Goal: Task Accomplishment & Management: Complete application form

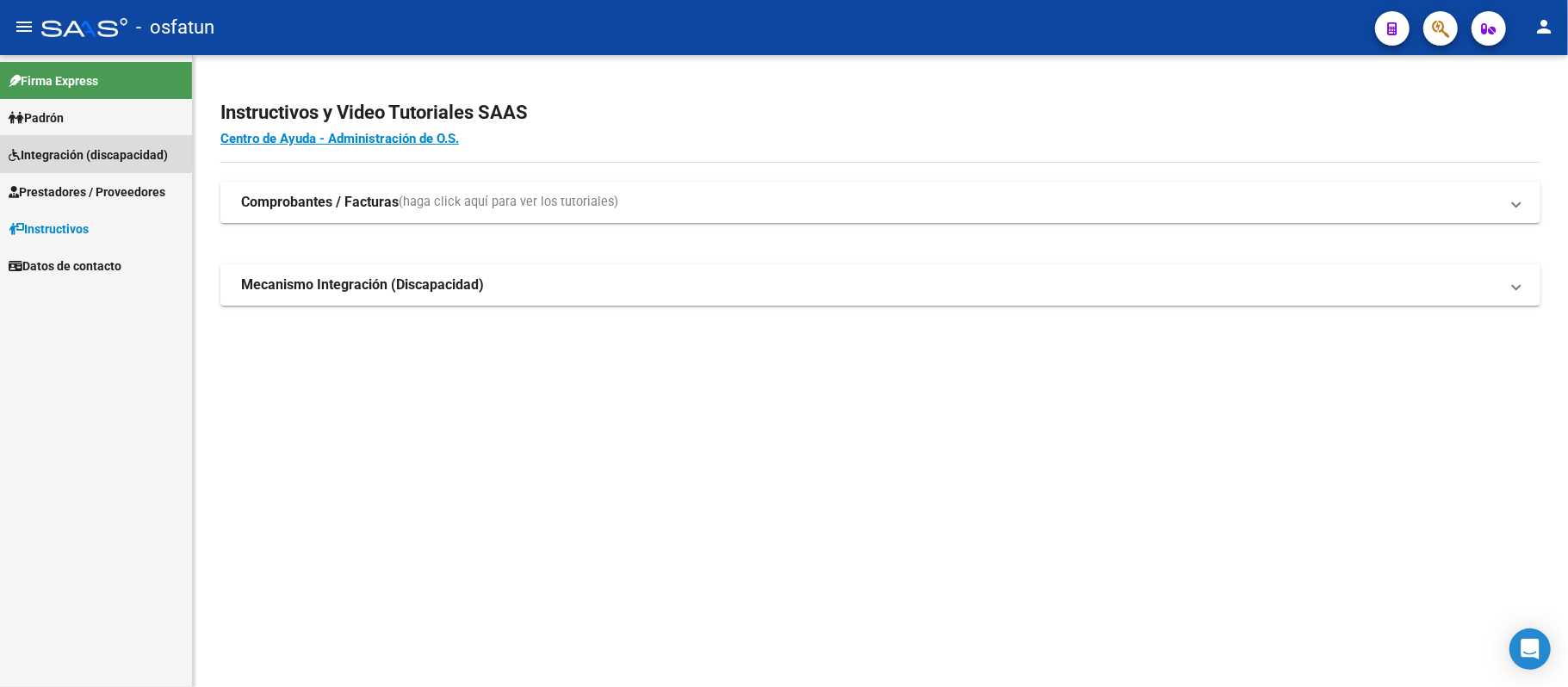
click at [82, 143] on link "Integración (discapacidad)" at bounding box center [96, 155] width 192 height 37
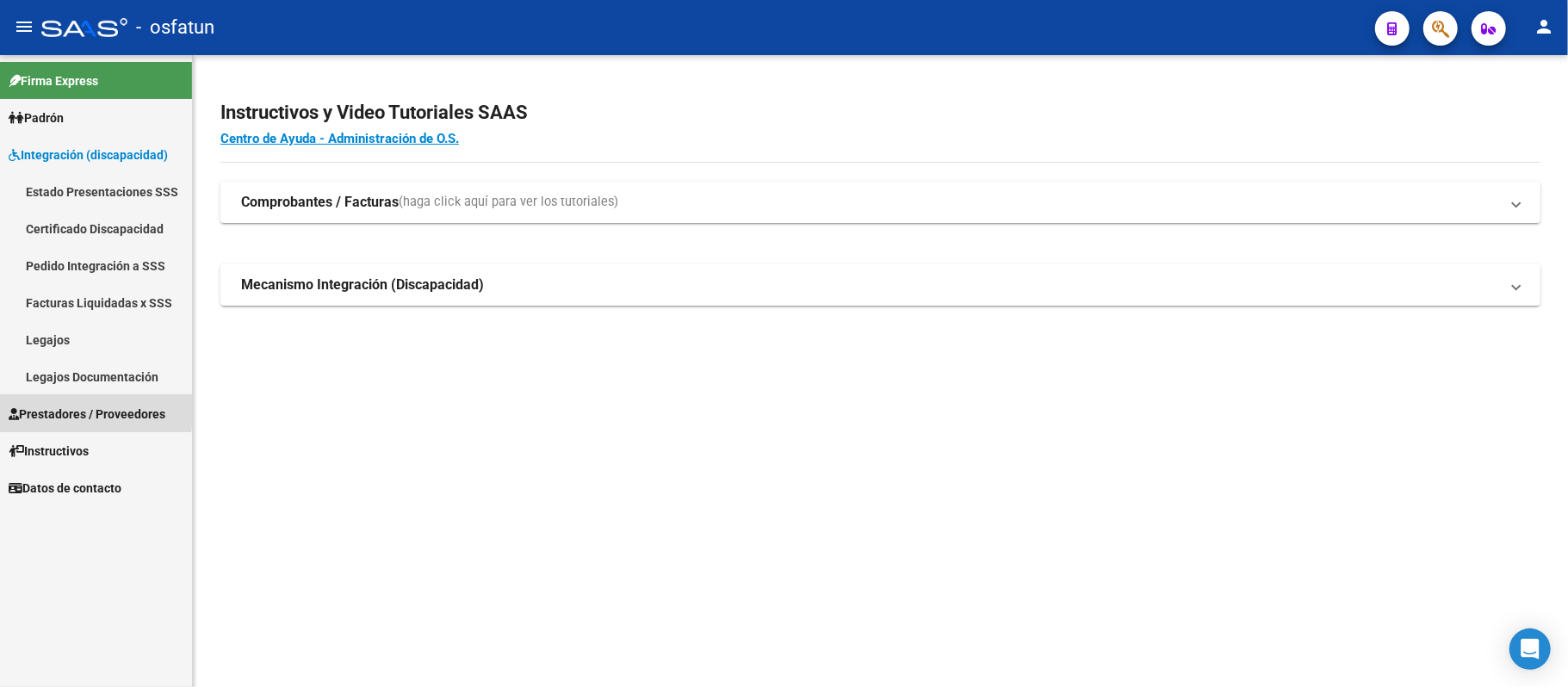
click at [55, 406] on span "Prestadores / Proveedores" at bounding box center [86, 413] width 157 height 19
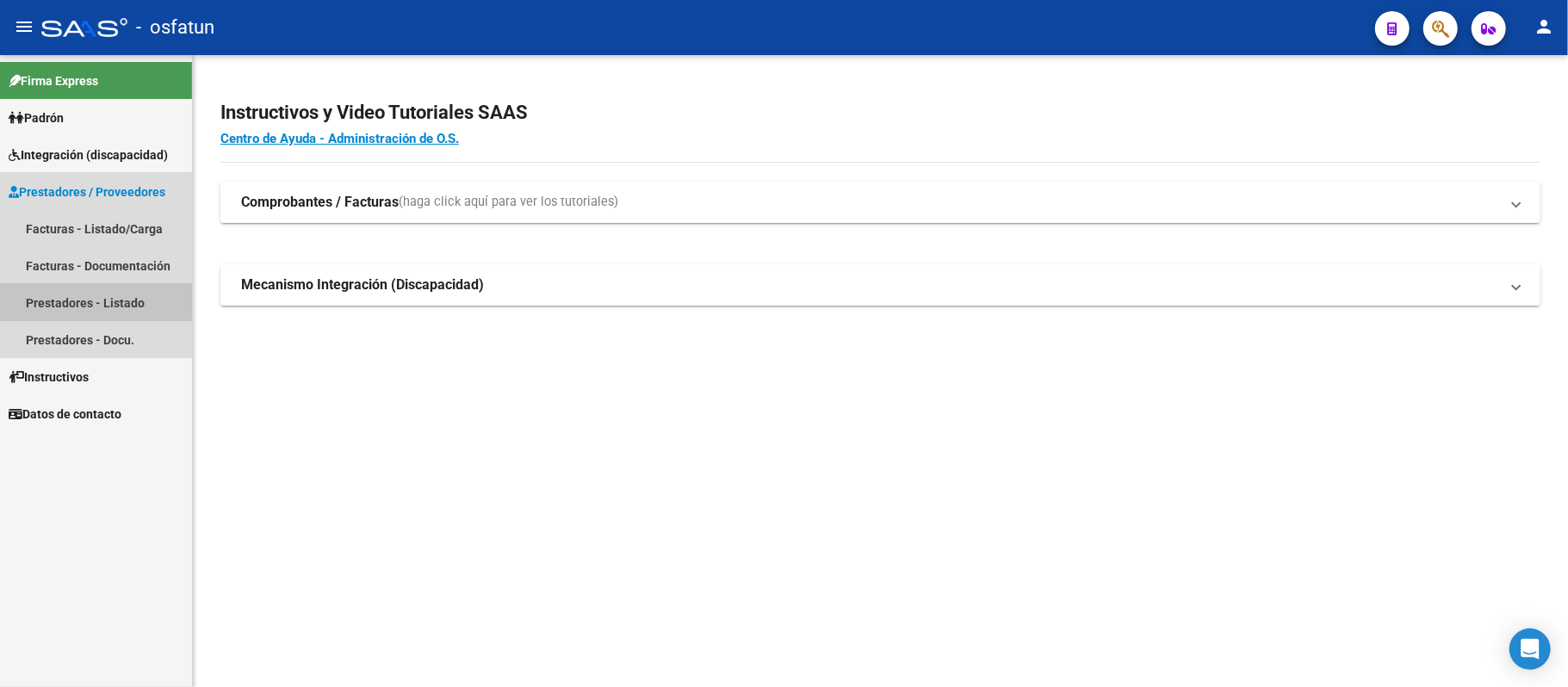
click at [66, 298] on link "Prestadores - Listado" at bounding box center [96, 303] width 192 height 37
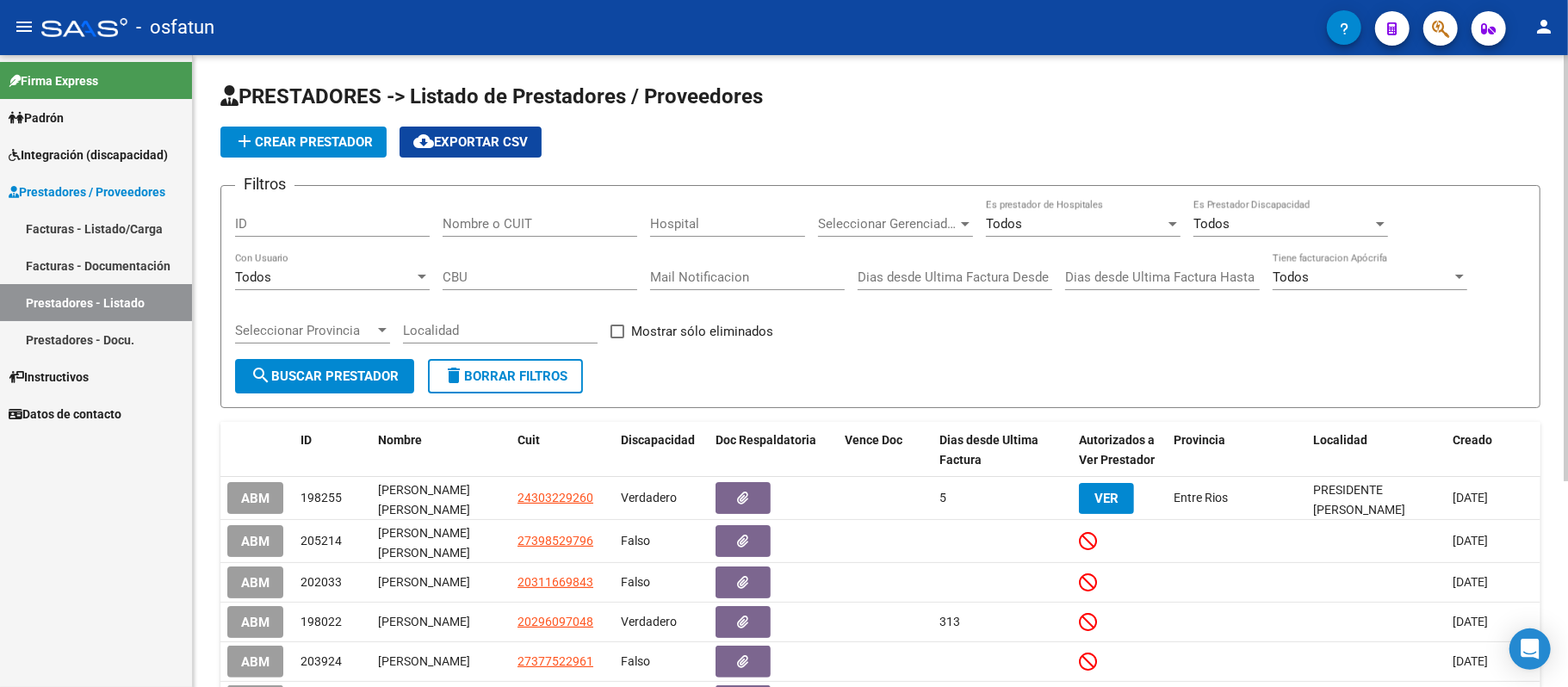
click at [579, 229] on input "Nombre o CUIT" at bounding box center [540, 223] width 195 height 16
click at [479, 231] on div "Nombre o CUIT" at bounding box center [540, 218] width 195 height 37
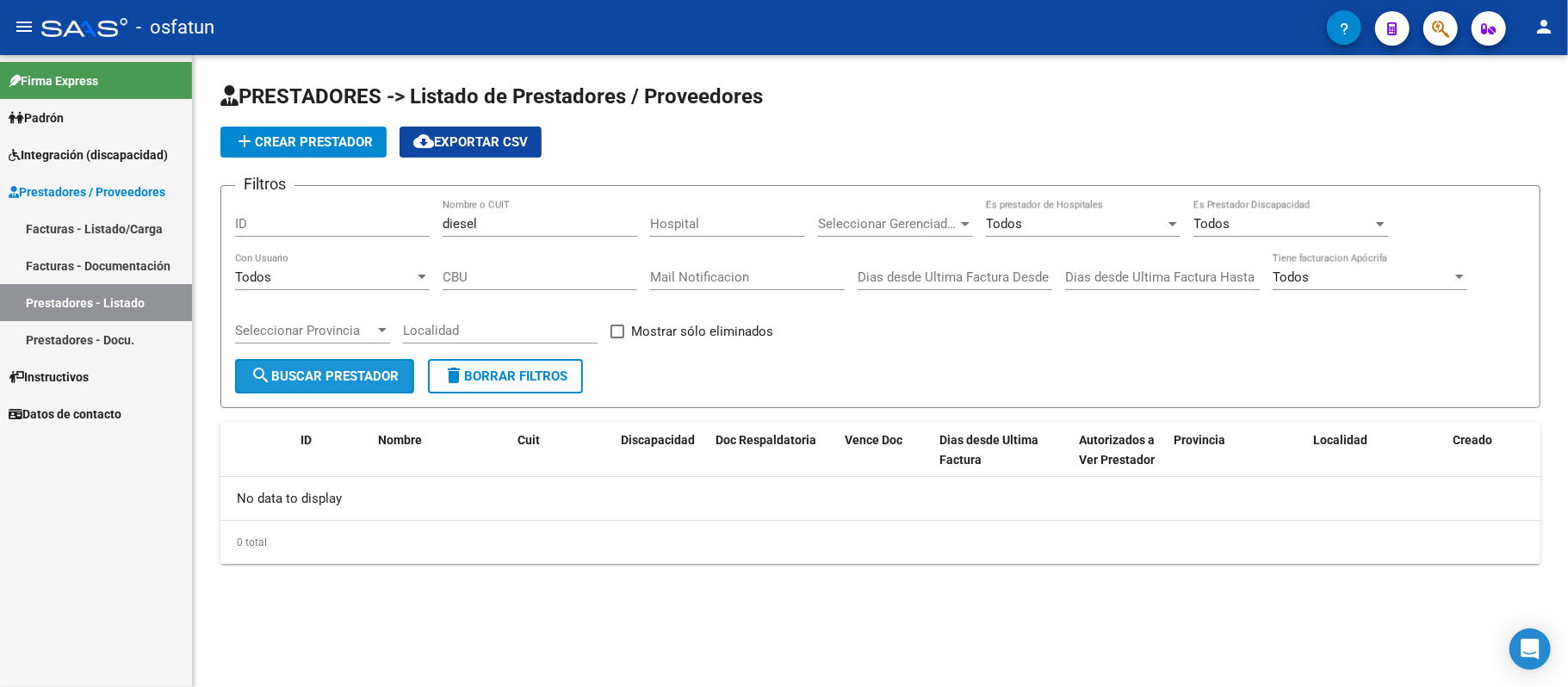
click at [346, 370] on span "search Buscar Prestador" at bounding box center [325, 376] width 148 height 16
drag, startPoint x: 512, startPoint y: 227, endPoint x: 434, endPoint y: 225, distance: 78.0
click at [434, 225] on div "Filtros ID diesel Nombre o CUIT Hospital Seleccionar Gerenciador Seleccionar Ge…" at bounding box center [881, 279] width 1291 height 159
click at [475, 220] on input "Diesel [PERSON_NAME]" at bounding box center [540, 223] width 195 height 16
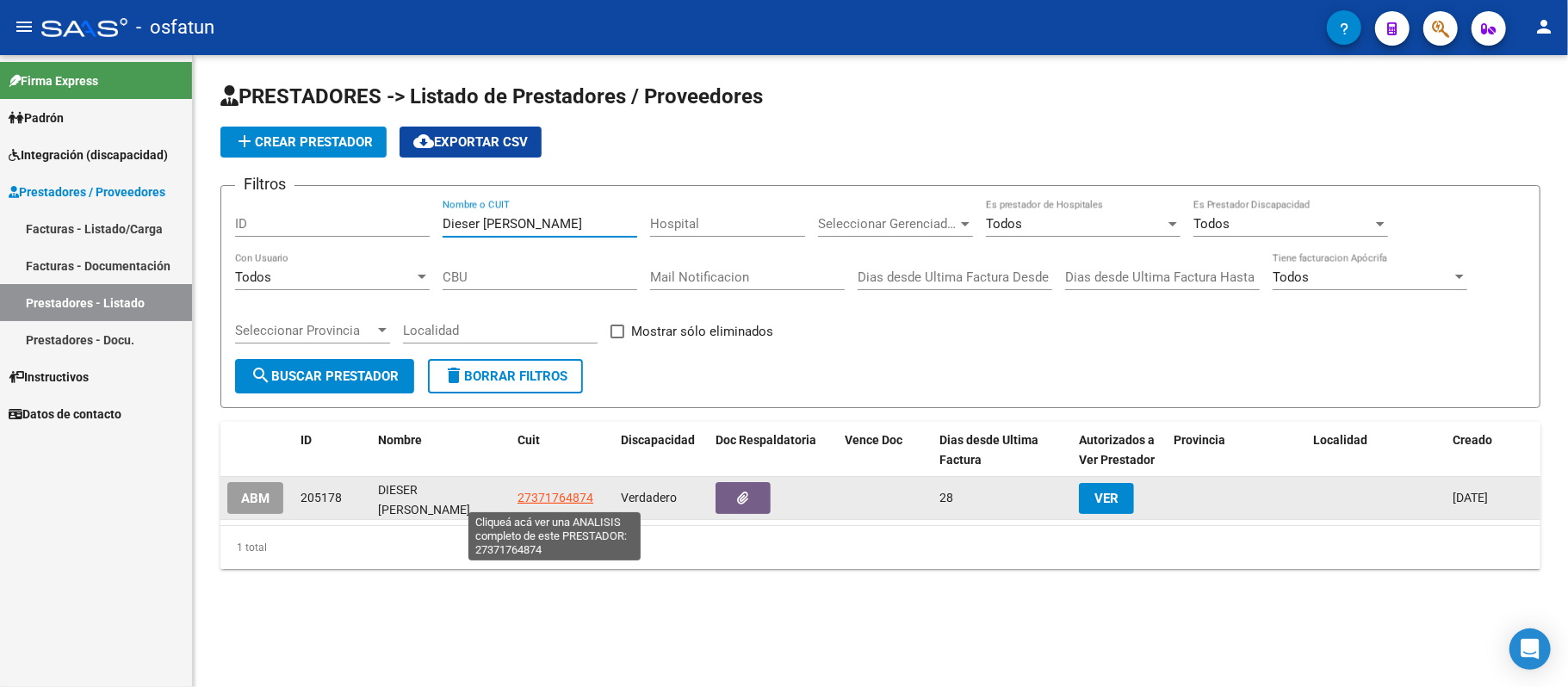
type input "Dieser [PERSON_NAME]"
click at [560, 503] on span "27371764874" at bounding box center [556, 497] width 76 height 14
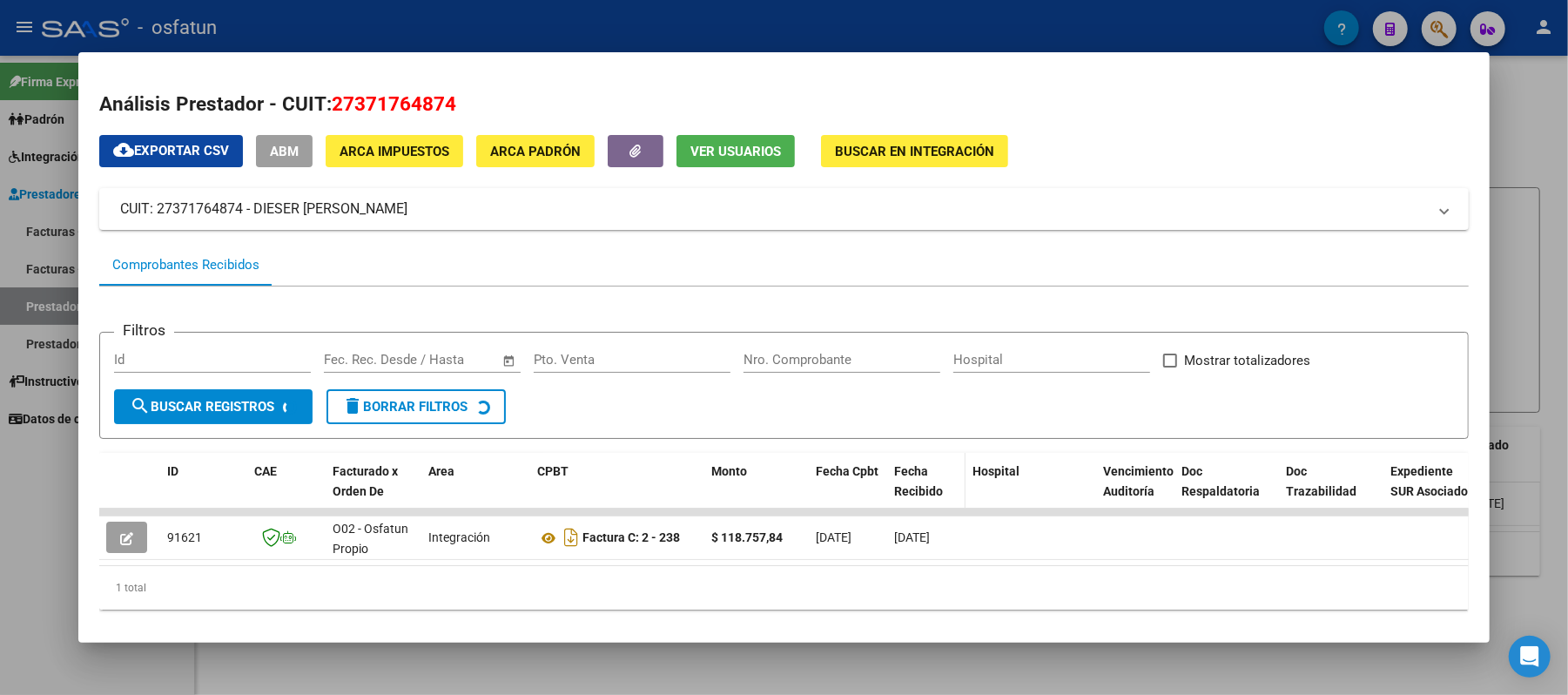
scroll to position [38, 0]
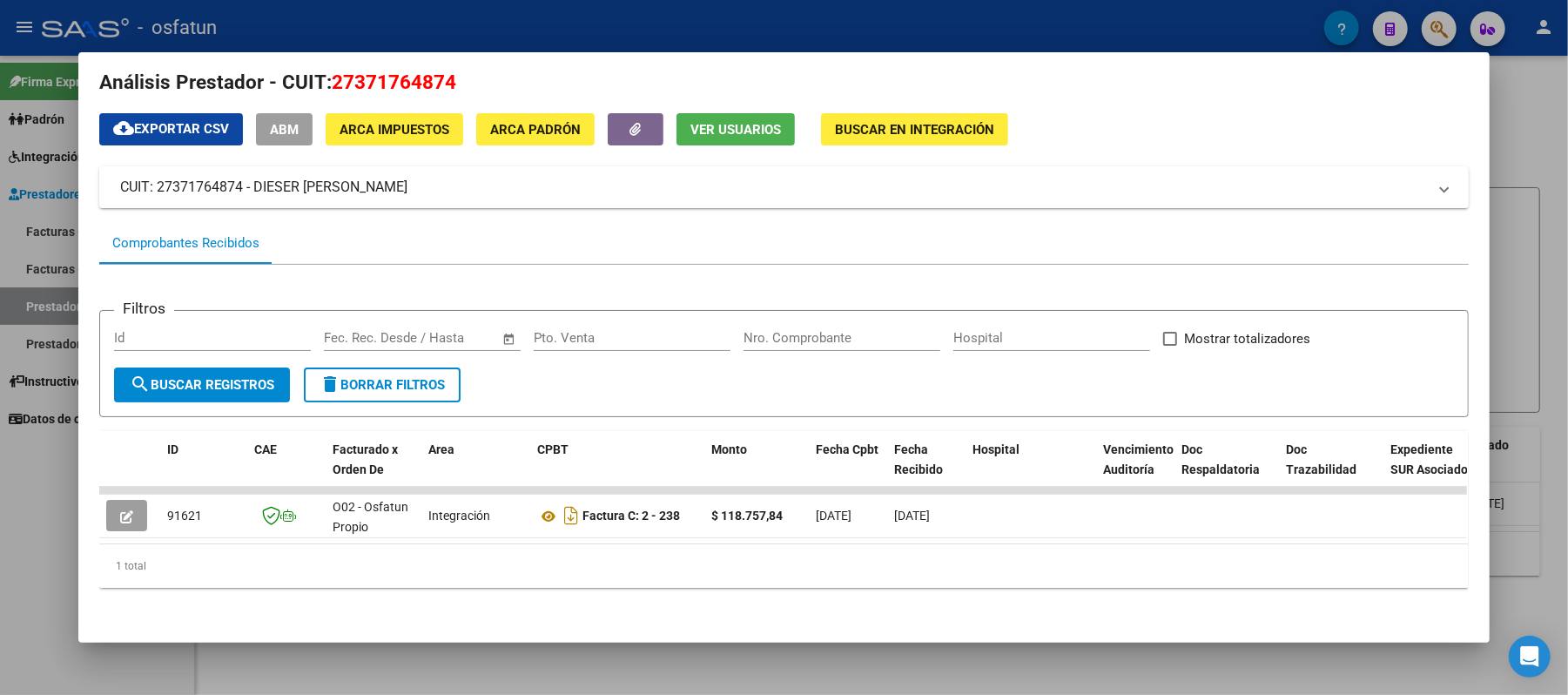
click at [1519, 119] on div at bounding box center [784, 347] width 1568 height 695
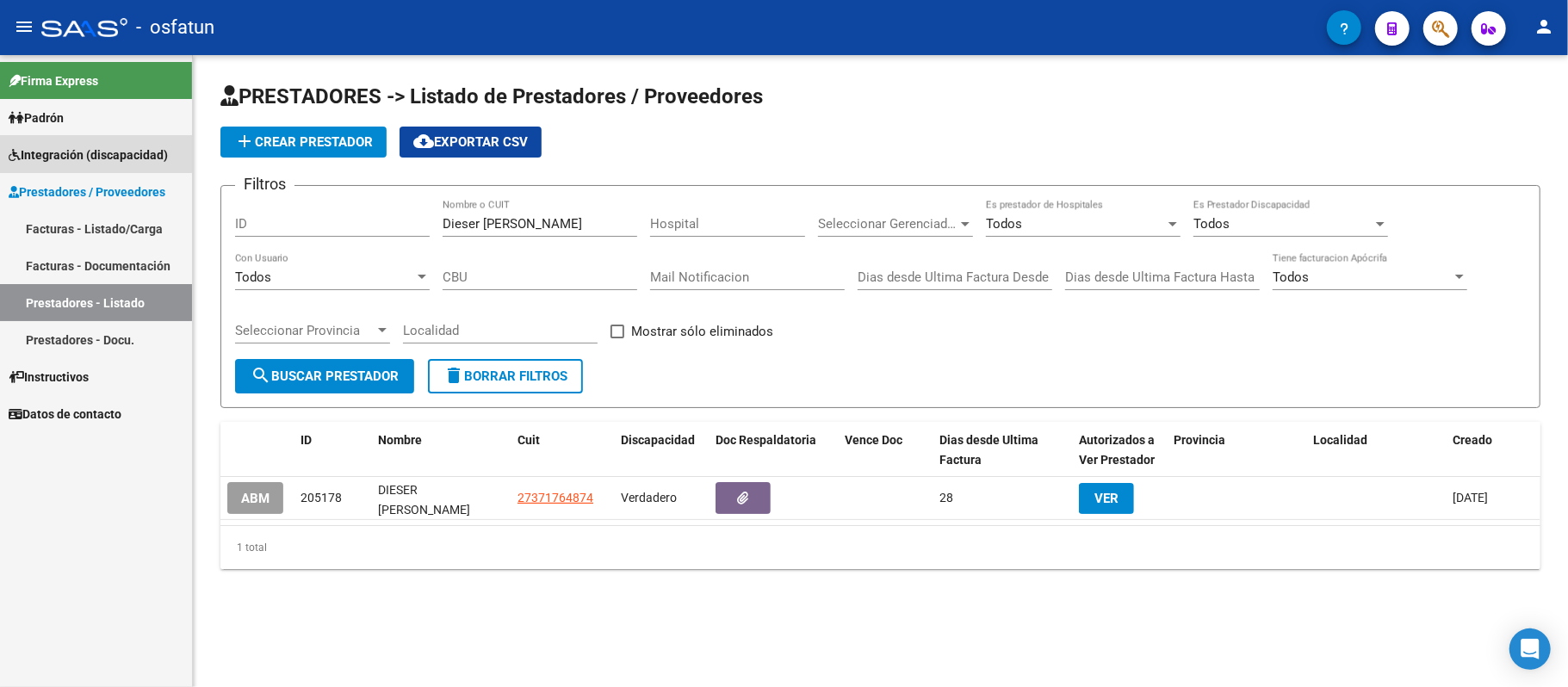
click at [64, 153] on span "Integración (discapacidad)" at bounding box center [88, 155] width 159 height 19
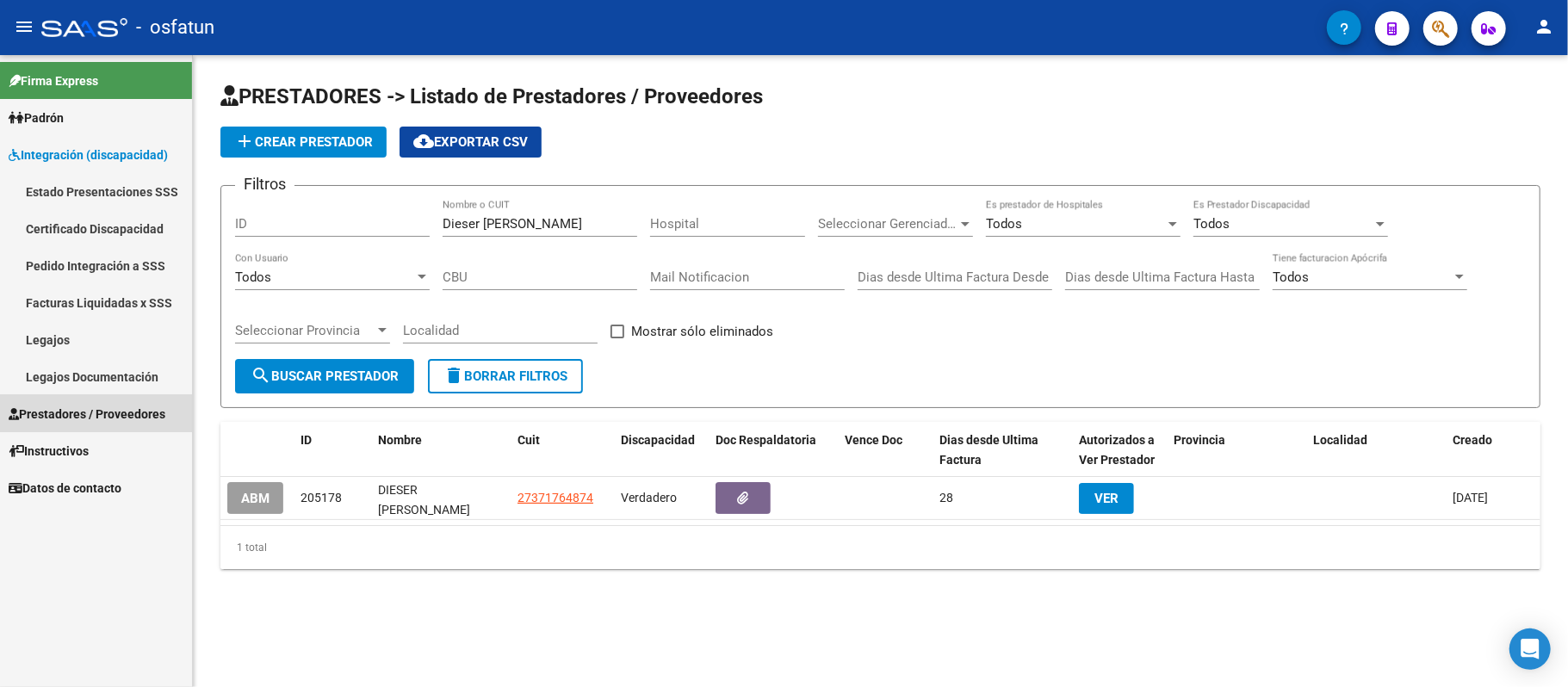
click at [59, 412] on span "Prestadores / Proveedores" at bounding box center [86, 413] width 157 height 19
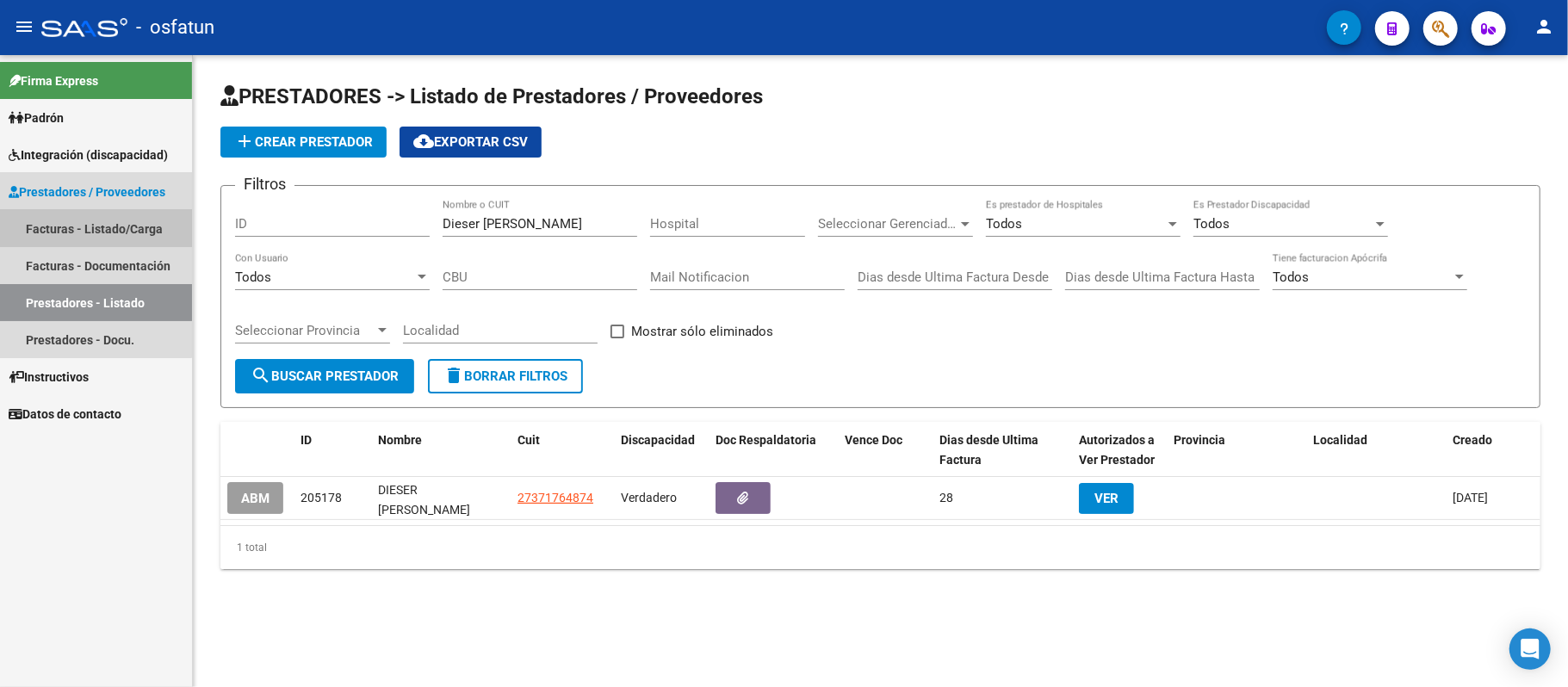
click at [62, 221] on link "Facturas - Listado/Carga" at bounding box center [96, 229] width 192 height 37
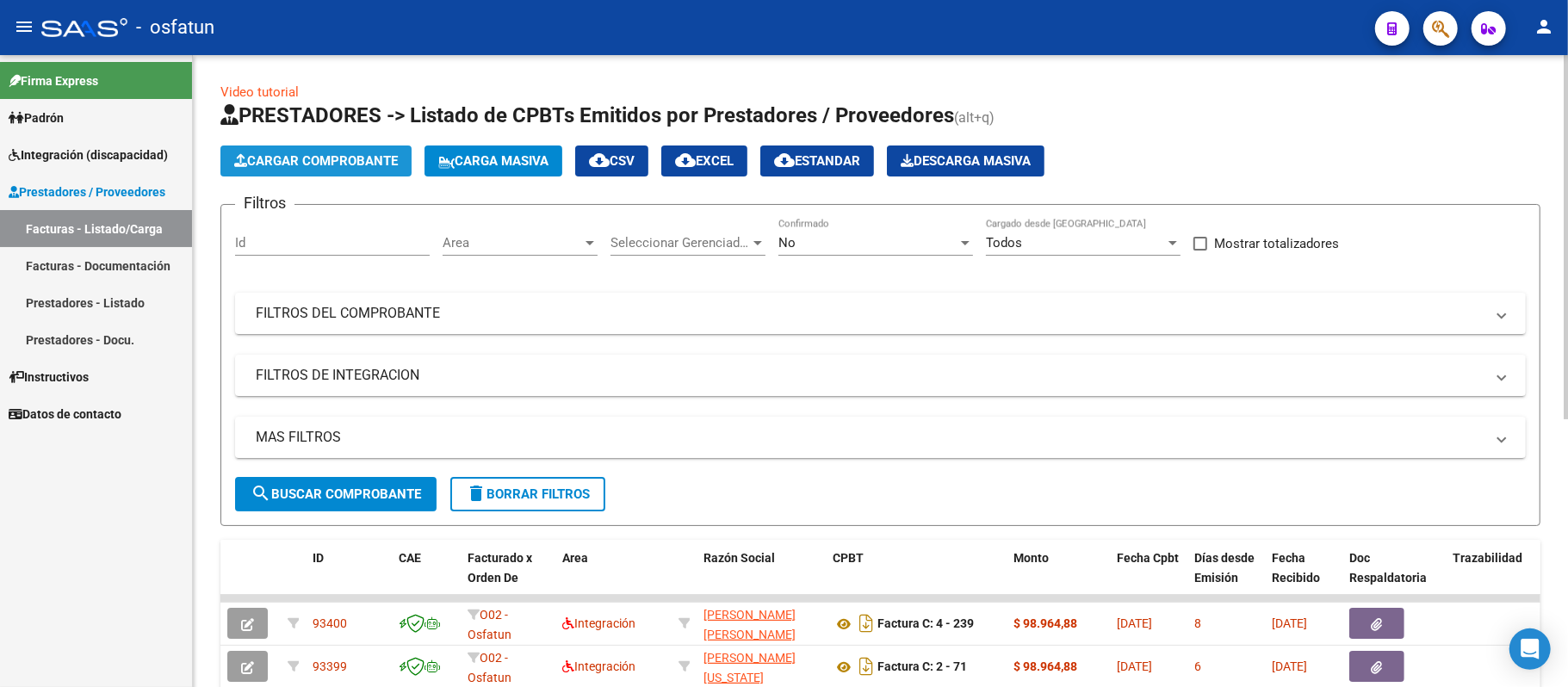
click at [329, 166] on span "Cargar Comprobante" at bounding box center [316, 160] width 164 height 16
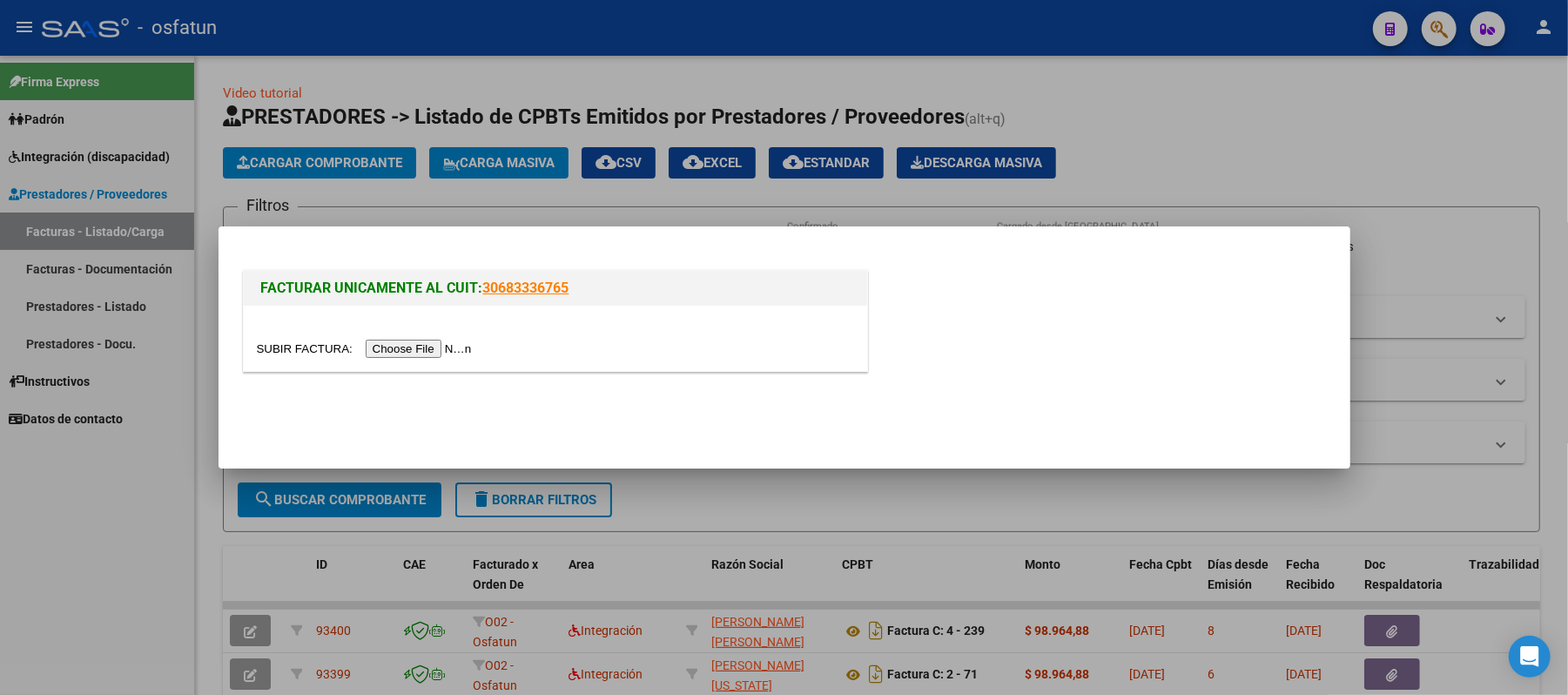
click at [409, 350] on input "file" at bounding box center [367, 349] width 220 height 19
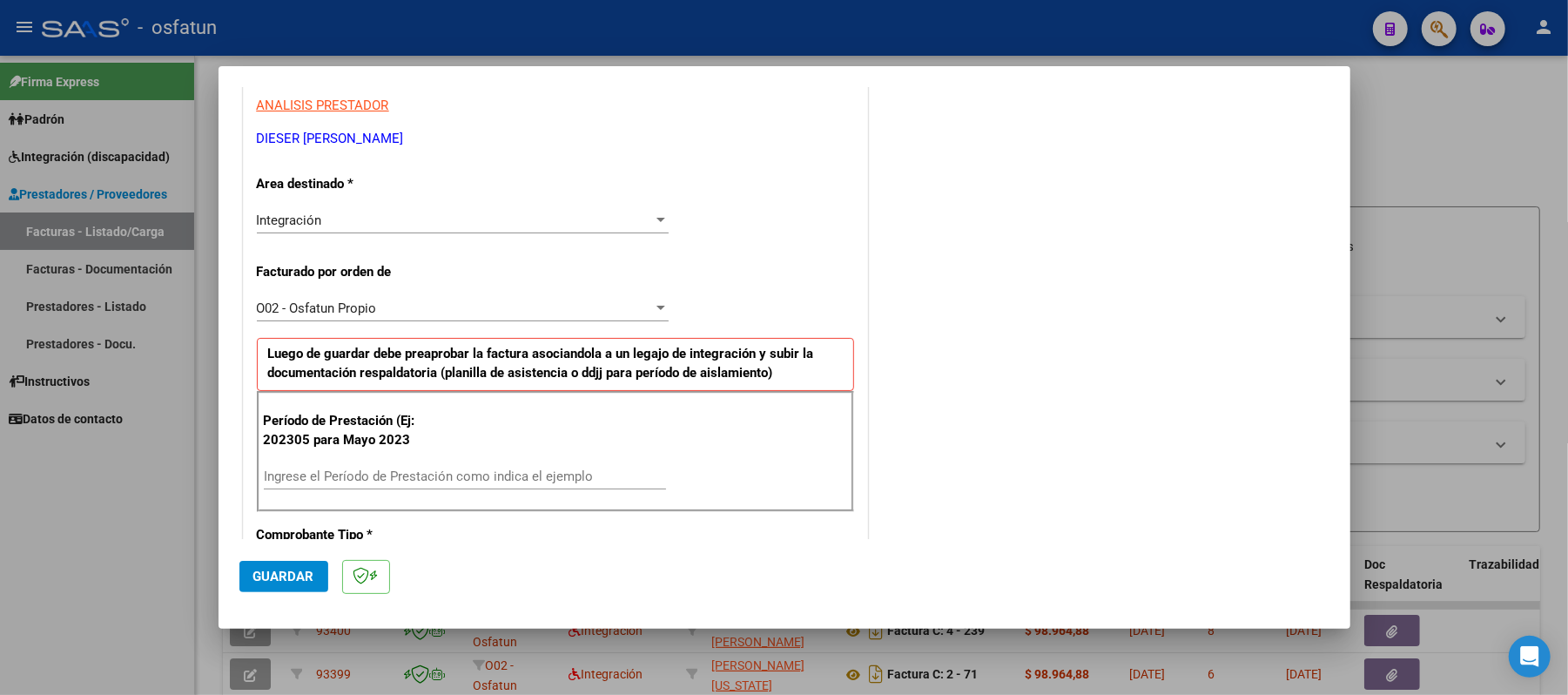
scroll to position [465, 0]
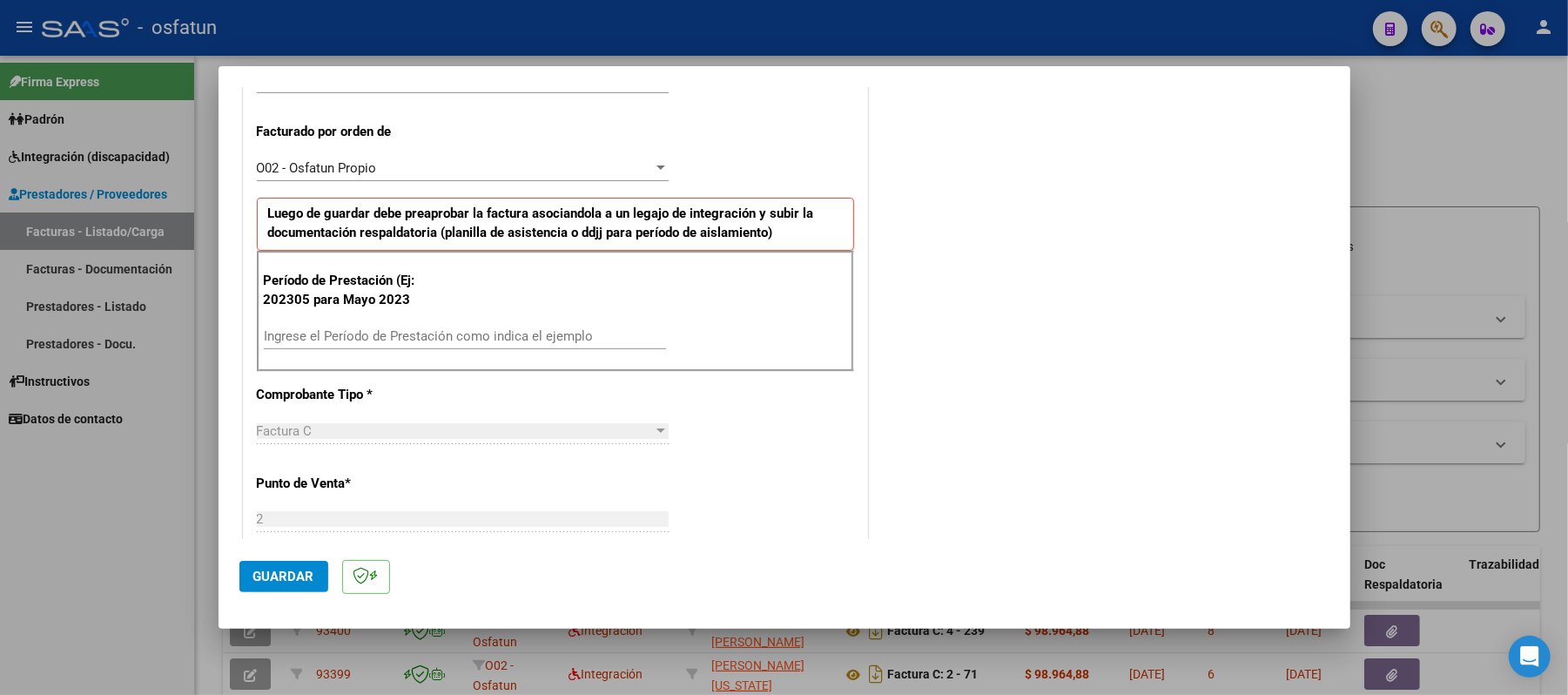
click at [559, 336] on input "Ingrese el Período de Prestación como indica el ejemplo" at bounding box center [464, 336] width 402 height 16
type input "202507"
click at [279, 578] on span "Guardar" at bounding box center [284, 576] width 61 height 16
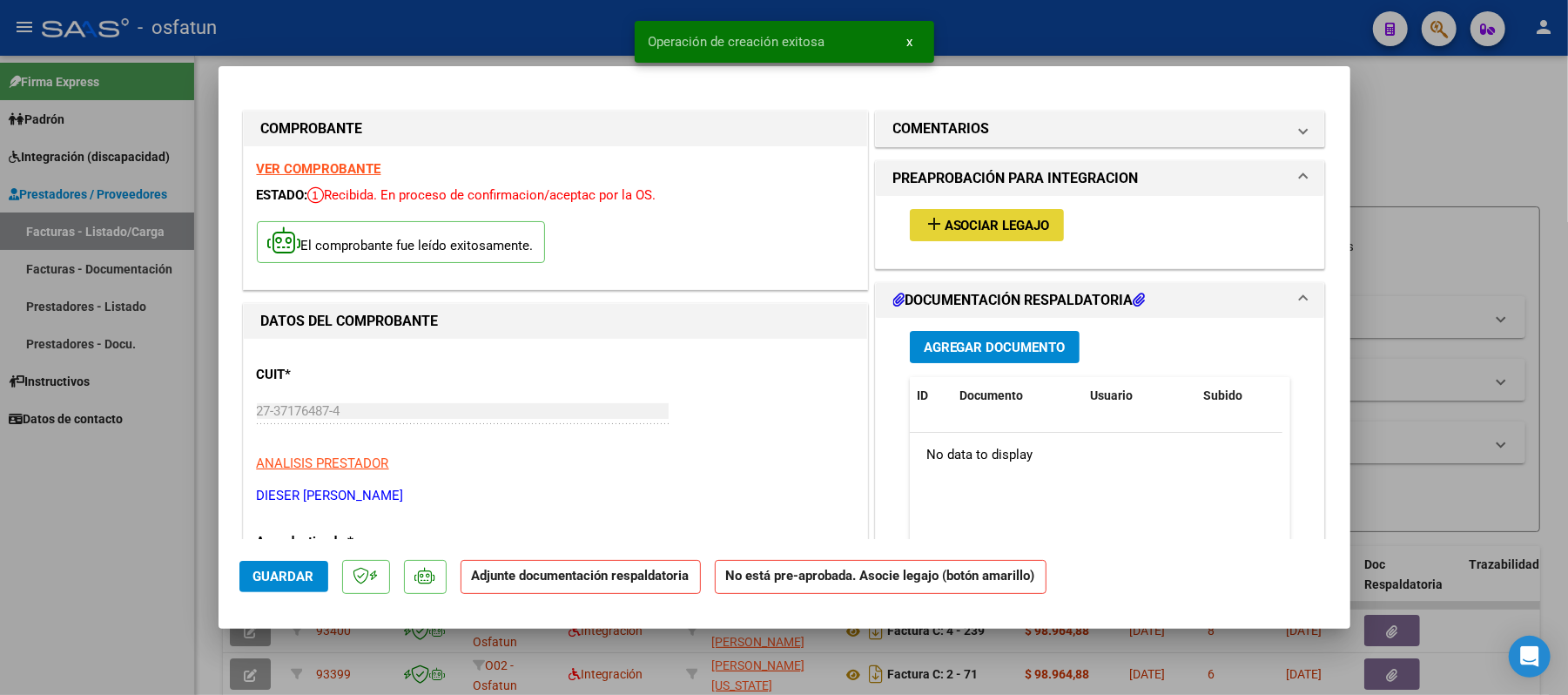
click at [1025, 231] on span "Asociar Legajo" at bounding box center [997, 225] width 105 height 16
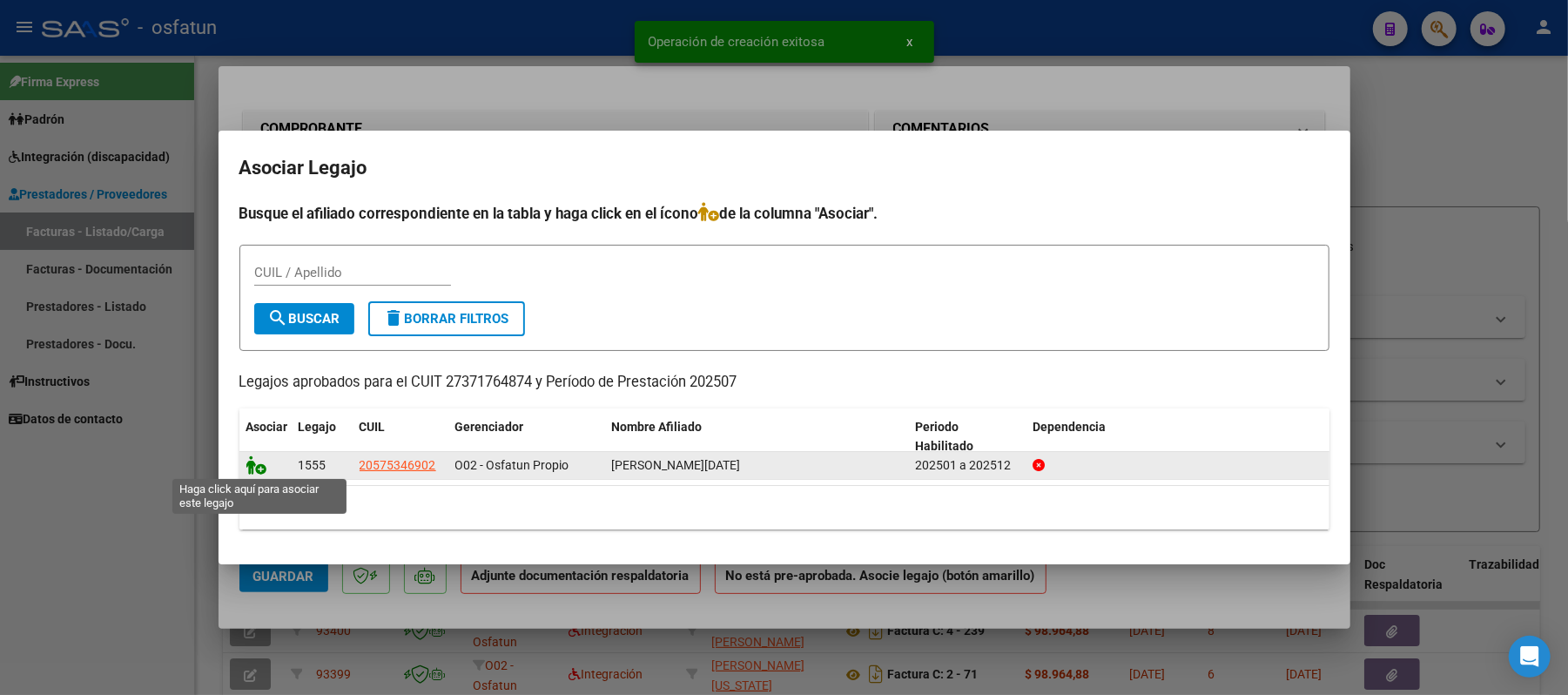
click at [255, 462] on icon at bounding box center [256, 465] width 21 height 19
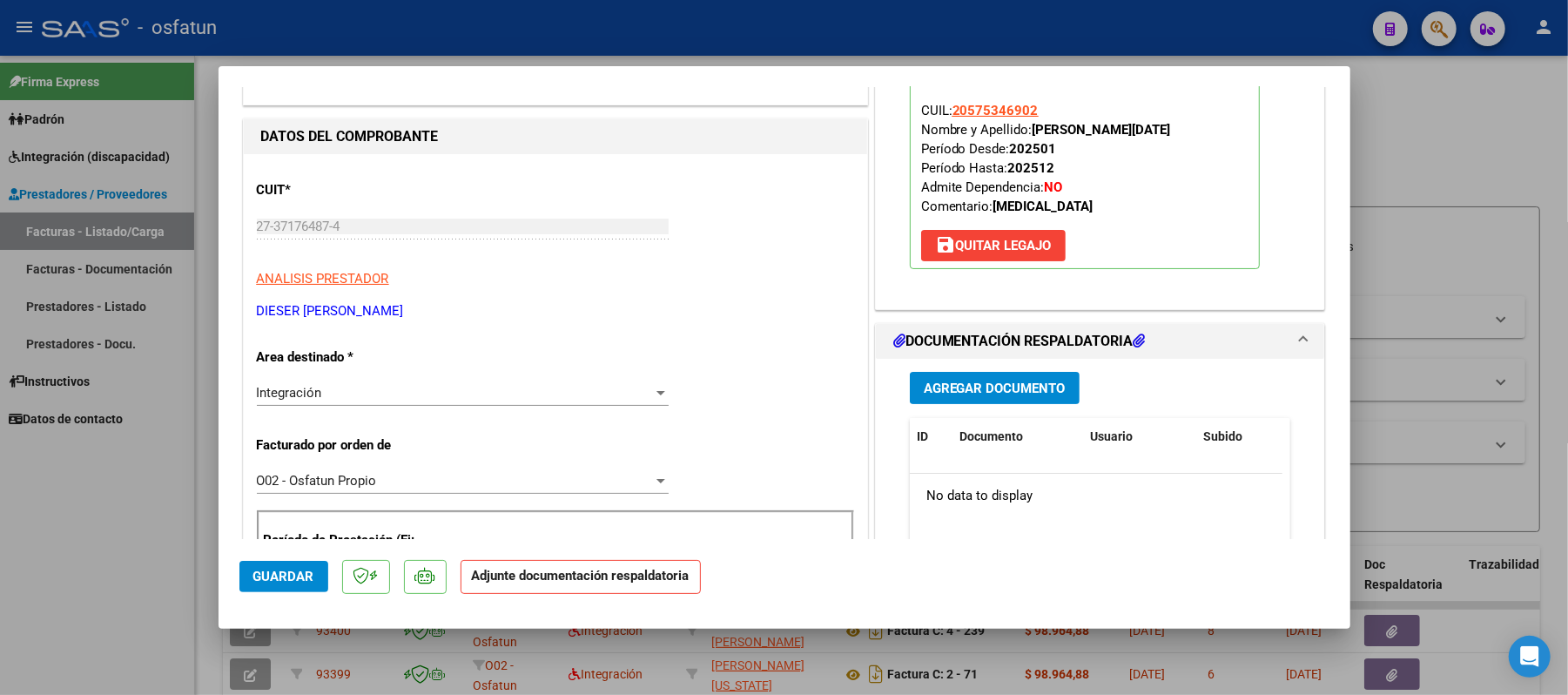
scroll to position [231, 0]
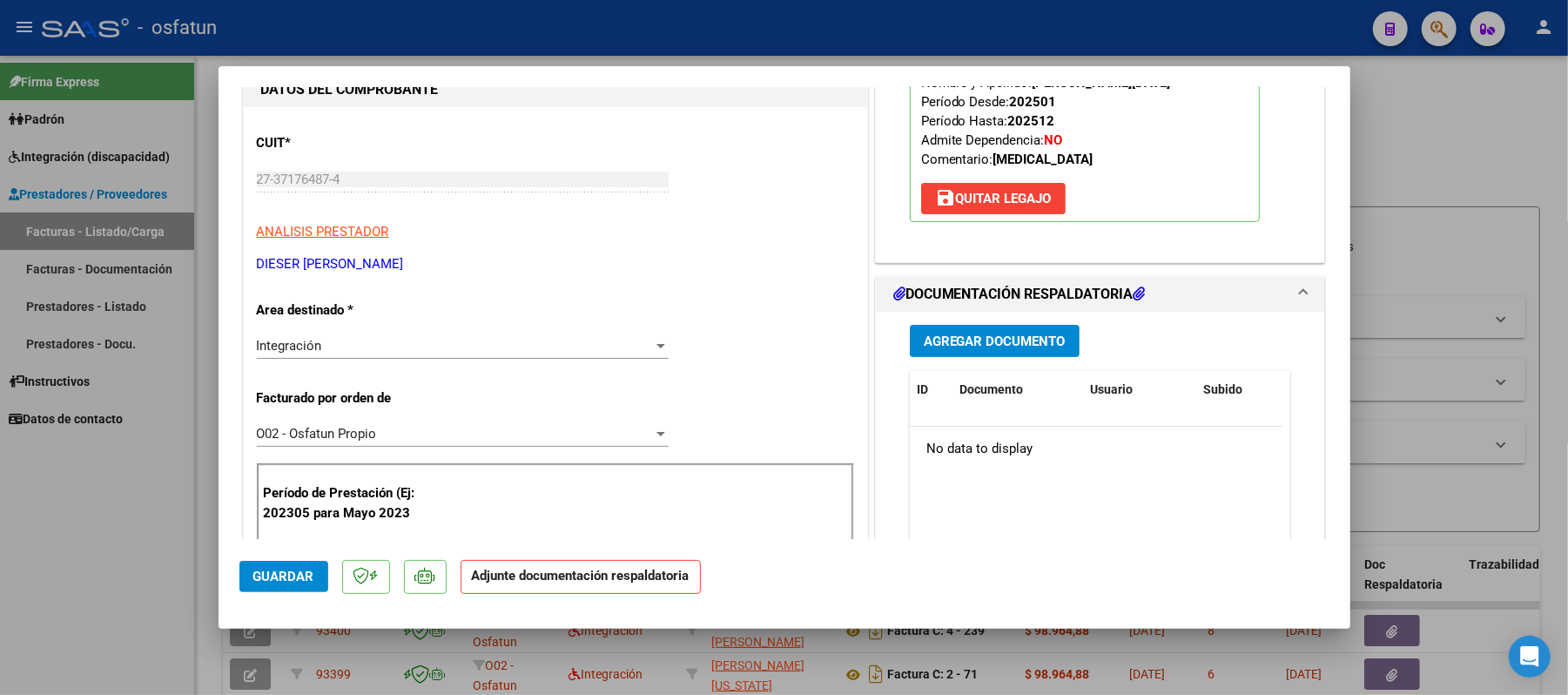
click at [985, 334] on span "Agregar Documento" at bounding box center [994, 341] width 142 height 16
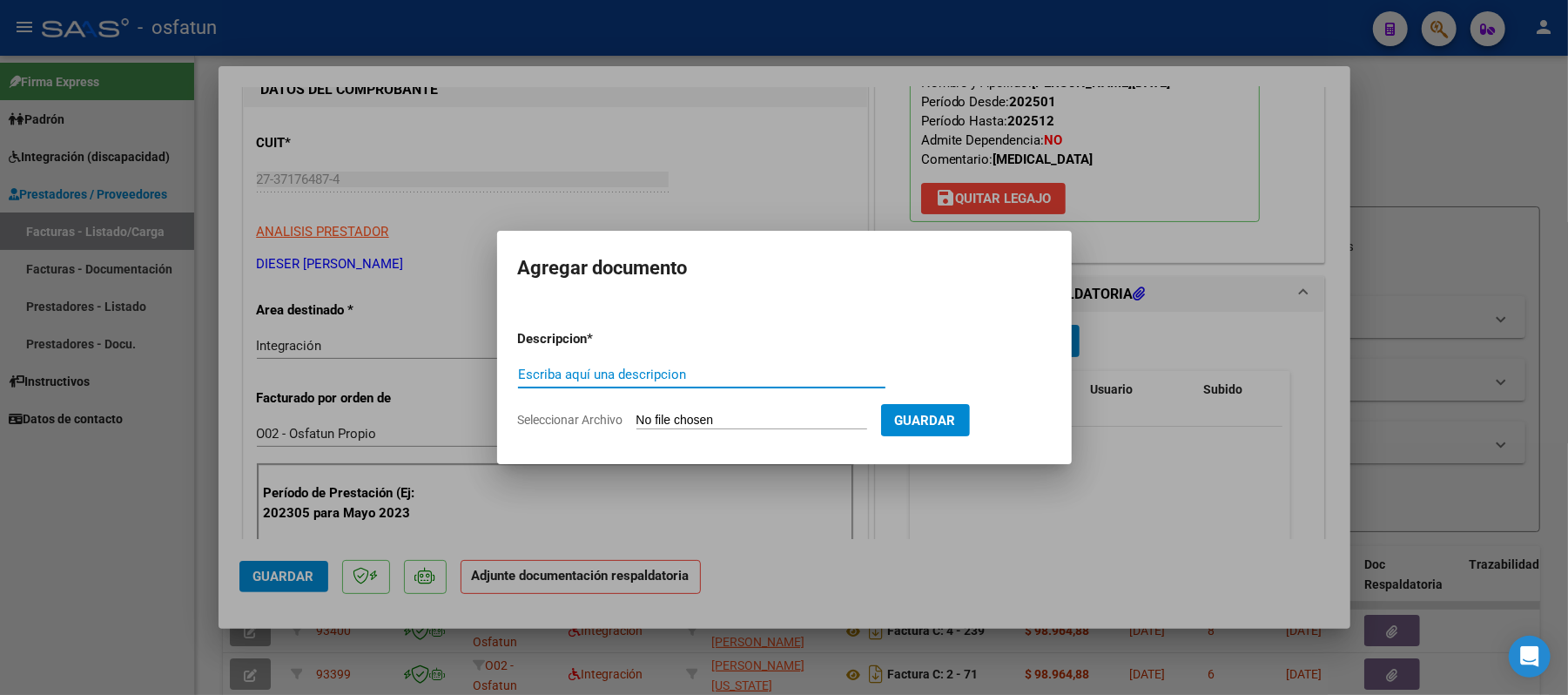
click at [712, 375] on input "Escriba aquí una descripcion" at bounding box center [701, 374] width 367 height 16
type input "ASIST"
click at [693, 422] on input "Seleccionar Archivo" at bounding box center [751, 421] width 230 height 17
type input "C:\fakepath\ASIST.pdf"
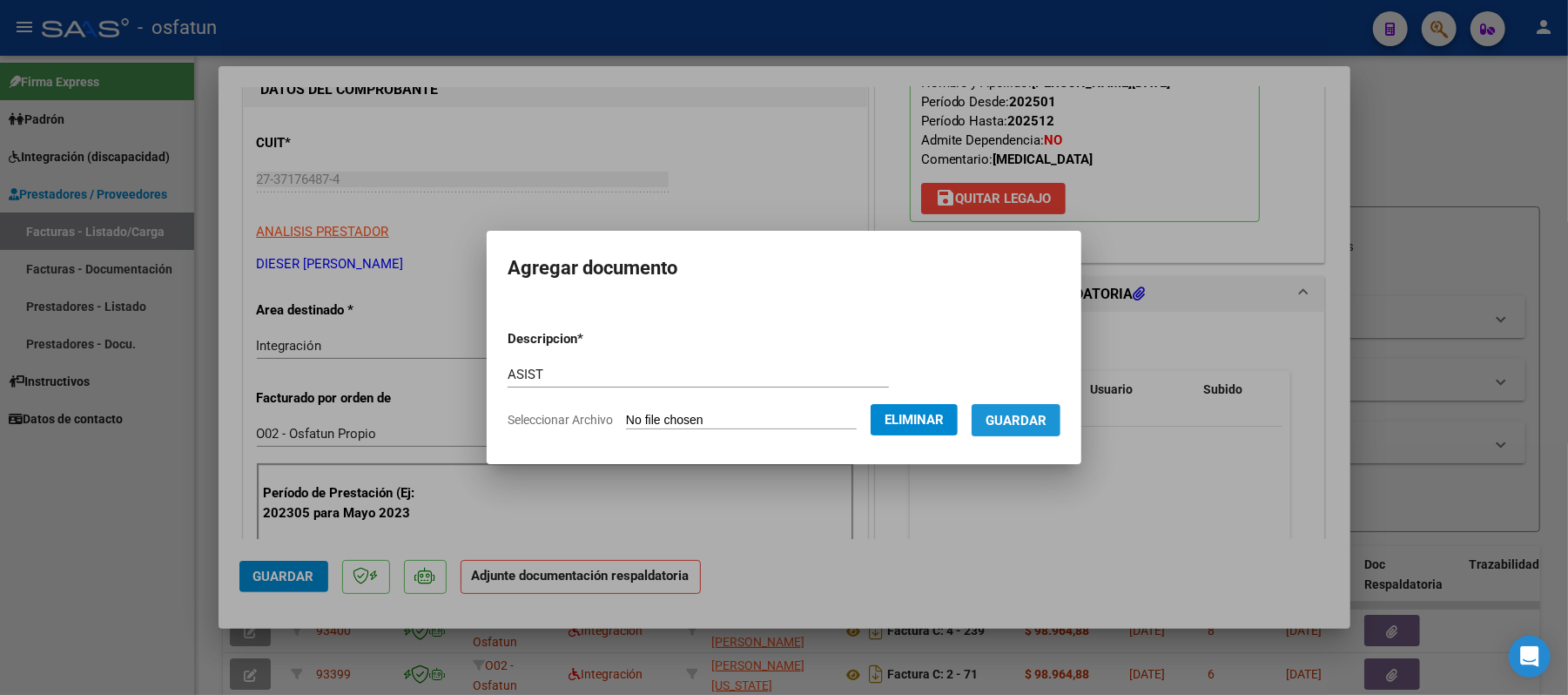
click at [1029, 425] on span "Guardar" at bounding box center [1016, 420] width 61 height 16
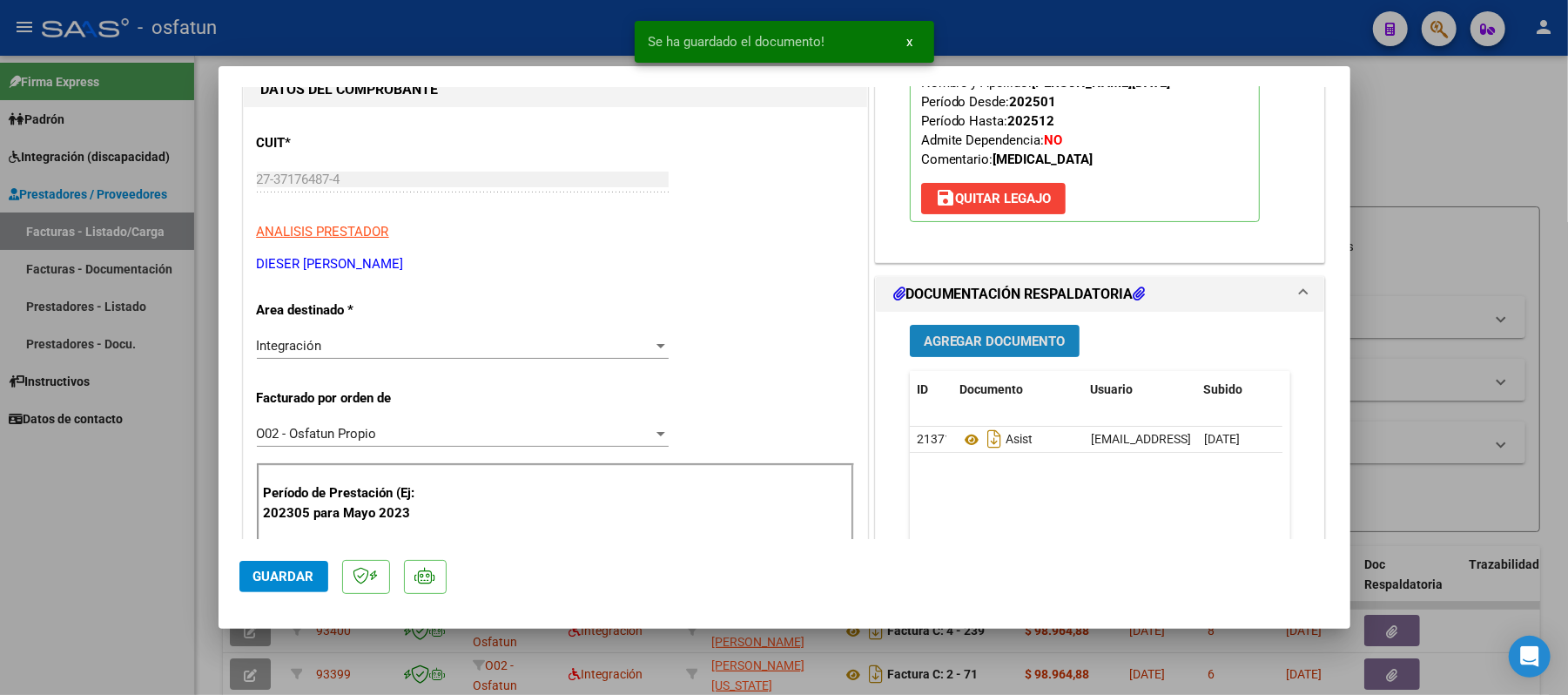
click at [991, 336] on span "Agregar Documento" at bounding box center [994, 341] width 142 height 16
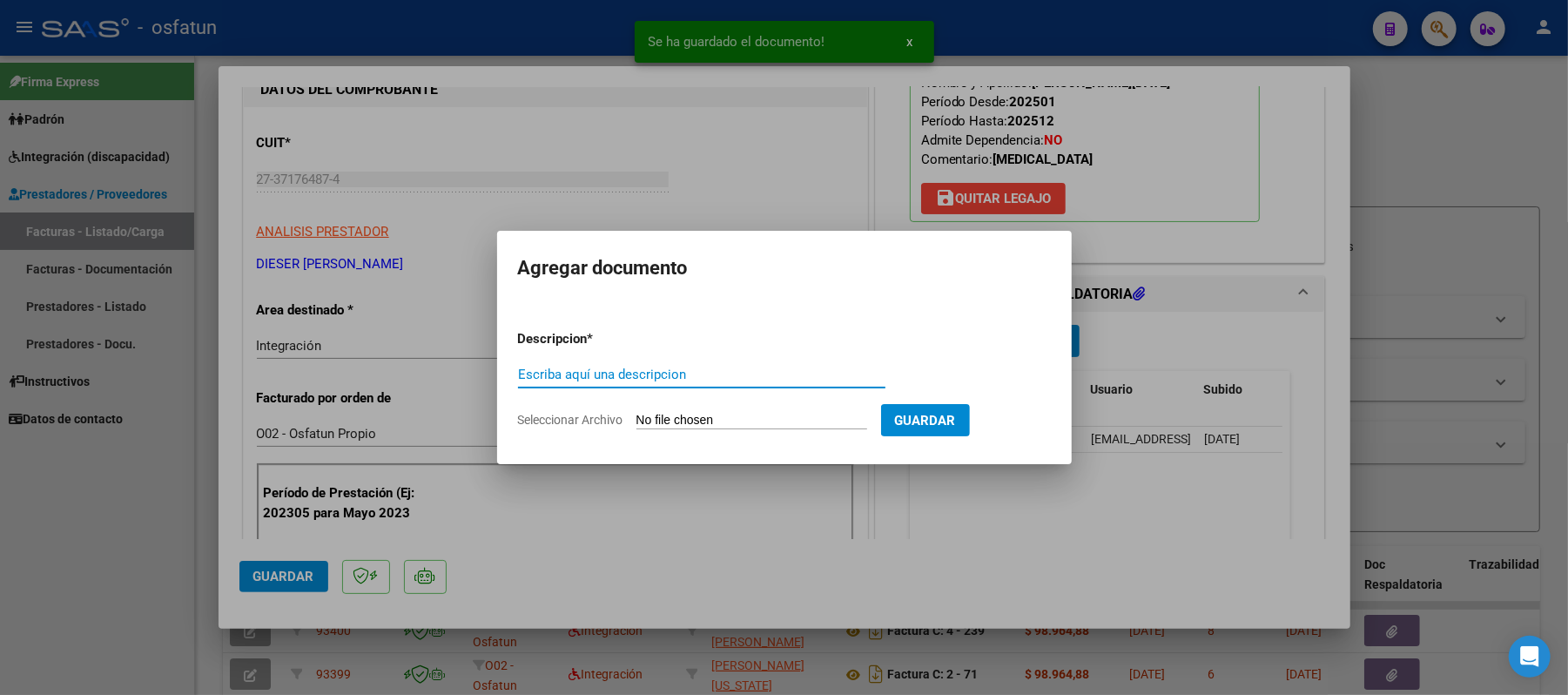
click at [703, 369] on input "Escriba aquí una descripcion" at bounding box center [701, 374] width 367 height 16
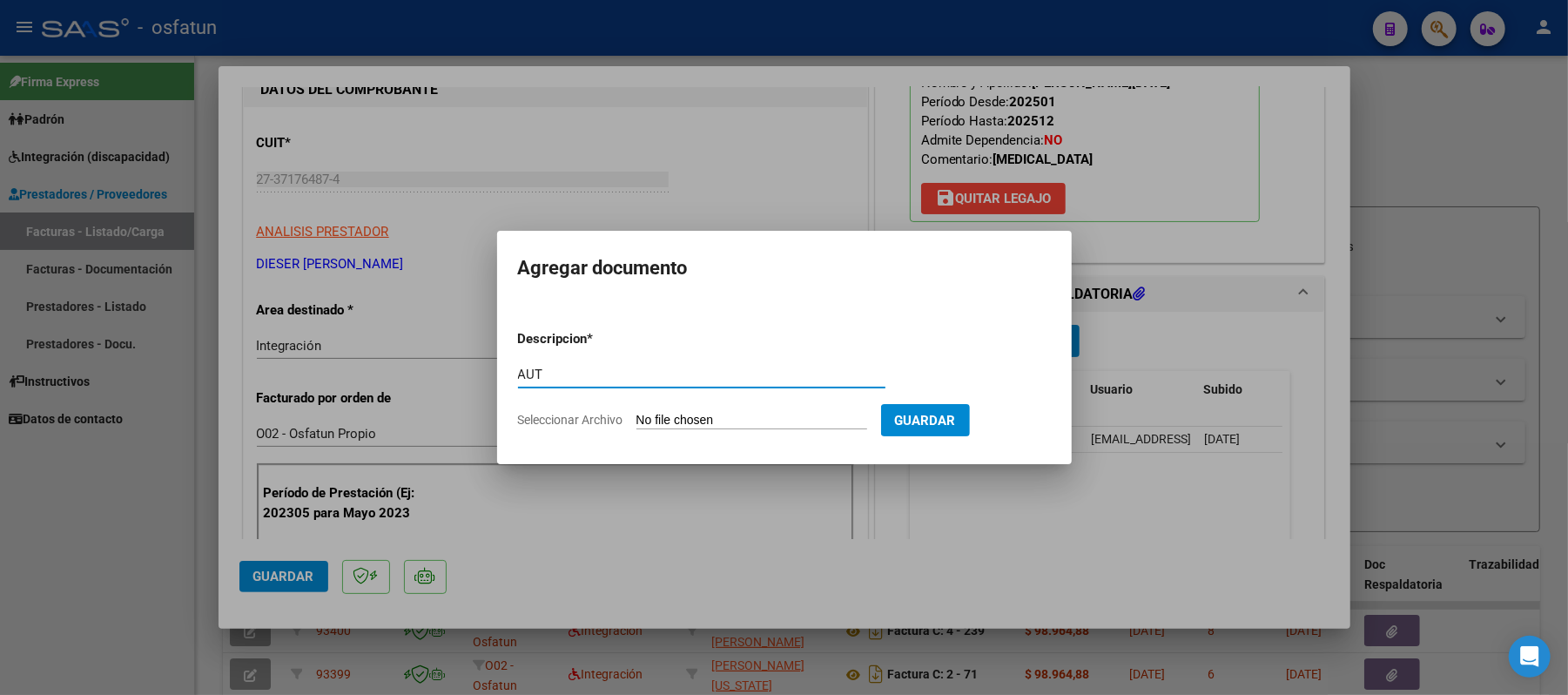
type input "AUT"
click at [675, 421] on input "Seleccionar Archivo" at bounding box center [751, 421] width 230 height 17
type input "C:\fakepath\AUT.pdf"
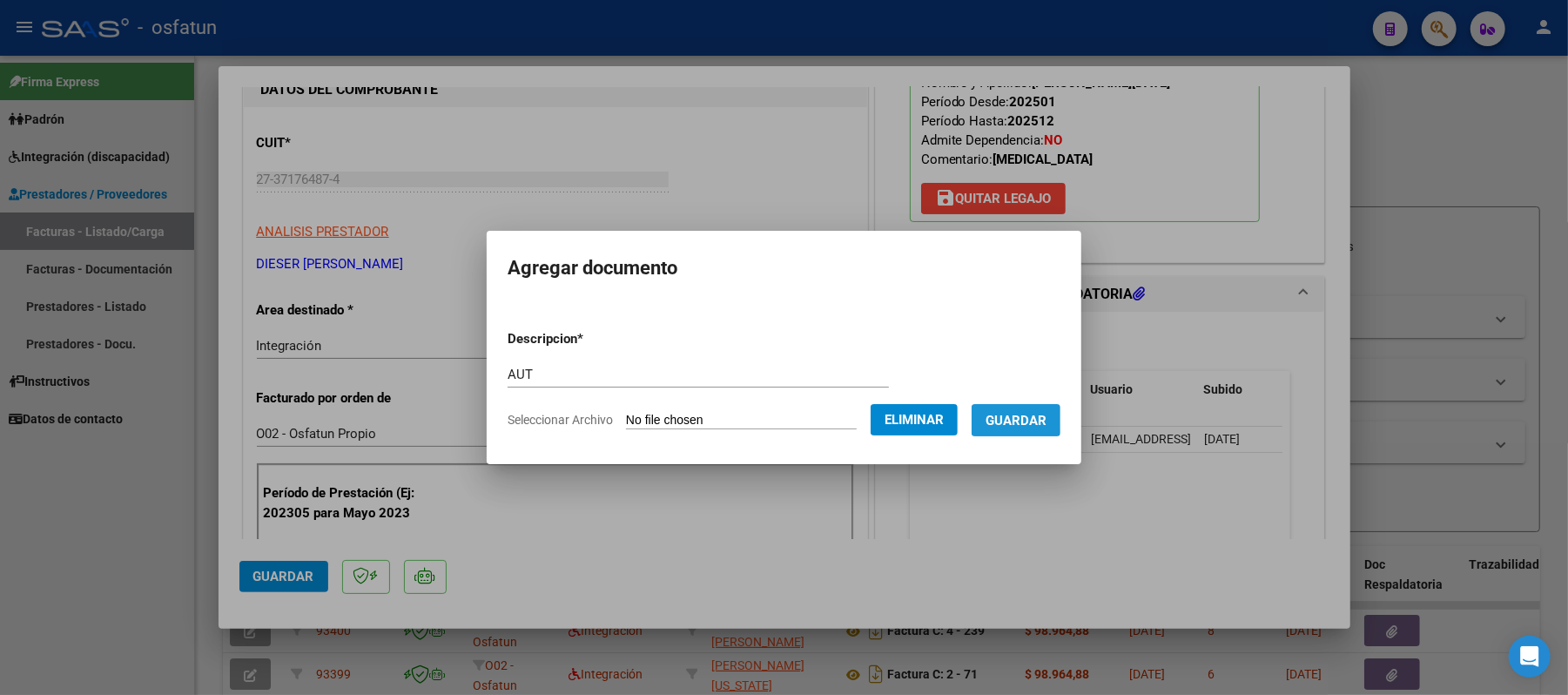
click at [1011, 420] on span "Guardar" at bounding box center [1016, 420] width 61 height 16
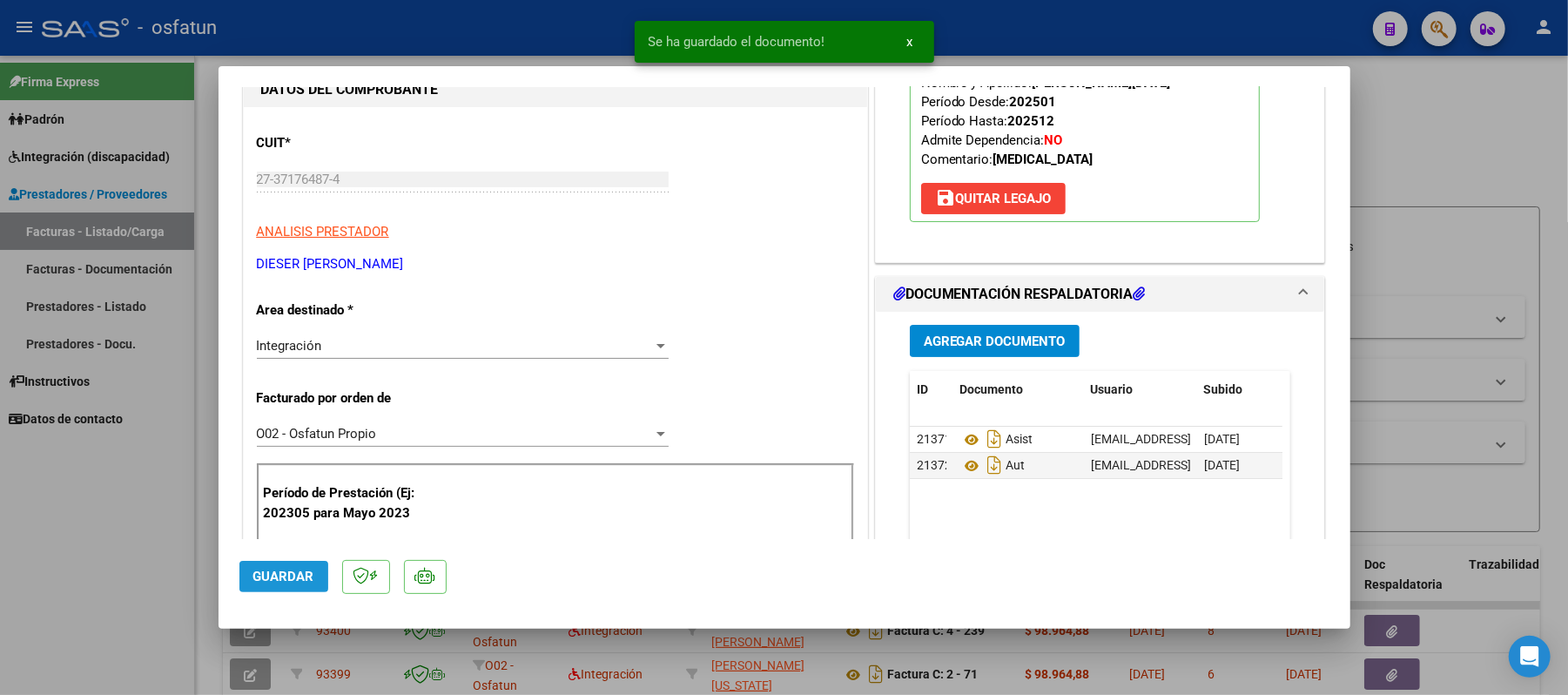
click at [290, 571] on span "Guardar" at bounding box center [284, 576] width 61 height 16
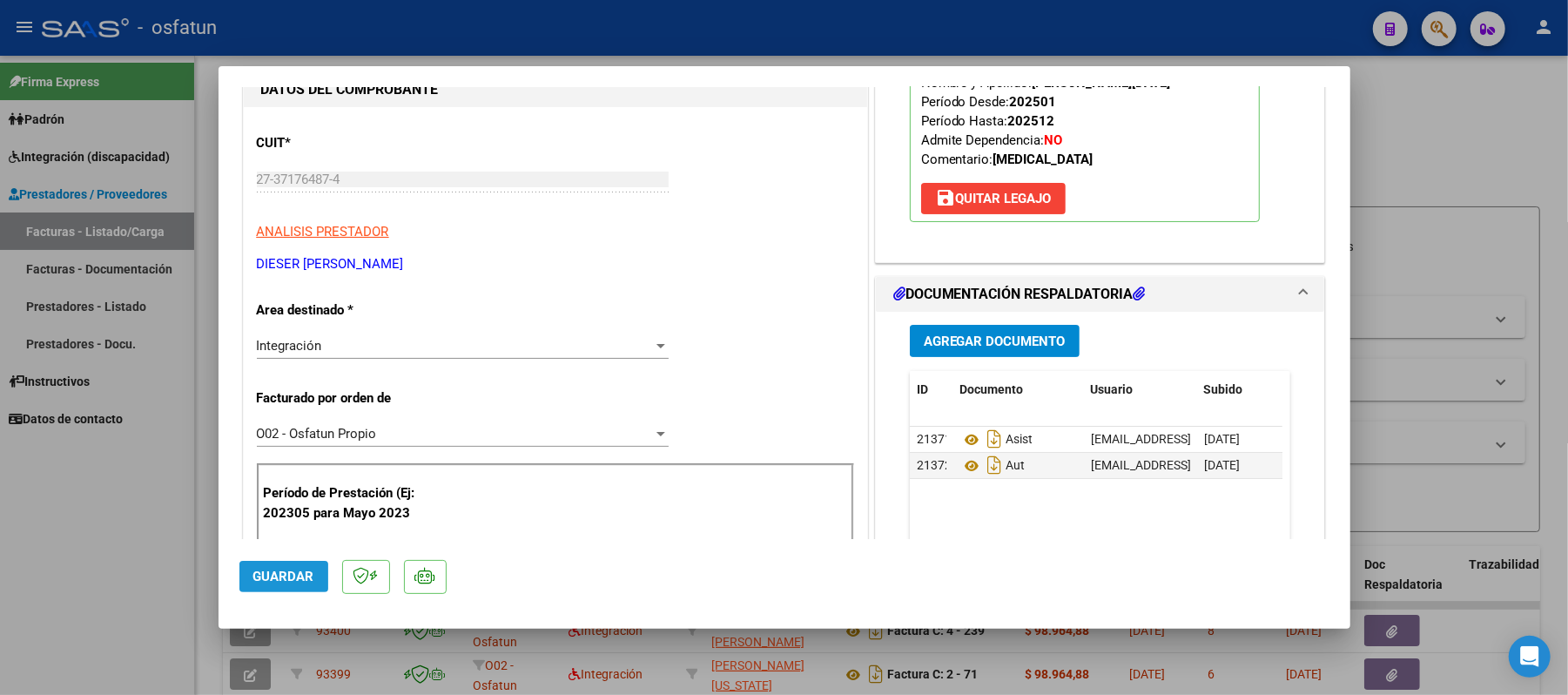
click at [248, 566] on button "Guardar" at bounding box center [284, 577] width 89 height 31
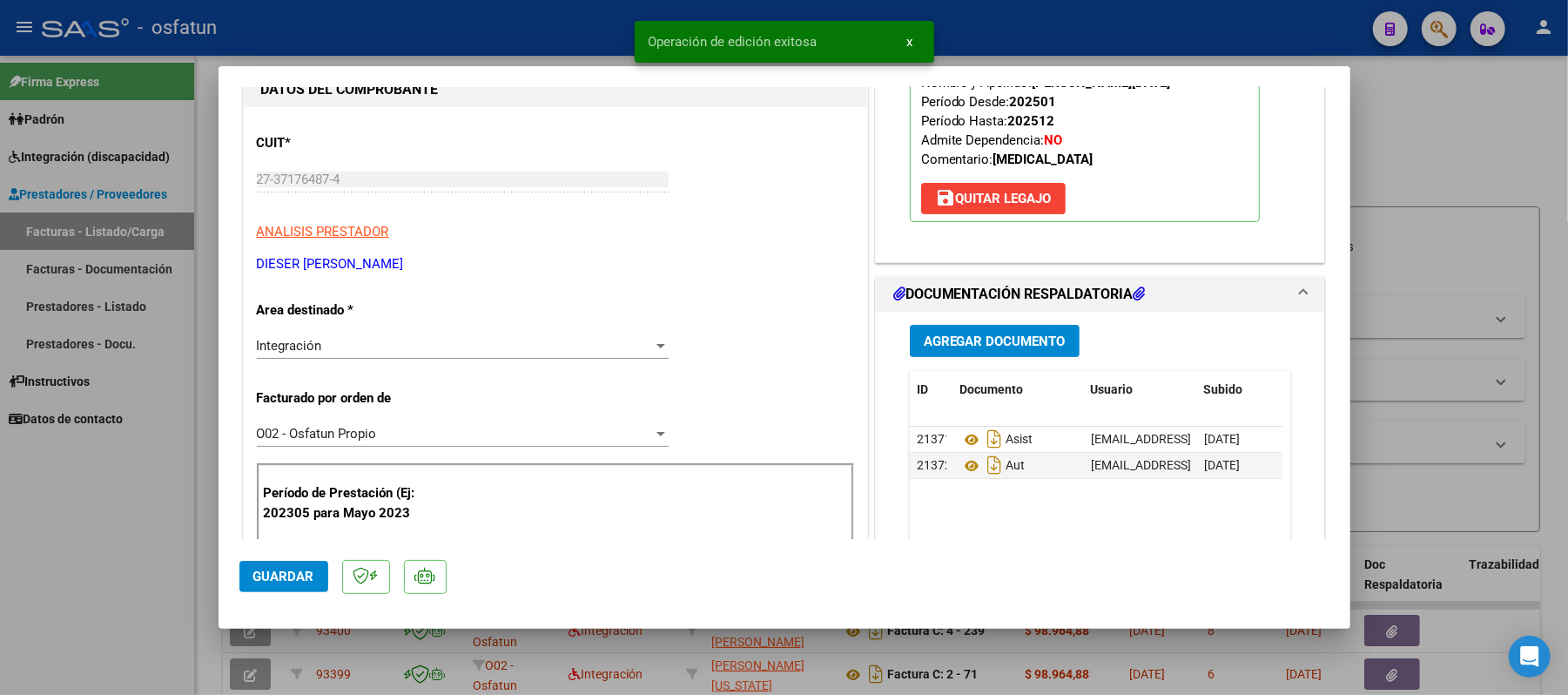
click at [1477, 102] on div at bounding box center [784, 347] width 1568 height 695
type input "$ 0,00"
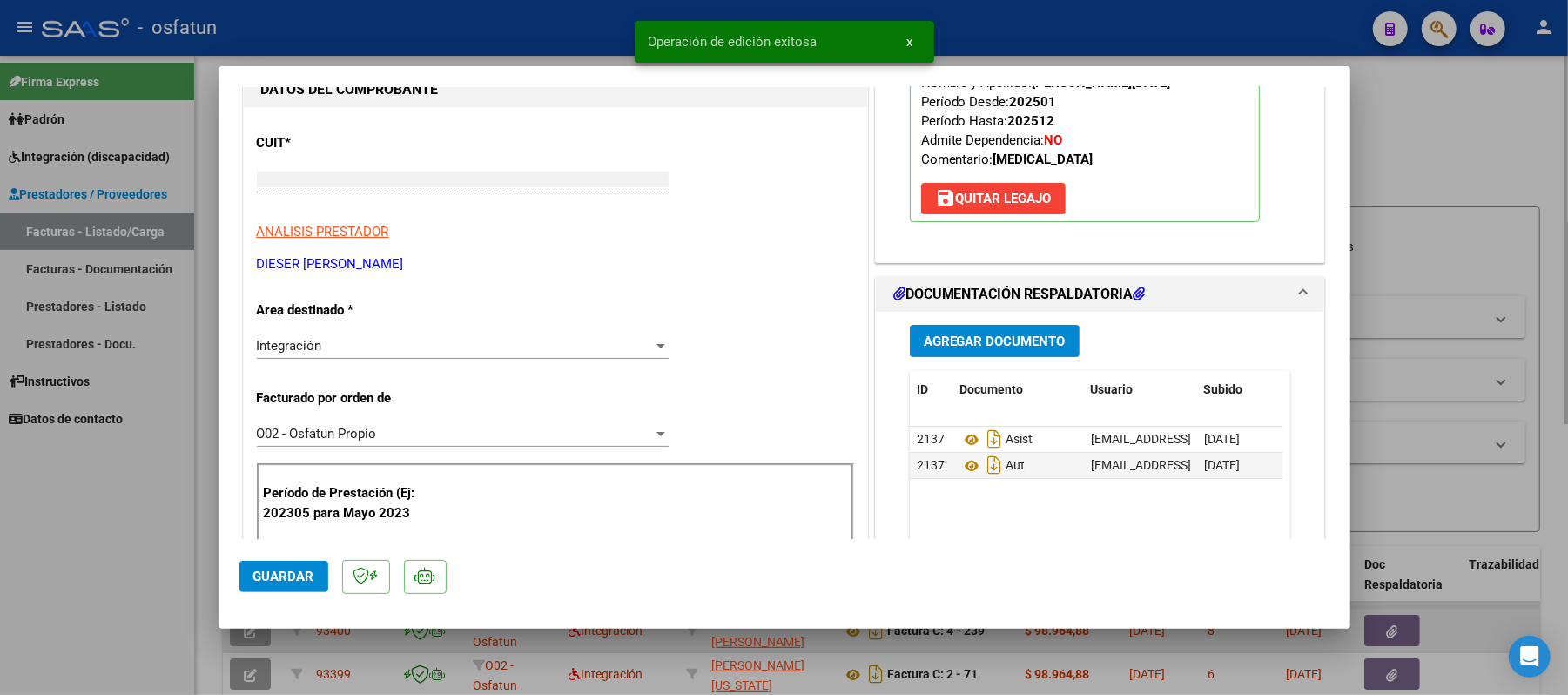
scroll to position [179, 0]
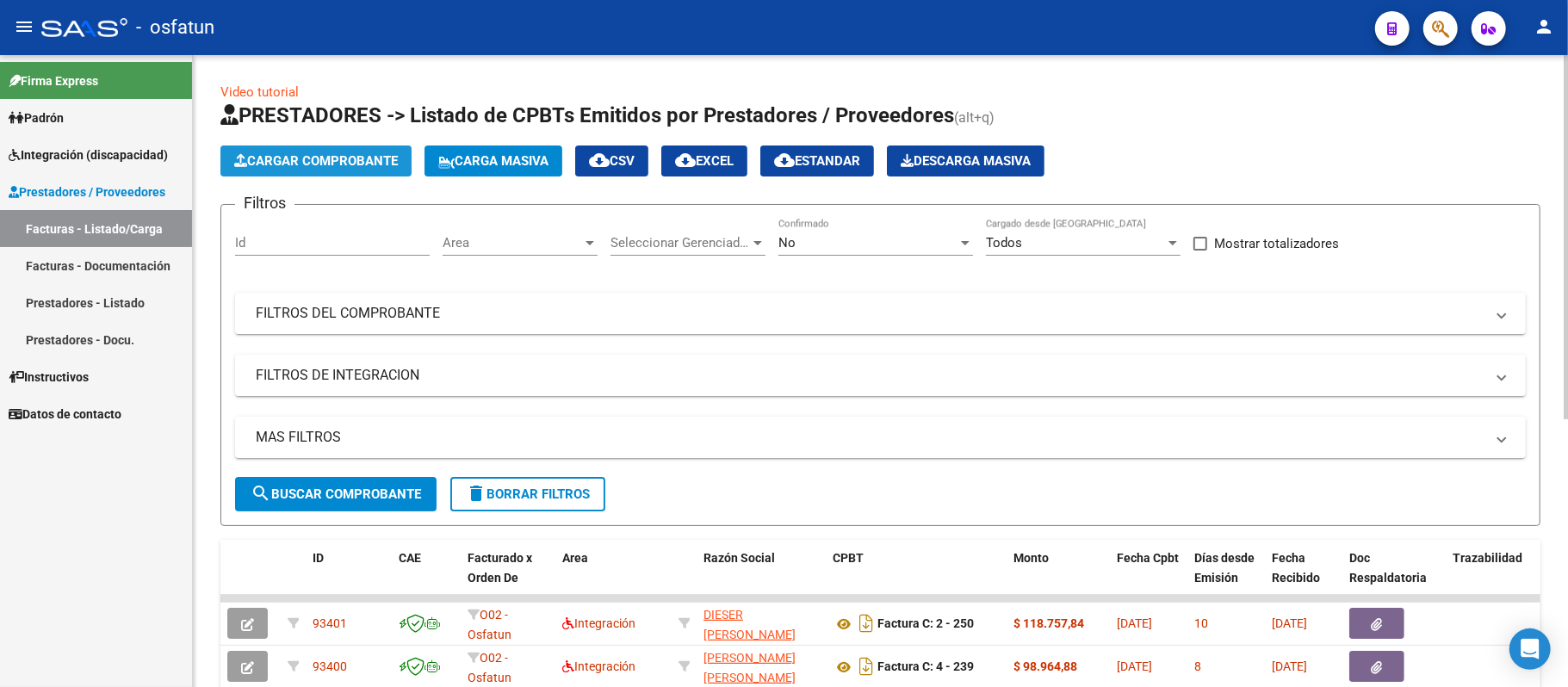
click at [348, 153] on span "Cargar Comprobante" at bounding box center [316, 160] width 164 height 16
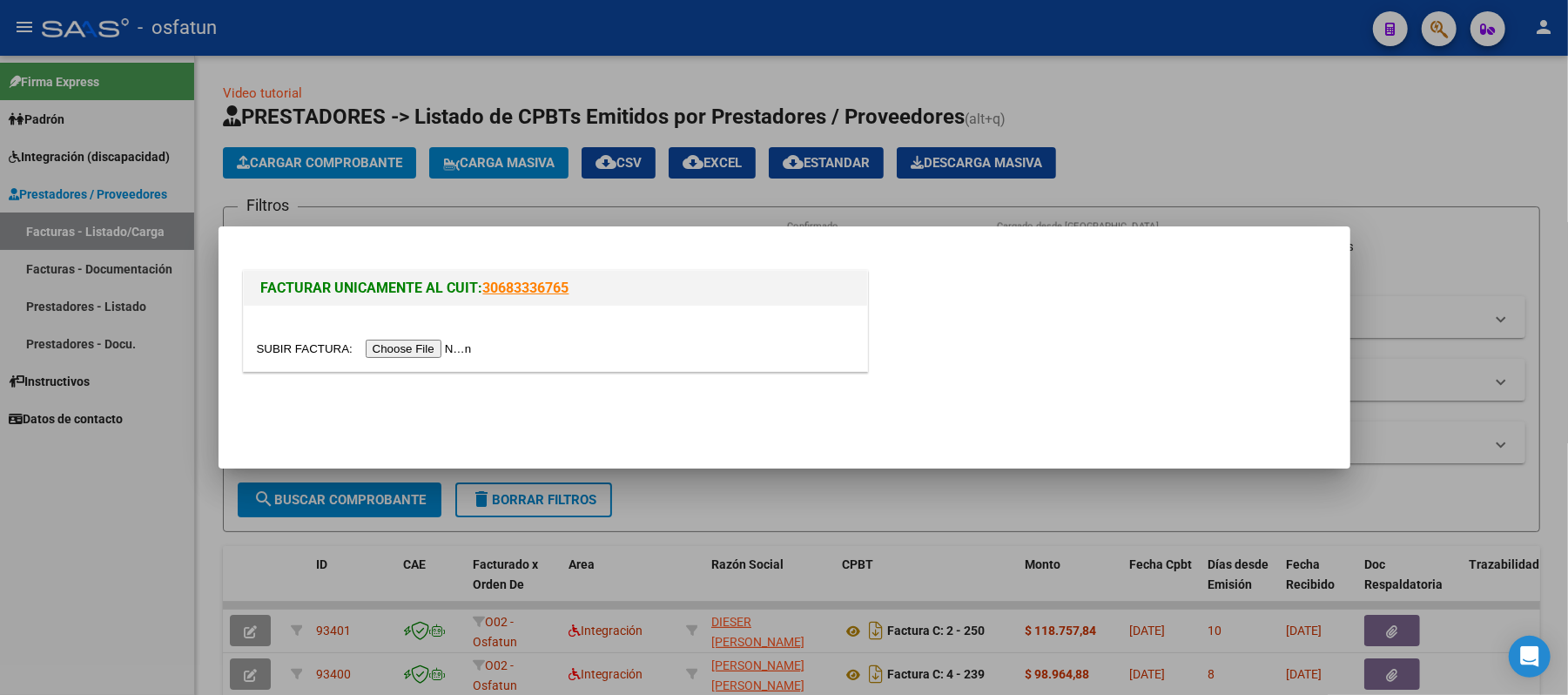
click at [426, 352] on input "file" at bounding box center [367, 349] width 220 height 19
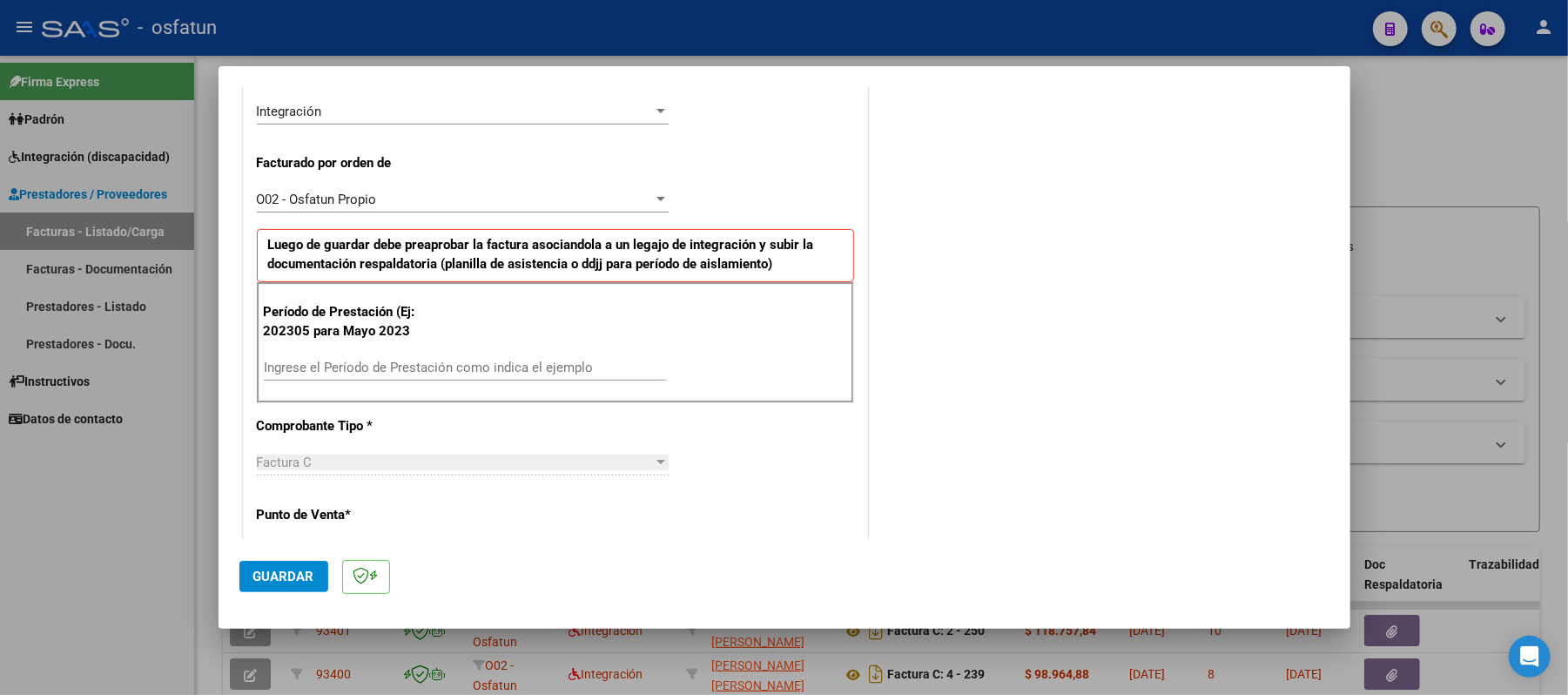
scroll to position [465, 0]
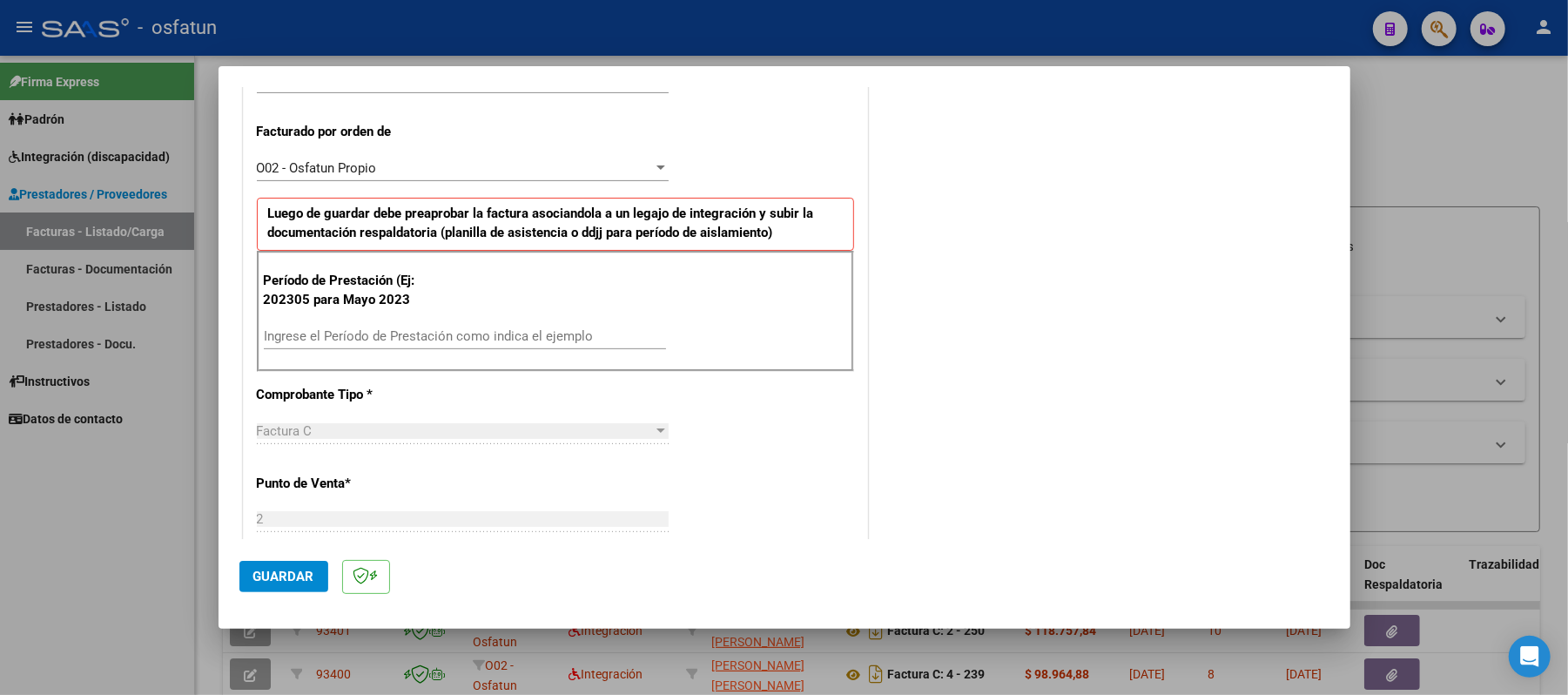
click at [481, 335] on input "Ingrese el Período de Prestación como indica el ejemplo" at bounding box center [464, 336] width 402 height 16
type input "202504"
click at [288, 572] on span "Guardar" at bounding box center [284, 576] width 61 height 16
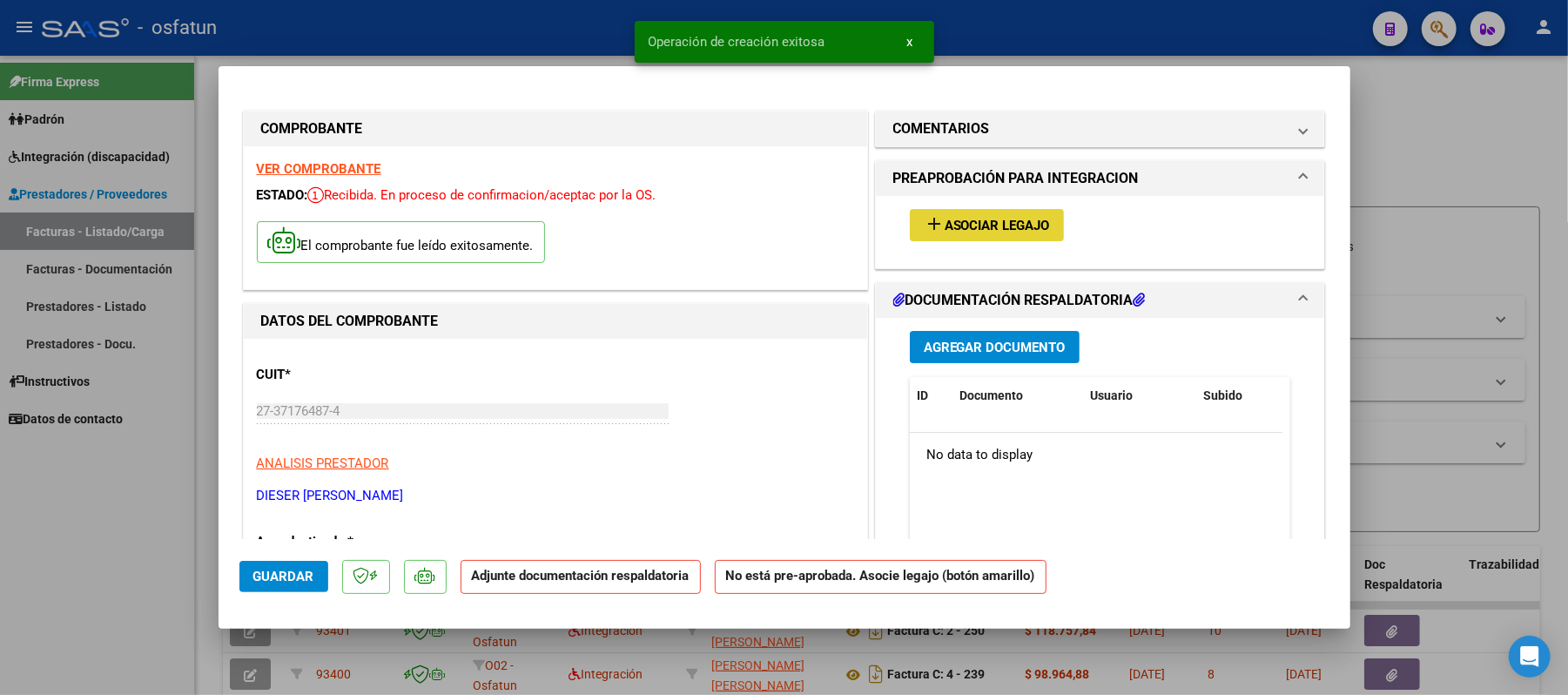
click at [995, 224] on span "Asociar Legajo" at bounding box center [997, 225] width 105 height 16
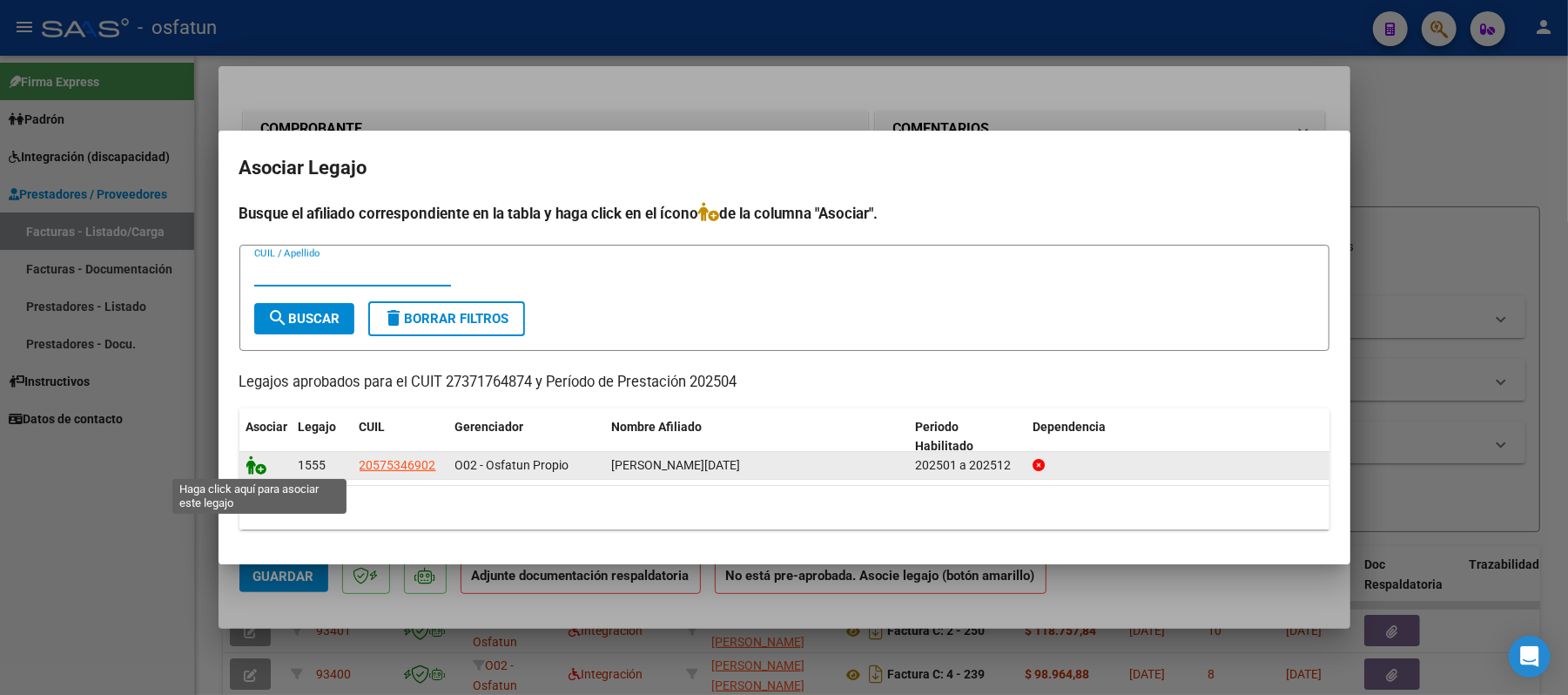
click at [258, 465] on icon at bounding box center [256, 465] width 21 height 19
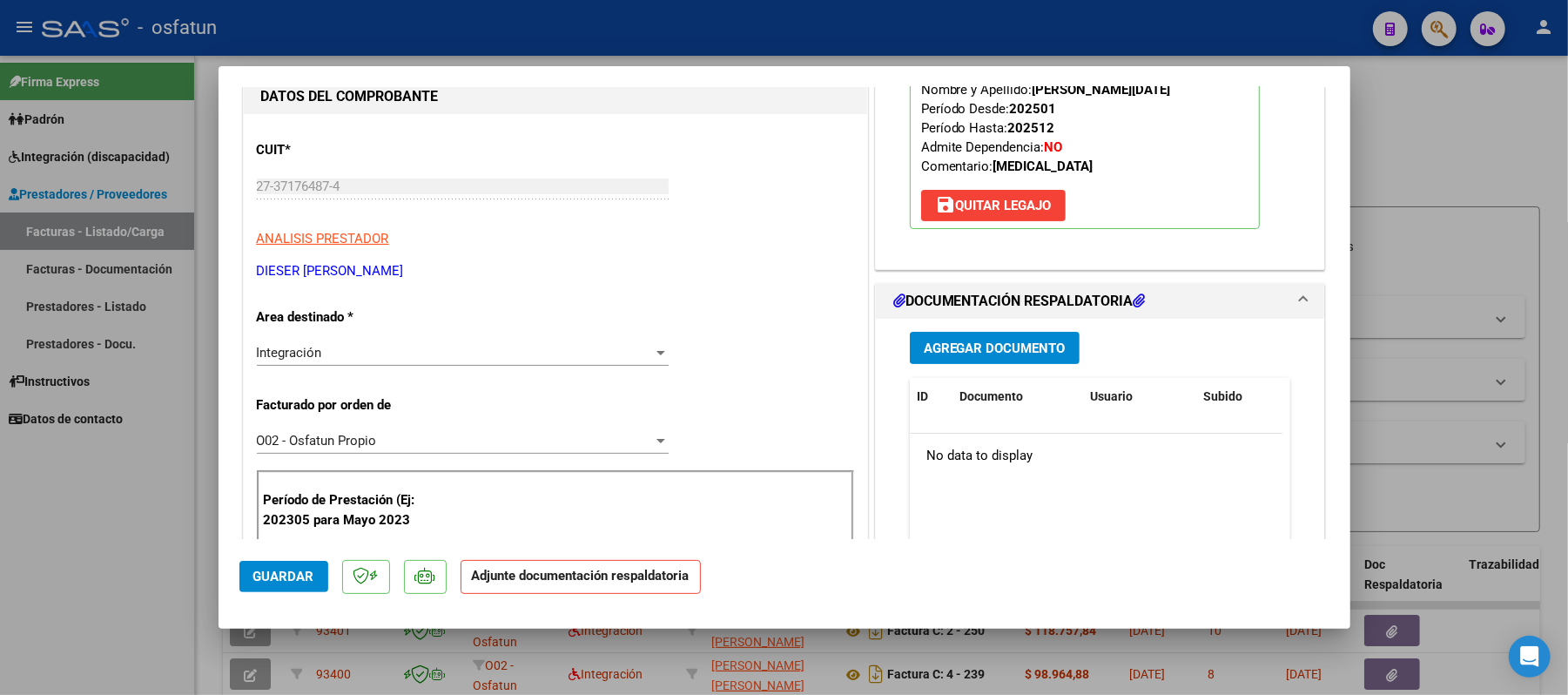
scroll to position [231, 0]
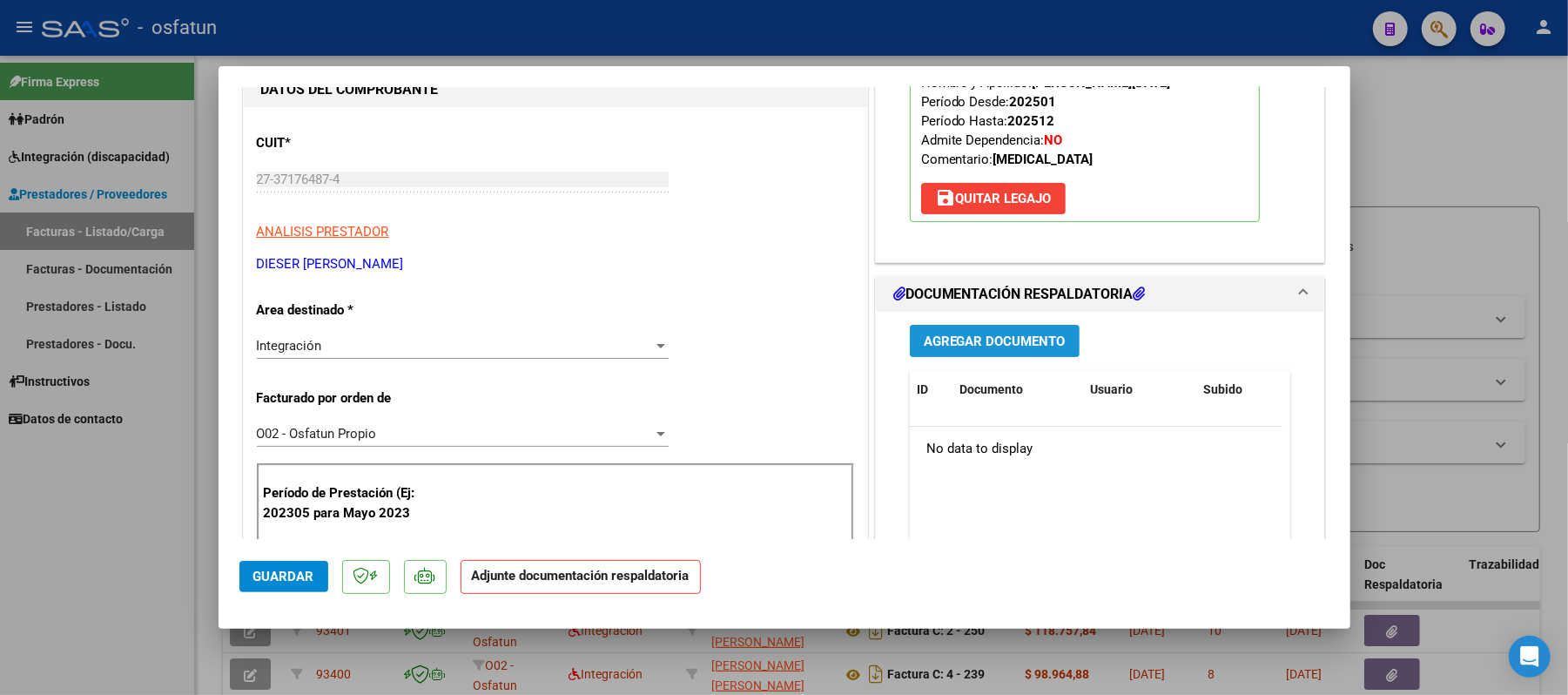
click at [940, 345] on span "Agregar Documento" at bounding box center [994, 341] width 142 height 16
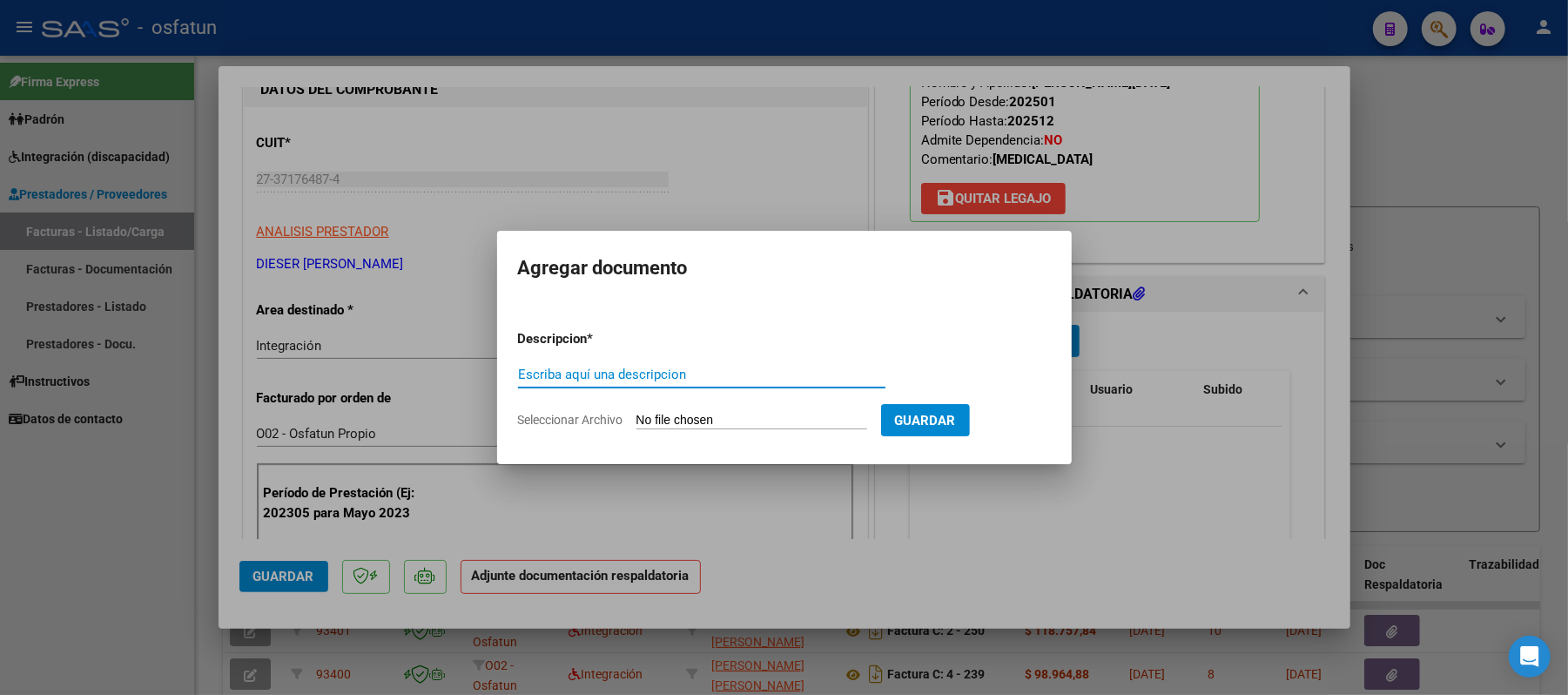
click at [776, 374] on input "Escriba aquí una descripcion" at bounding box center [701, 374] width 367 height 16
type input "a"
type input "ASIST"
click at [731, 418] on input "Seleccionar Archivo" at bounding box center [751, 421] width 230 height 17
type input "C:\fakepath\ASIST.pdf"
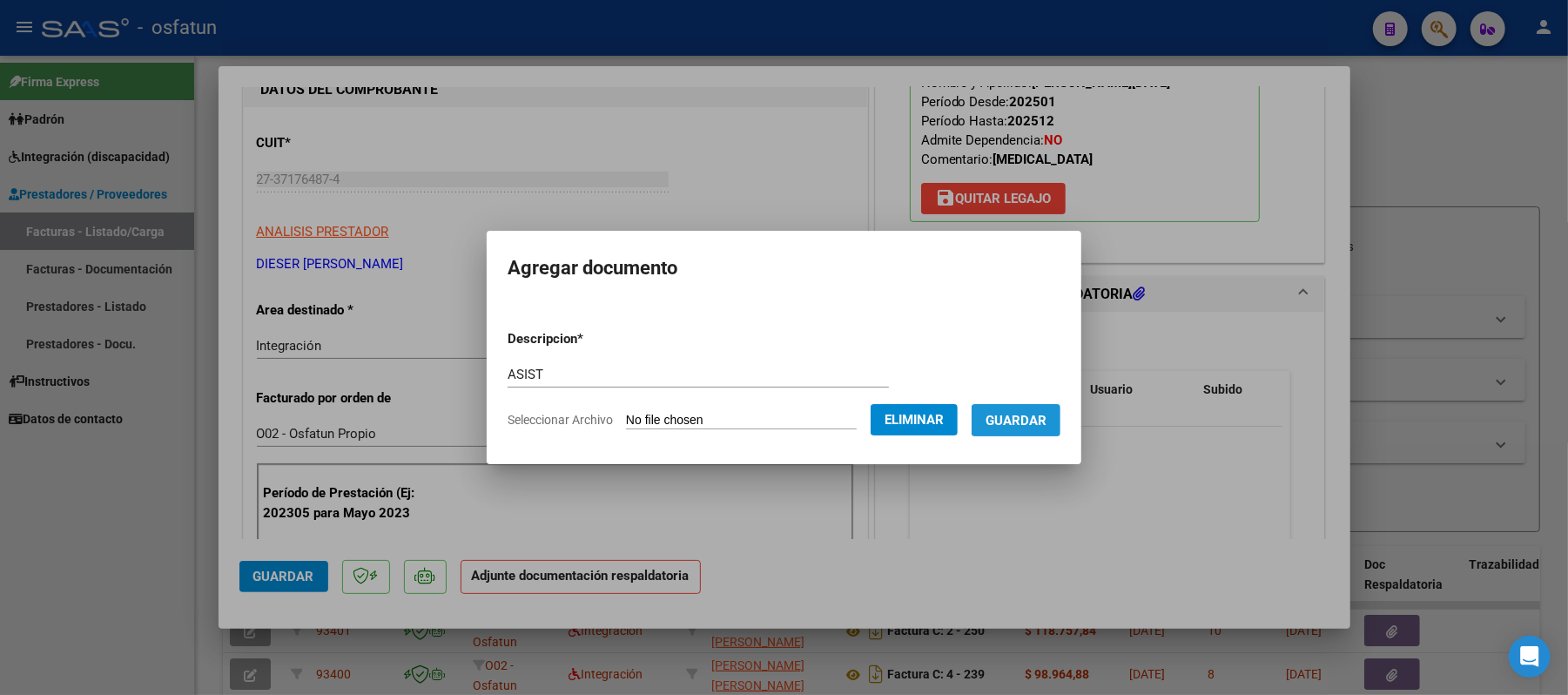
click at [1045, 413] on span "Guardar" at bounding box center [1016, 420] width 61 height 16
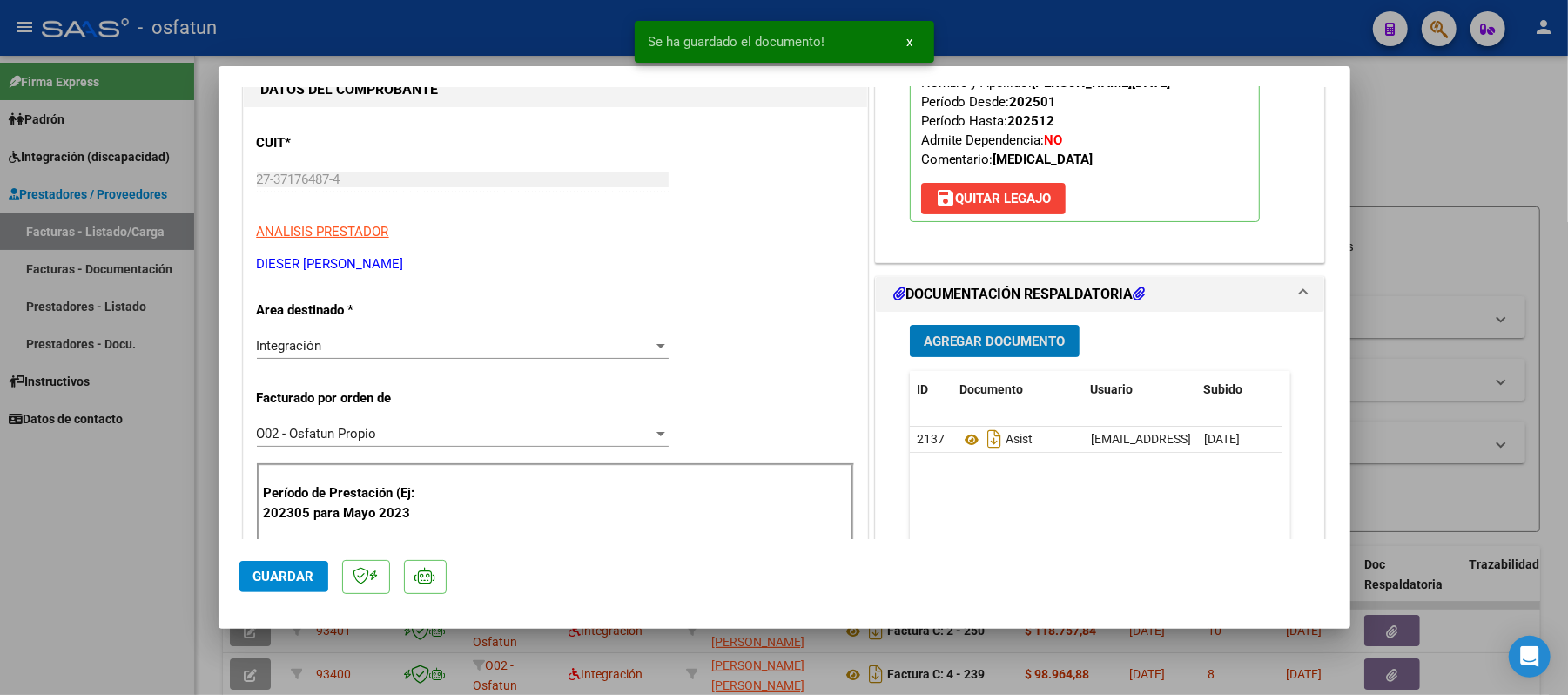
click at [991, 338] on span "Agregar Documento" at bounding box center [994, 341] width 142 height 16
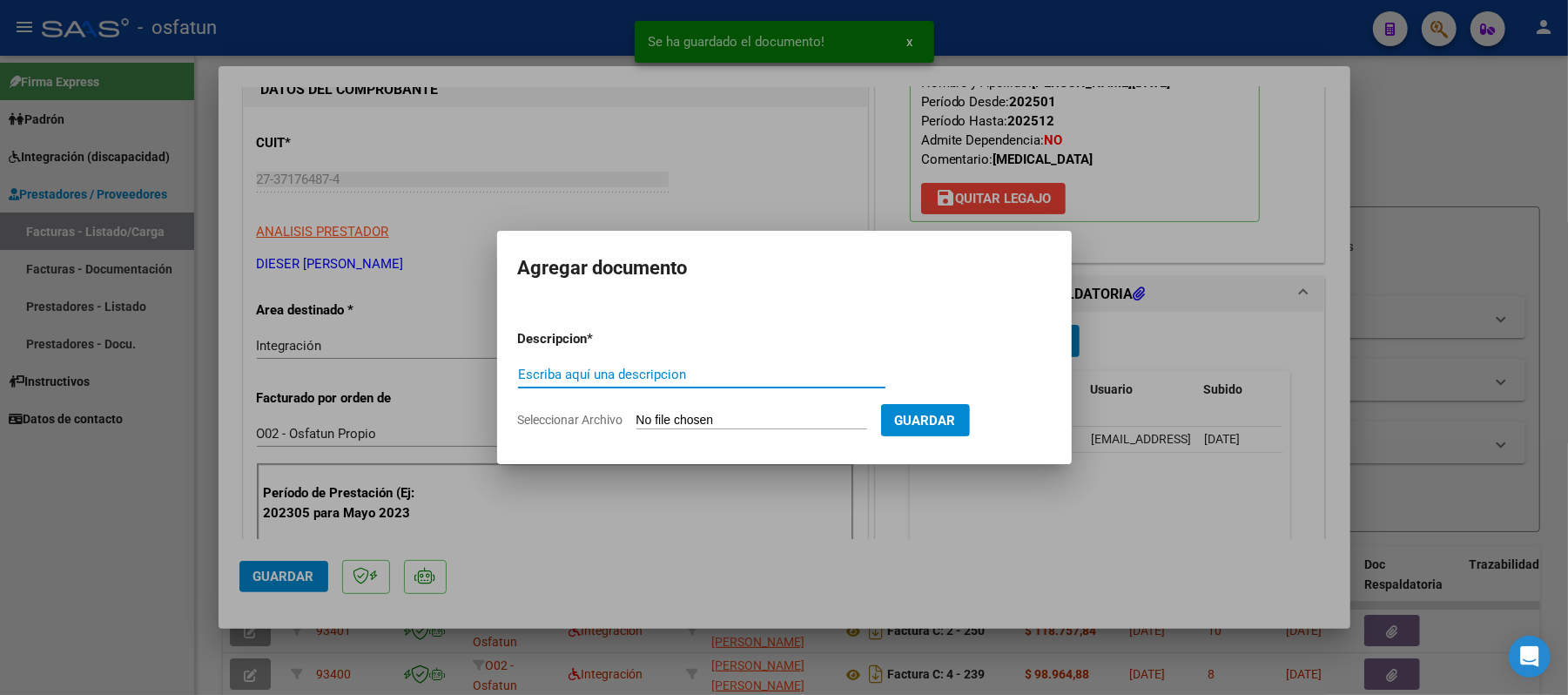
click at [700, 362] on div "Escriba aquí una descripcion" at bounding box center [701, 374] width 367 height 26
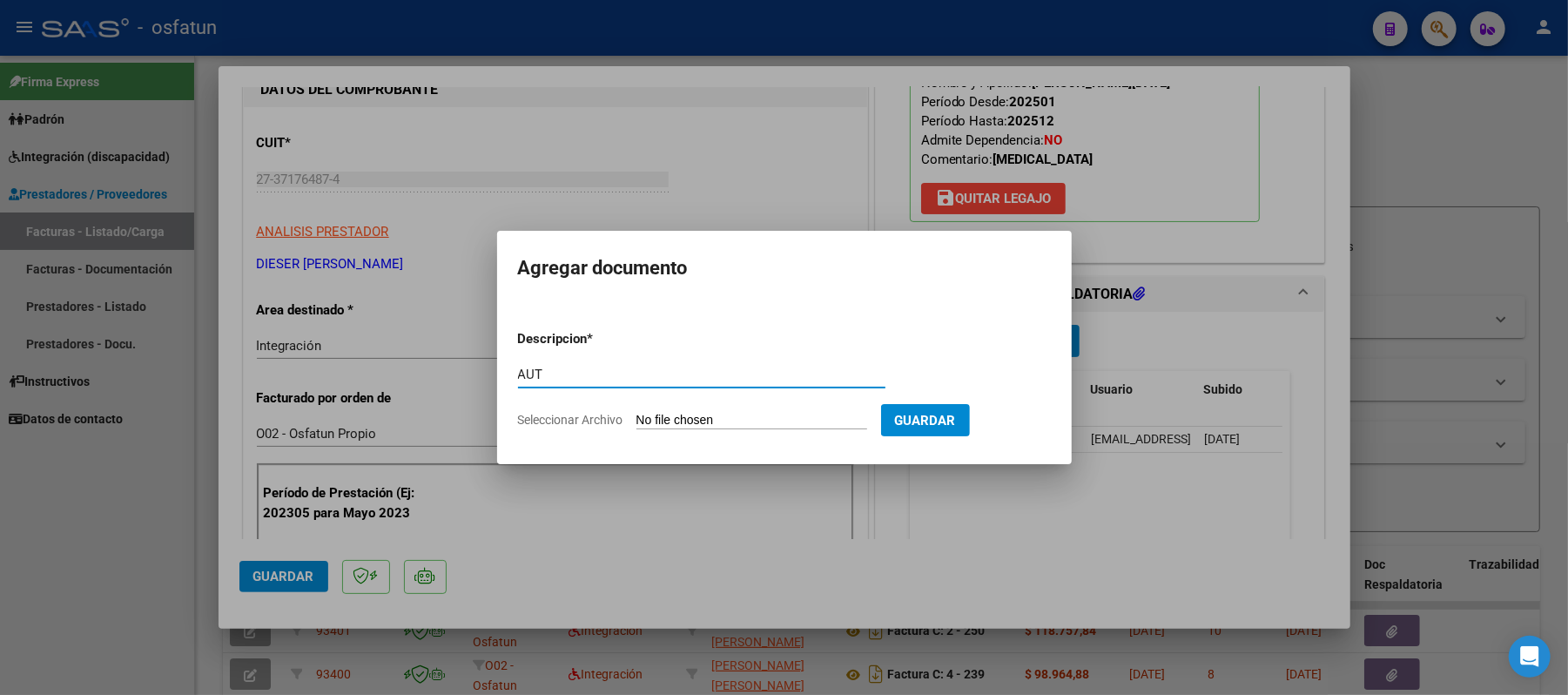
type input "AUT"
click at [754, 420] on input "Seleccionar Archivo" at bounding box center [751, 421] width 230 height 17
type input "C:\fakepath\AUT.pdf"
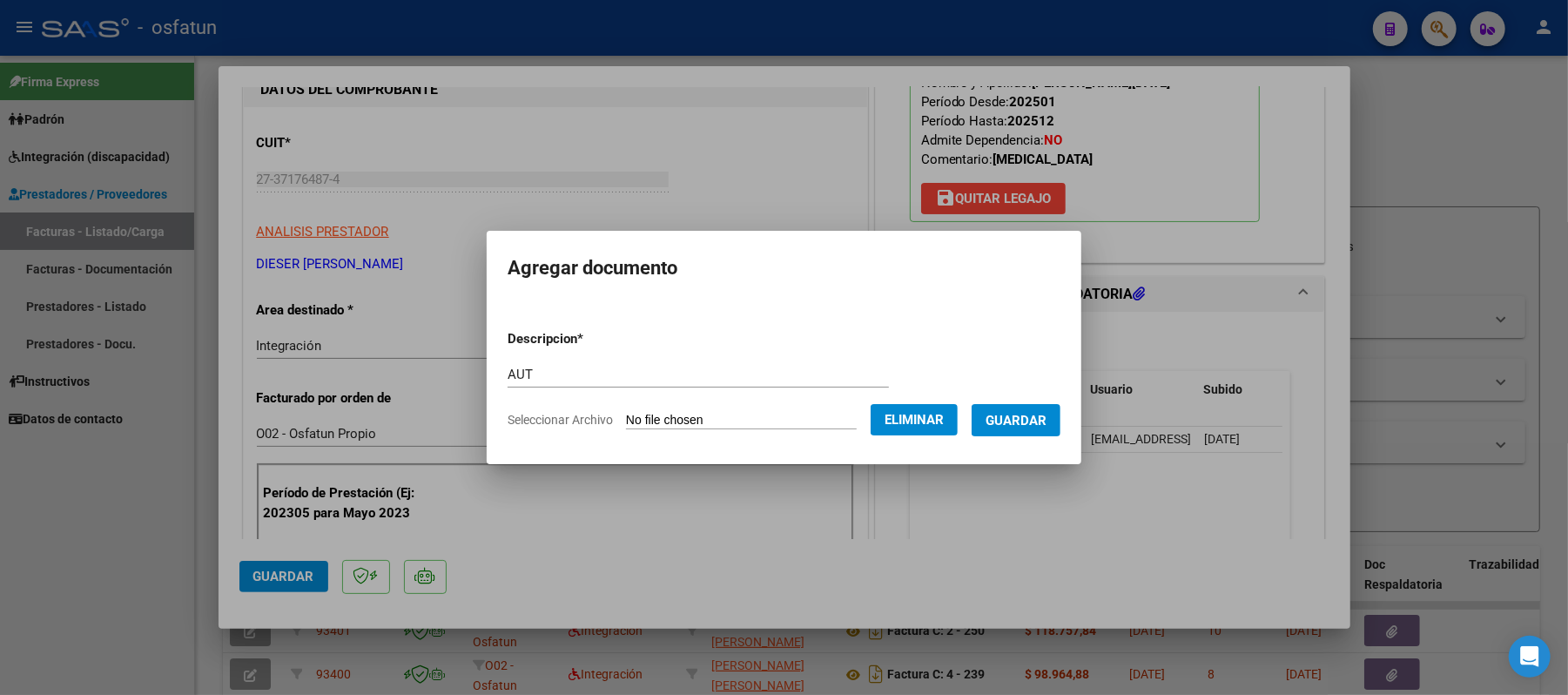
click at [1034, 426] on span "Guardar" at bounding box center [1016, 420] width 61 height 16
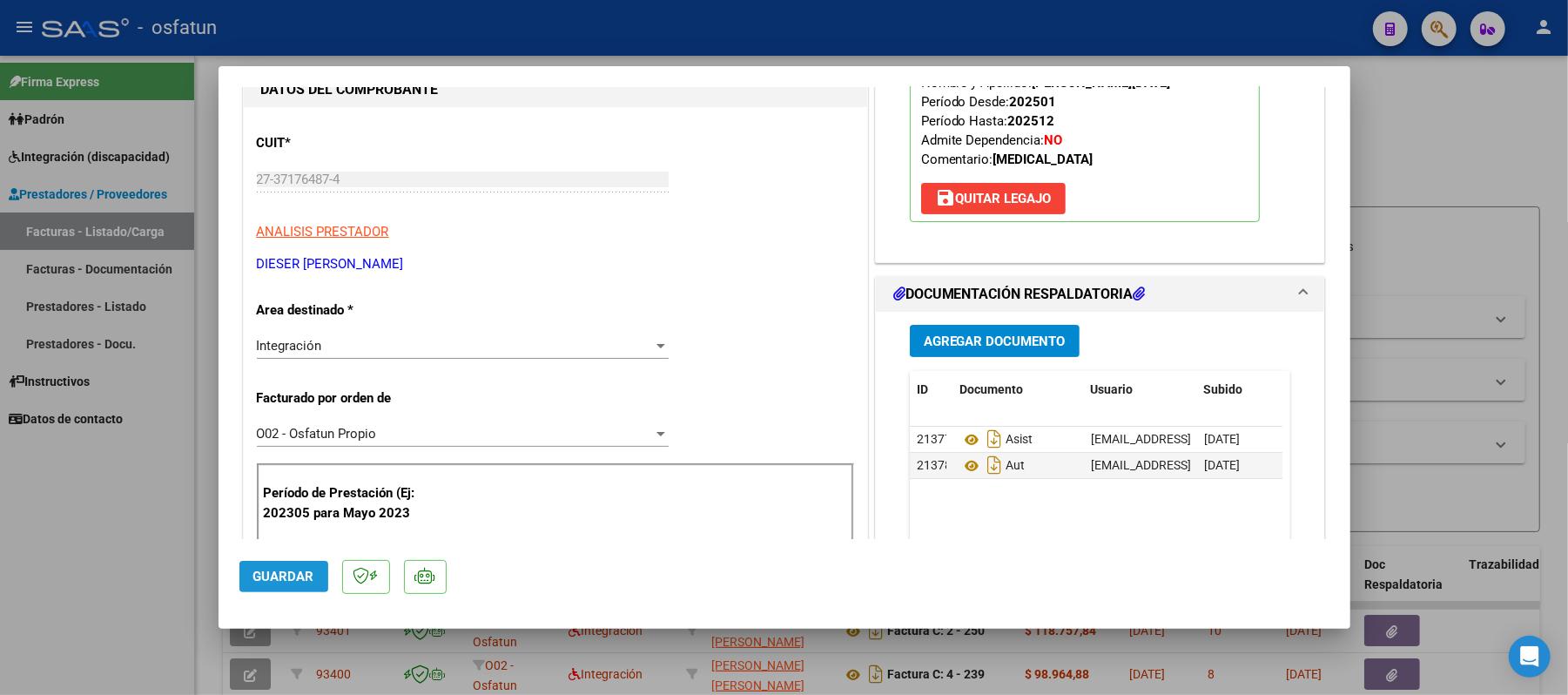
click at [272, 572] on span "Guardar" at bounding box center [284, 576] width 61 height 16
click at [1467, 123] on div at bounding box center [784, 347] width 1568 height 695
type input "$ 0,00"
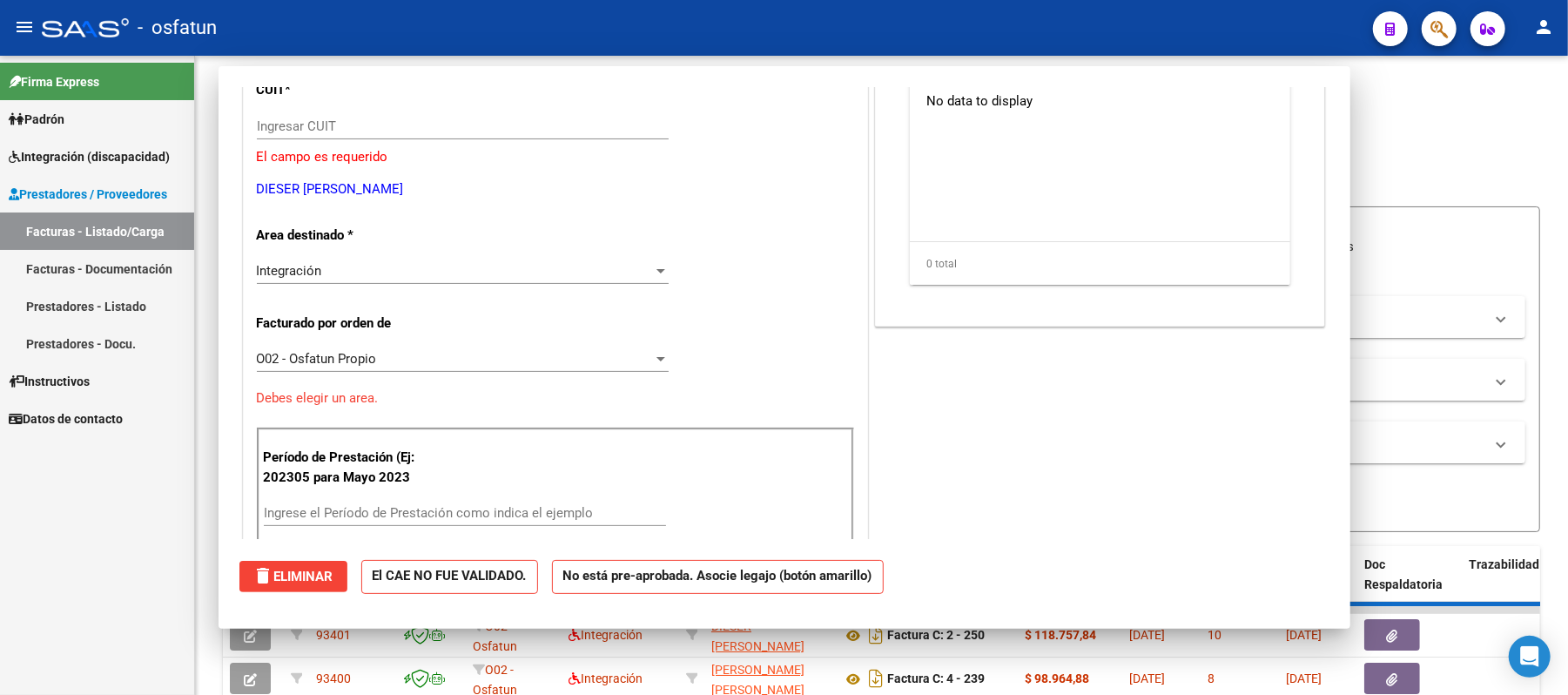
scroll to position [179, 0]
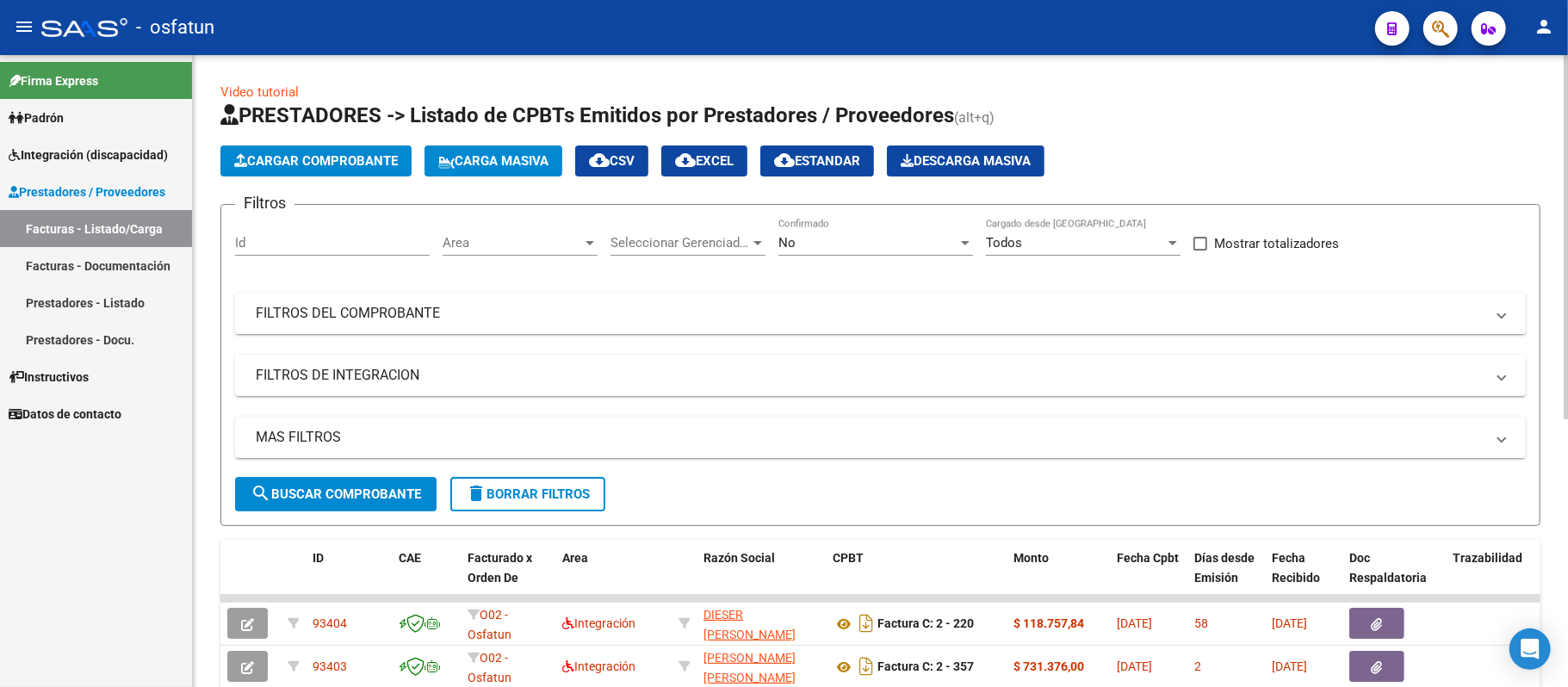
click at [346, 158] on span "Cargar Comprobante" at bounding box center [316, 160] width 164 height 16
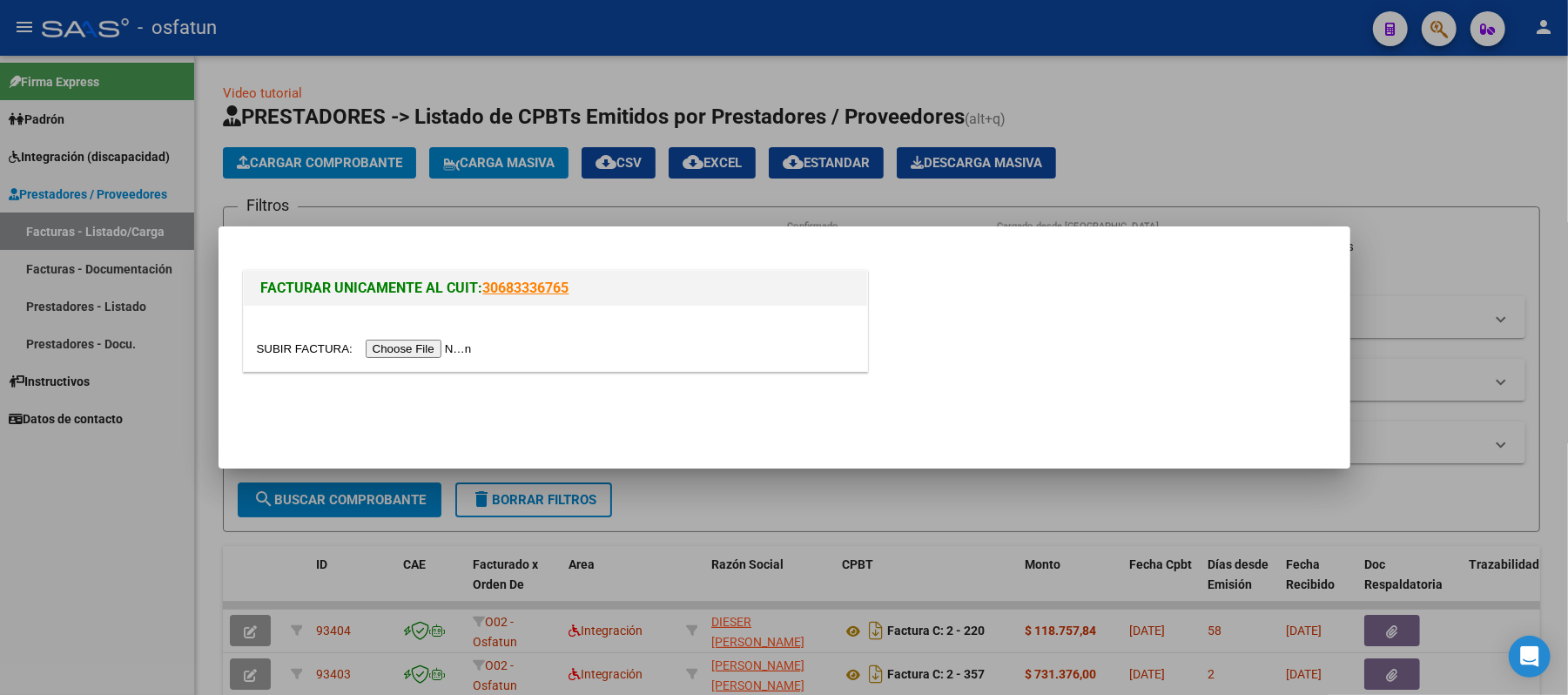
click at [397, 350] on input "file" at bounding box center [367, 349] width 220 height 19
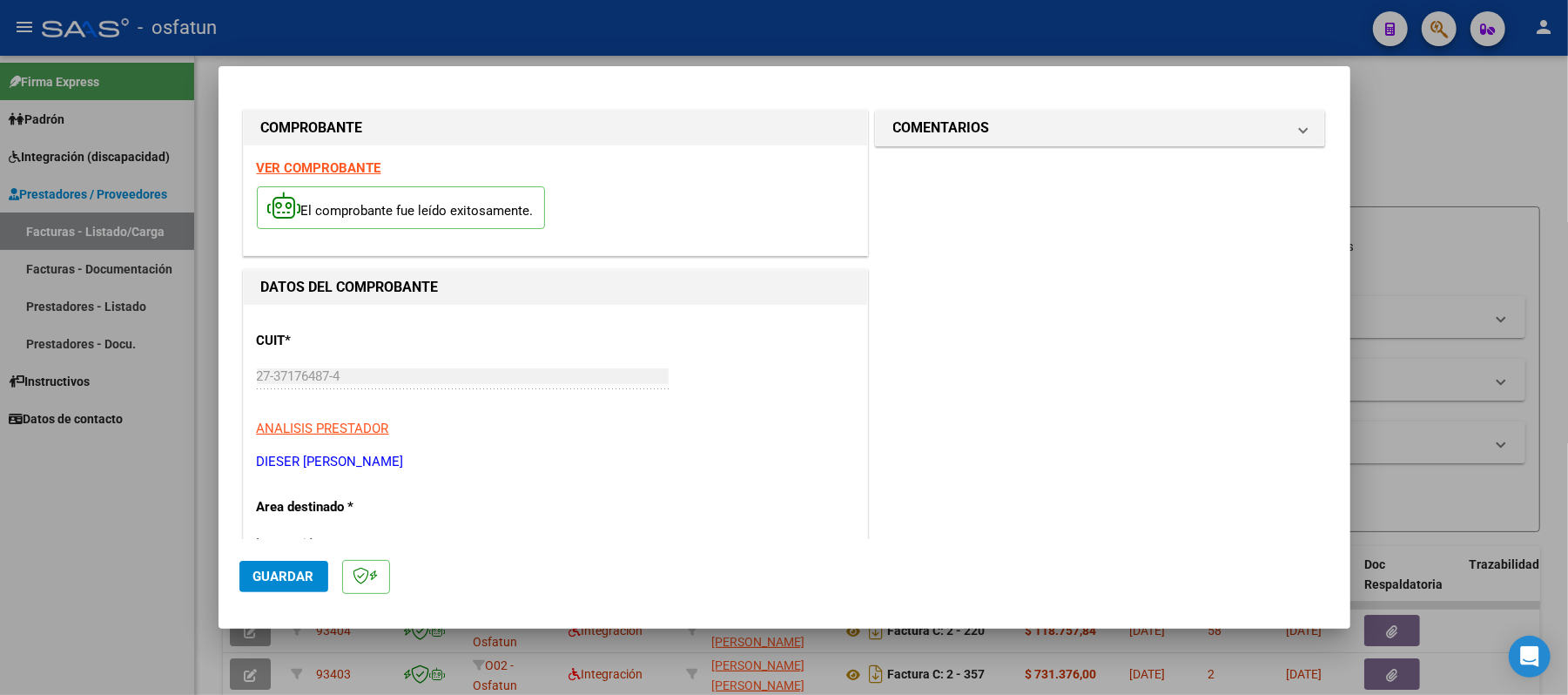
scroll to position [0, 0]
click at [321, 162] on strong "VER COMPROBANTE" at bounding box center [319, 168] width 125 height 16
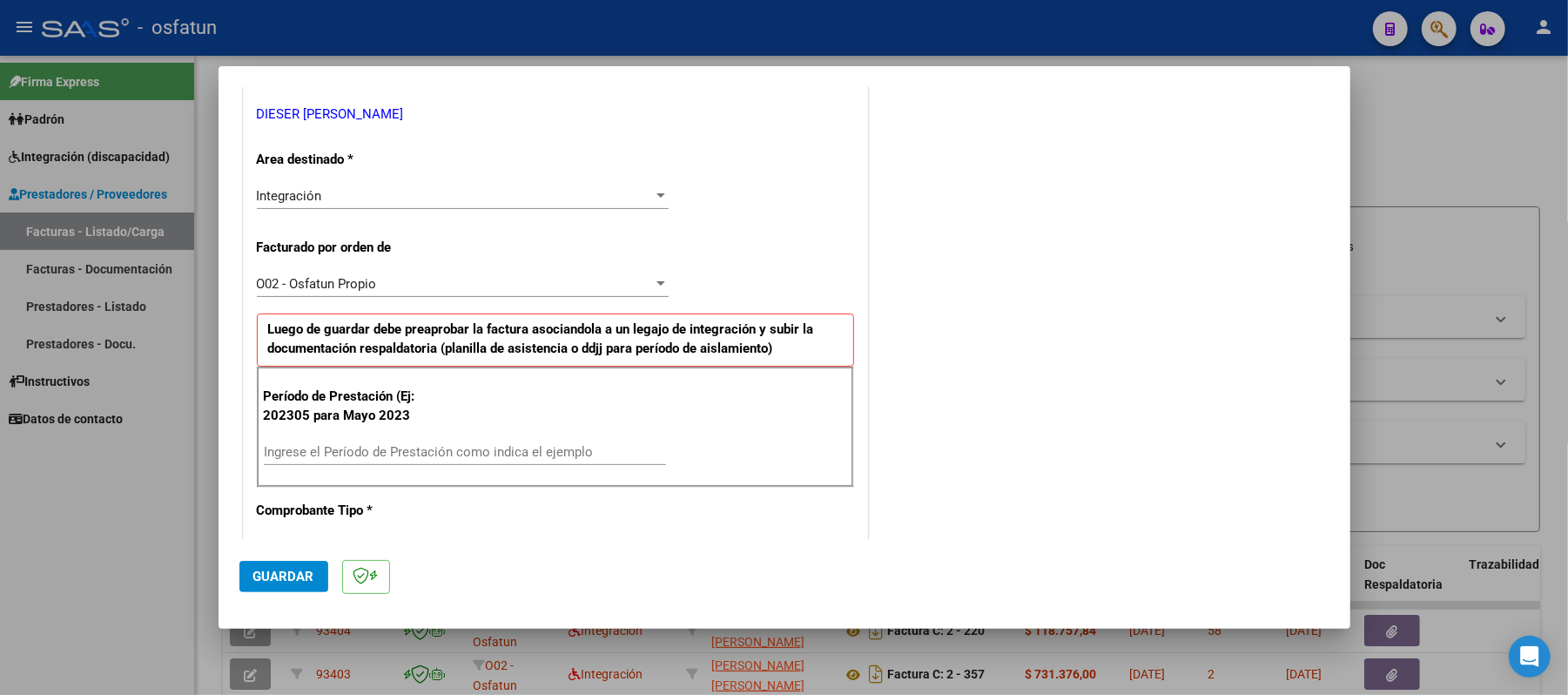
click at [370, 451] on input "Ingrese el Período de Prestación como indica el ejemplo" at bounding box center [464, 452] width 402 height 16
type input "202505"
click at [297, 572] on span "Guardar" at bounding box center [284, 576] width 61 height 16
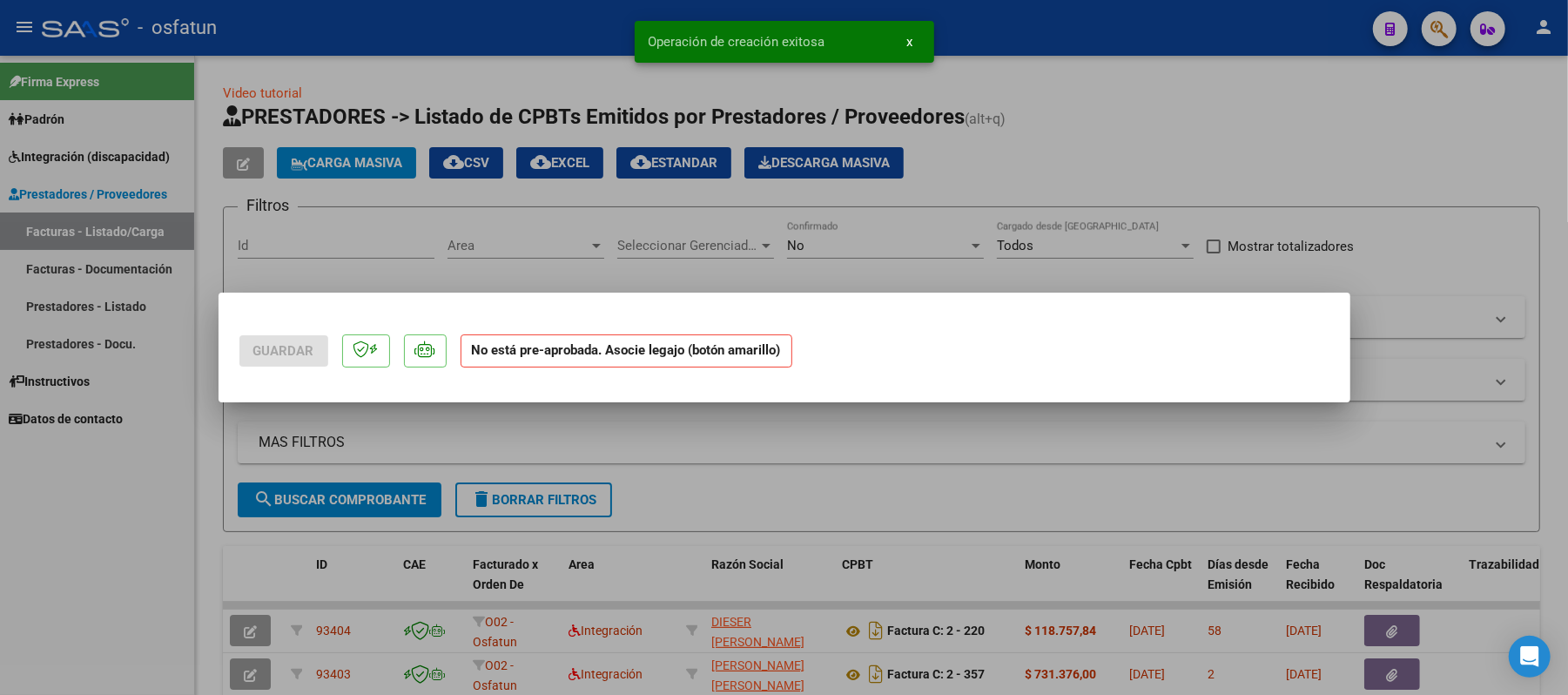
scroll to position [0, 0]
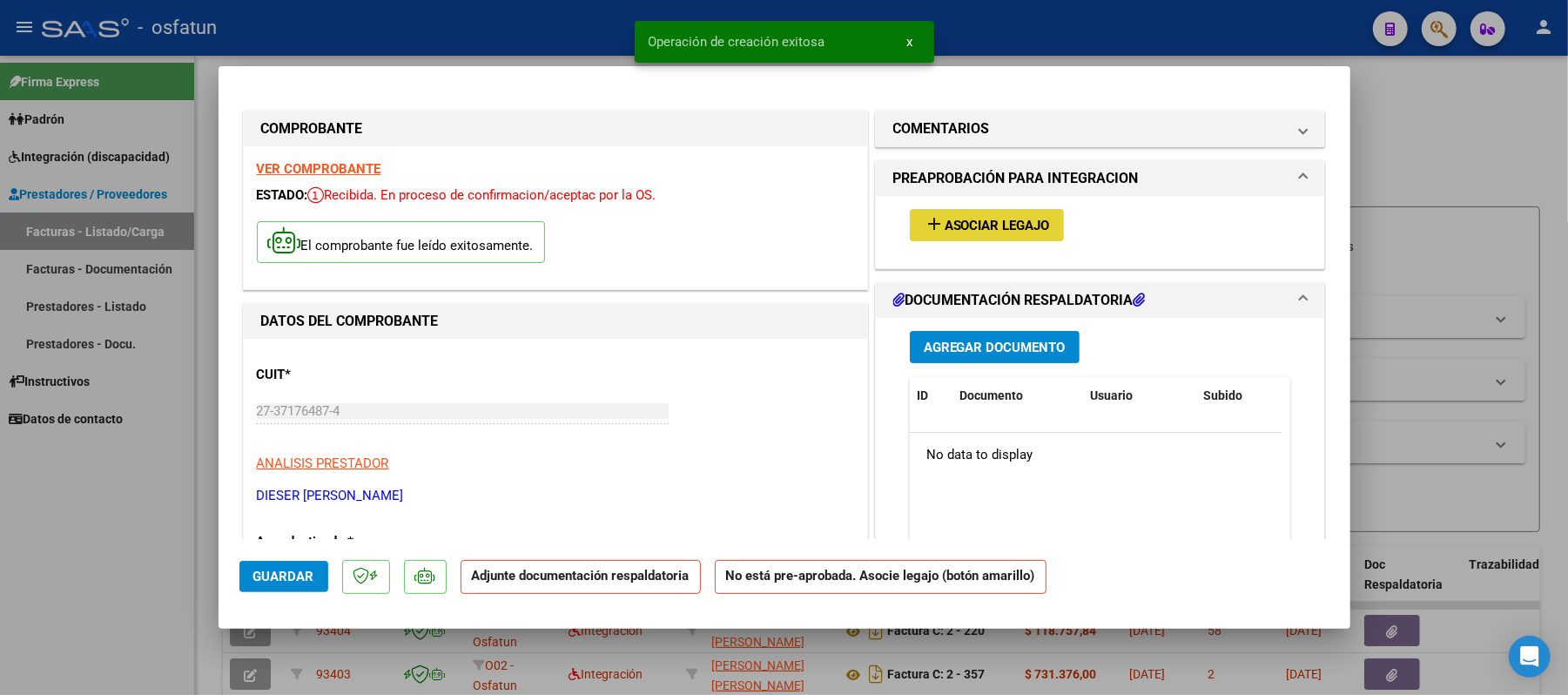
click at [1013, 229] on span "Asociar Legajo" at bounding box center [997, 225] width 105 height 16
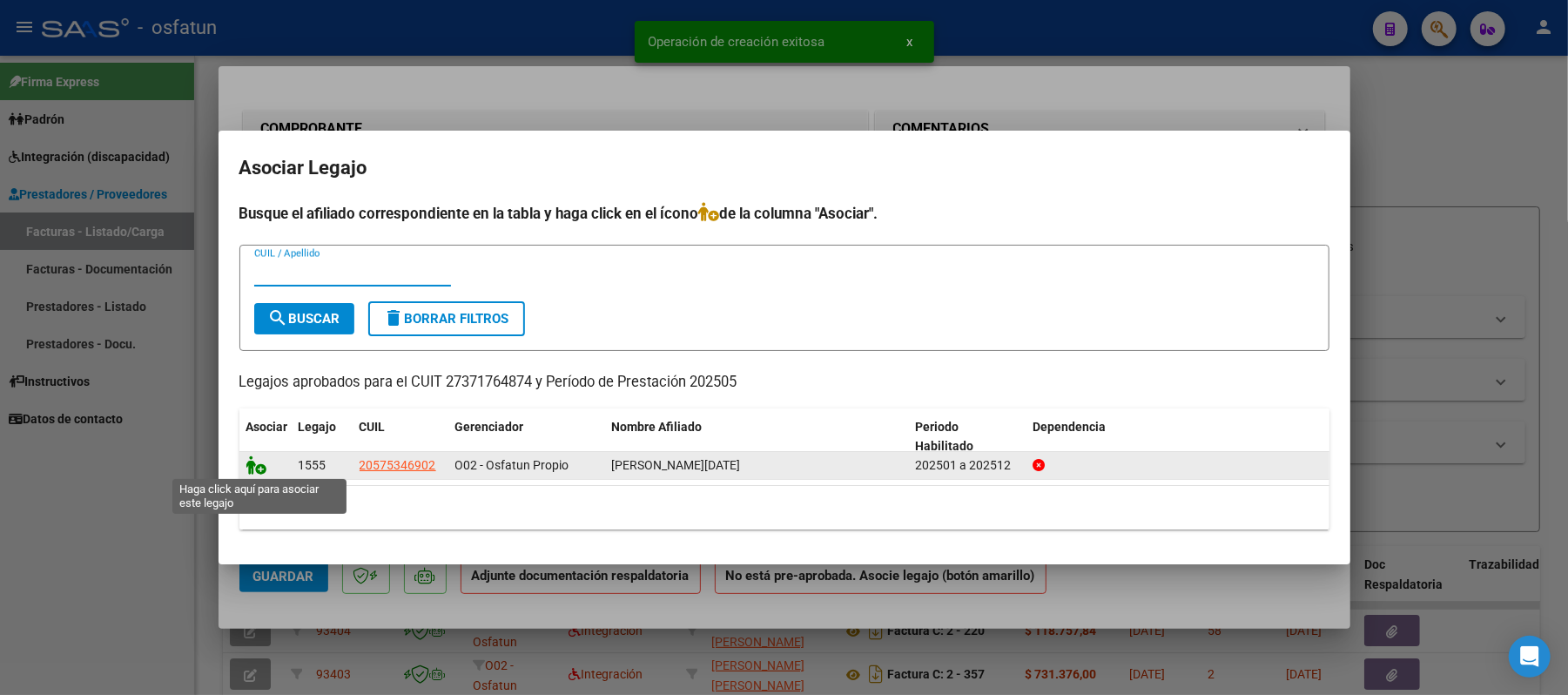
click at [258, 465] on icon at bounding box center [256, 465] width 21 height 19
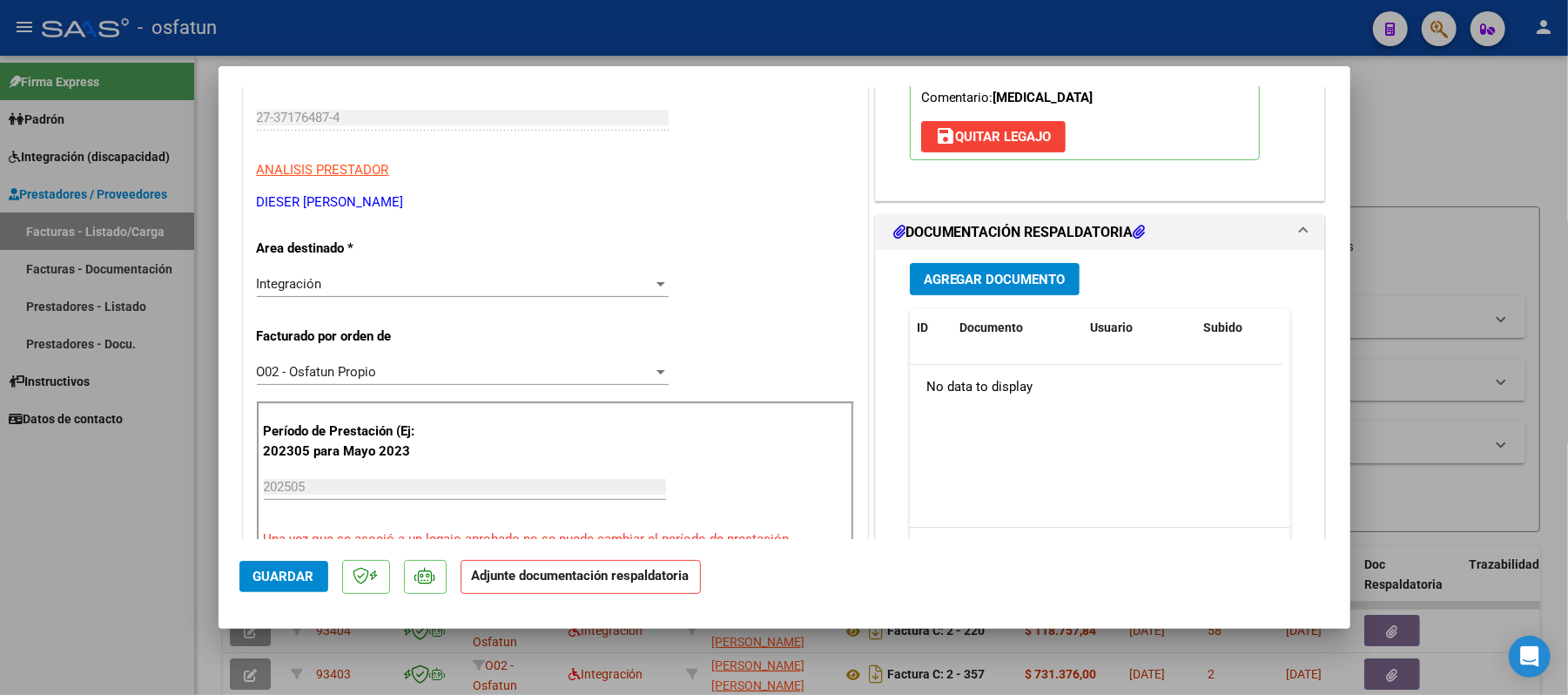
scroll to position [348, 0]
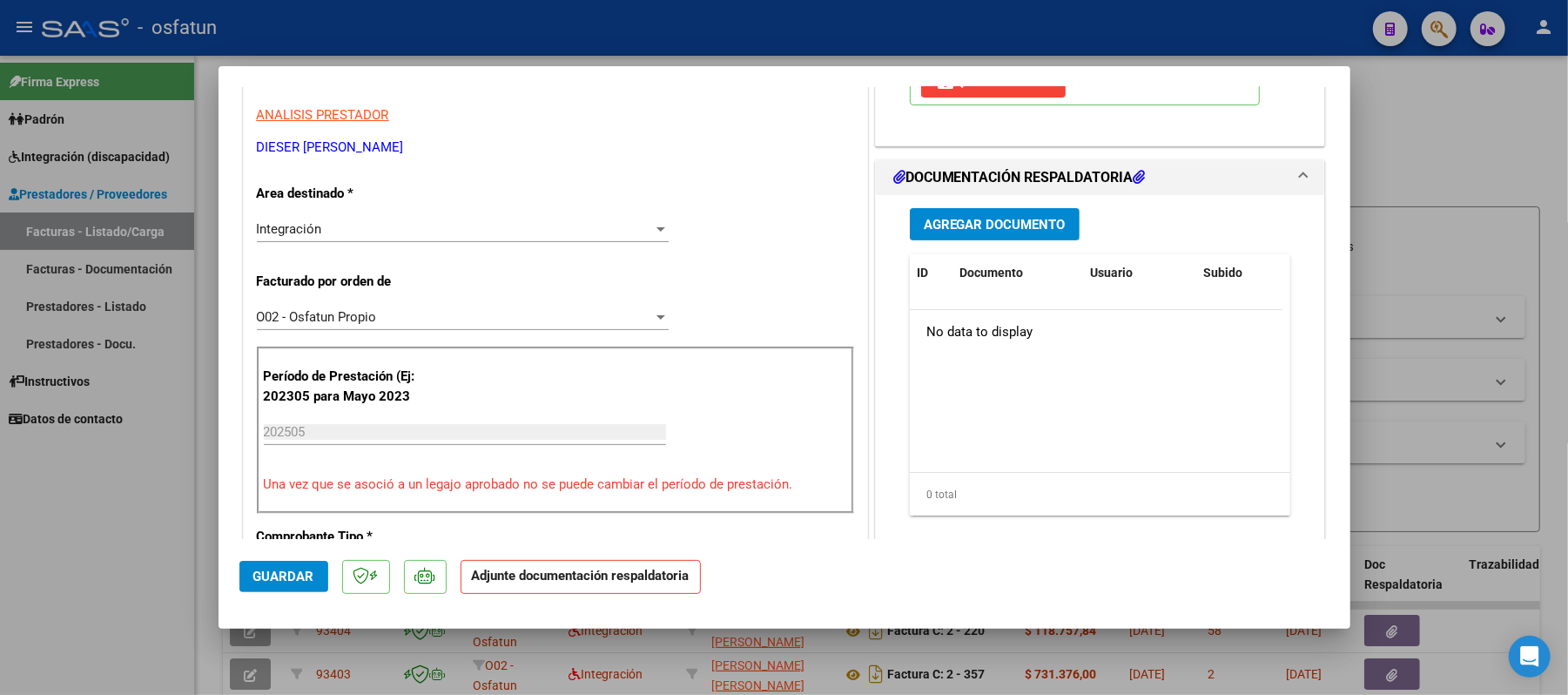
click at [997, 225] on span "Agregar Documento" at bounding box center [994, 224] width 142 height 16
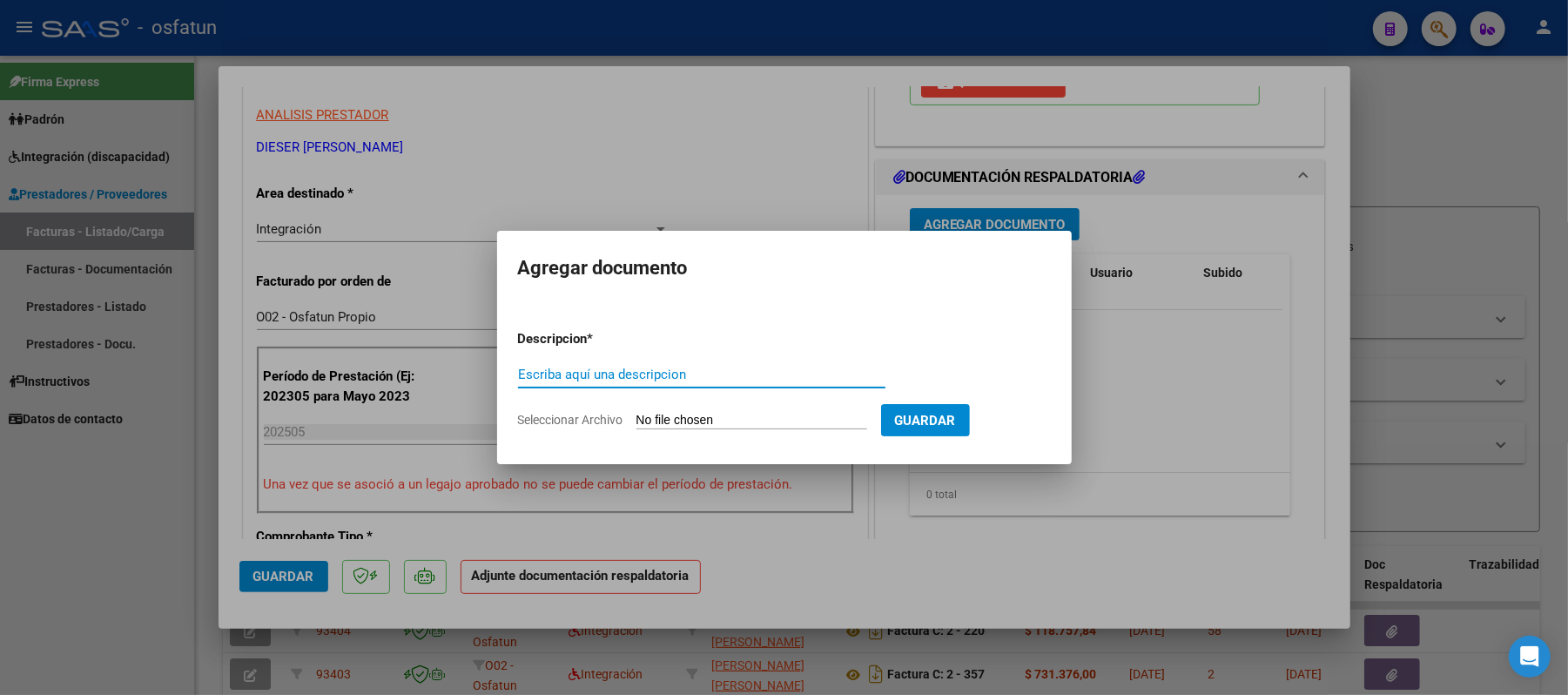
click at [732, 369] on input "Escriba aquí una descripcion" at bounding box center [701, 374] width 367 height 16
type input "ASIST"
click at [719, 425] on input "Seleccionar Archivo" at bounding box center [751, 421] width 230 height 17
type input "C:\fakepath\ASIST.pdf"
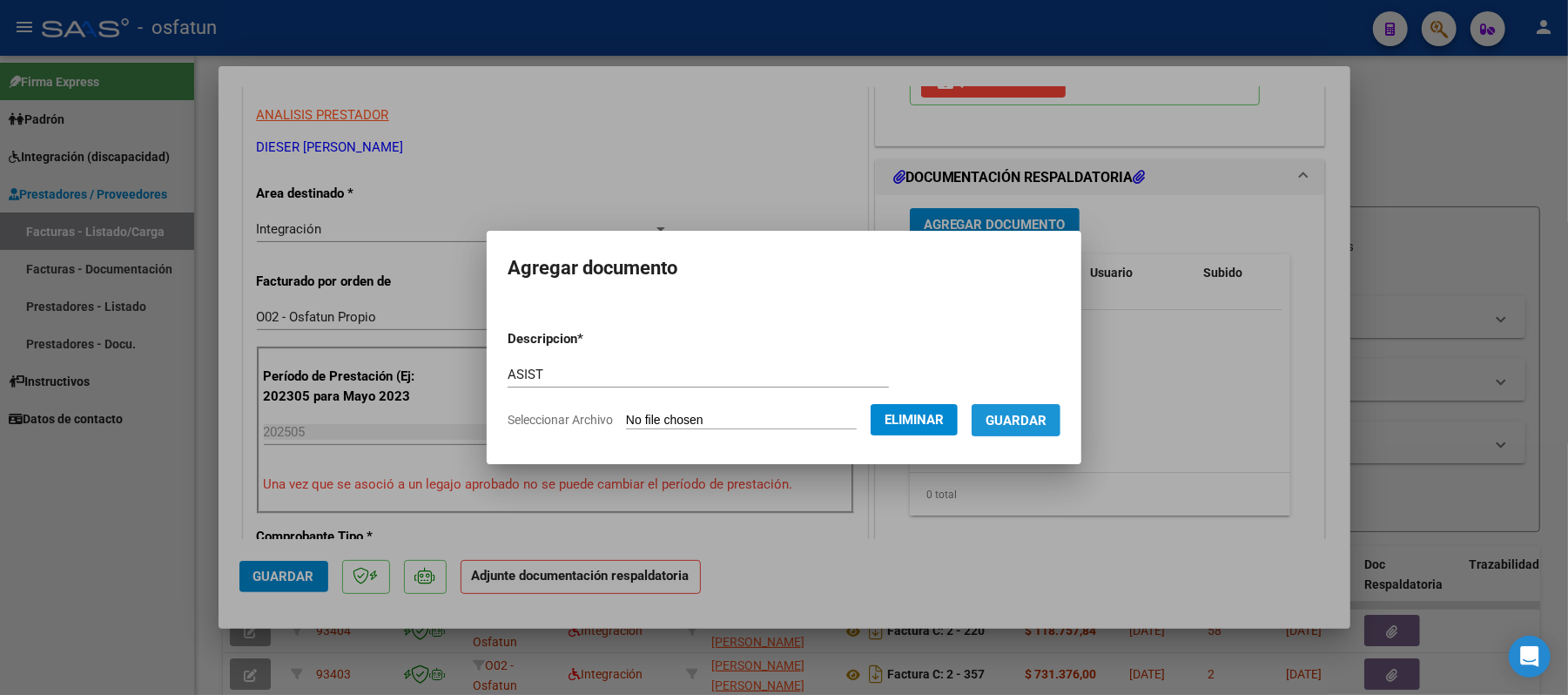
click at [1036, 422] on span "Guardar" at bounding box center [1016, 420] width 61 height 16
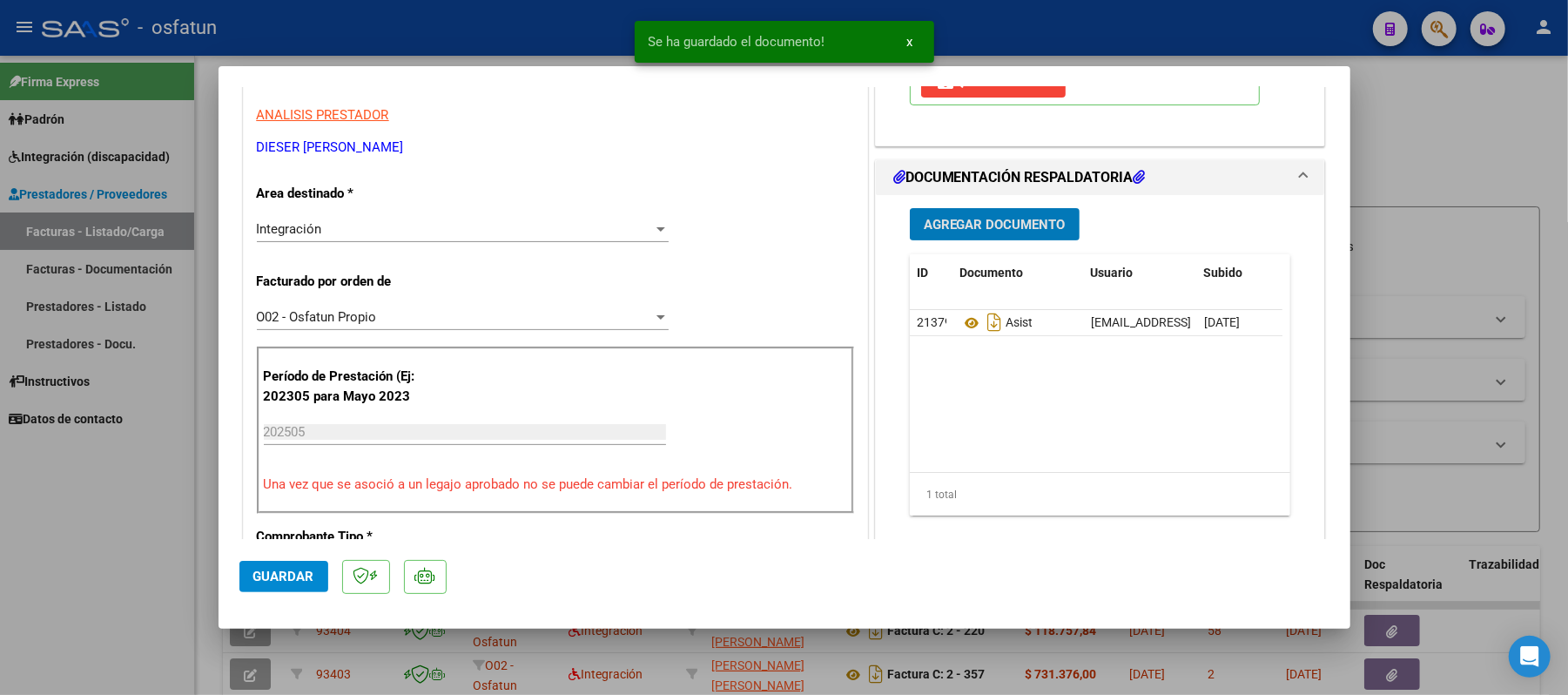
click at [1007, 228] on span "Agregar Documento" at bounding box center [994, 224] width 142 height 16
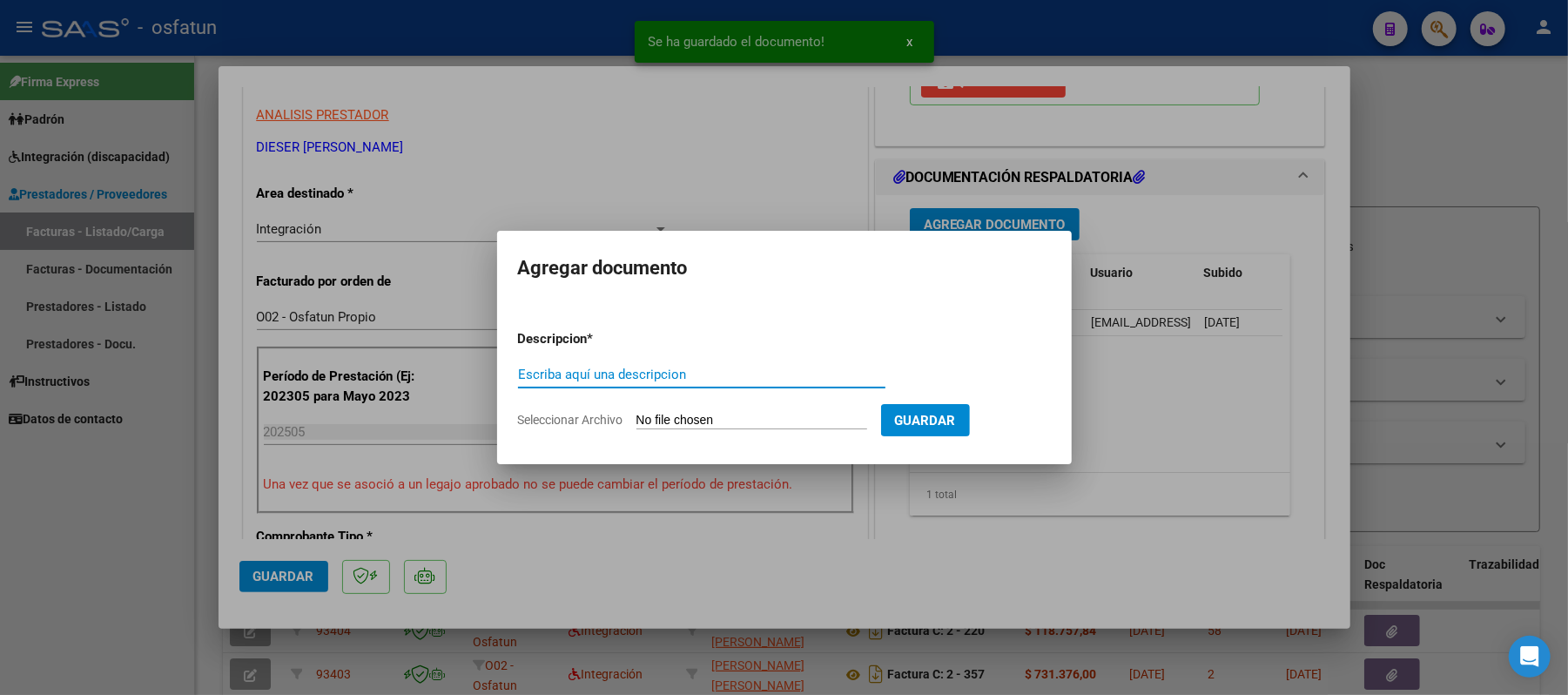
click at [704, 373] on input "Escriba aquí una descripcion" at bounding box center [701, 374] width 367 height 16
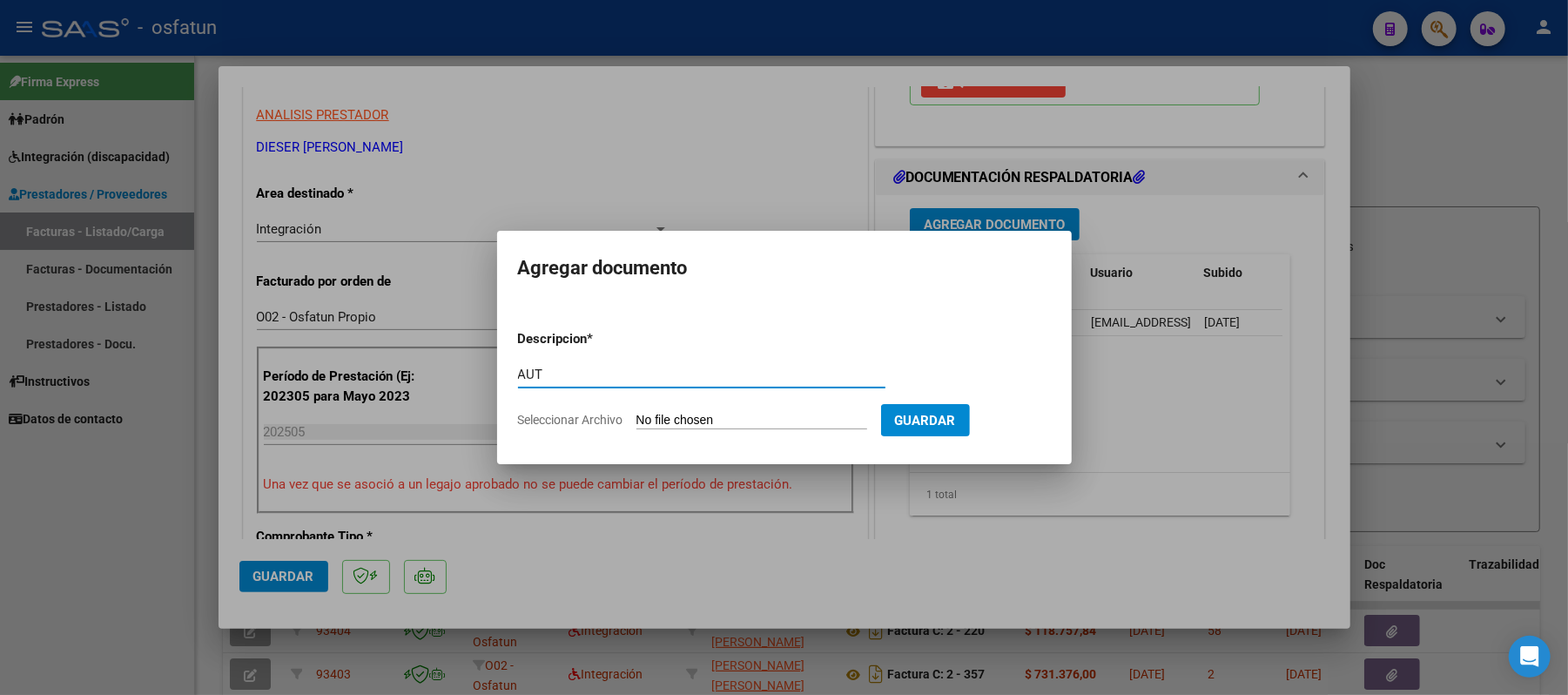
type input "AUT"
click at [687, 425] on input "Seleccionar Archivo" at bounding box center [751, 421] width 230 height 17
type input "C:\fakepath\AUT.pdf"
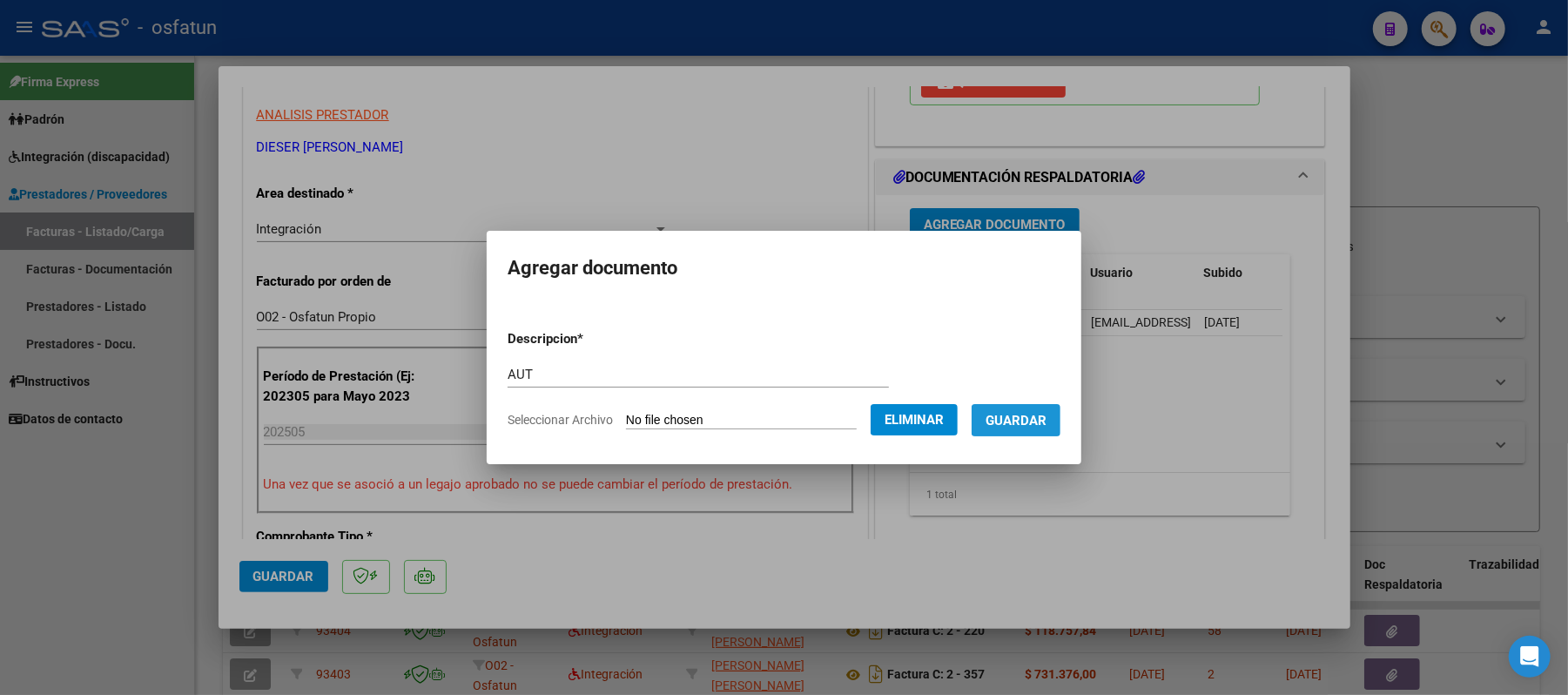
click at [1025, 416] on span "Guardar" at bounding box center [1016, 420] width 61 height 16
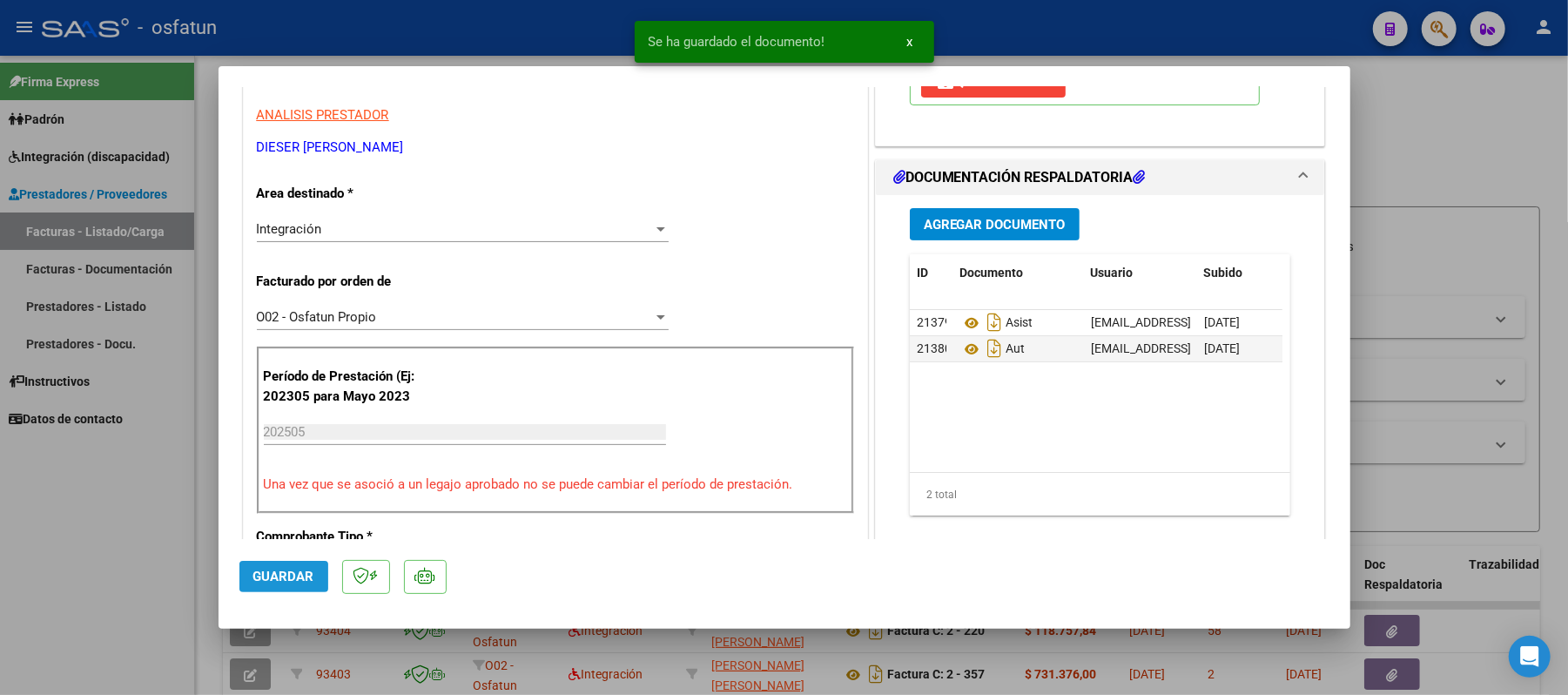
click at [290, 572] on span "Guardar" at bounding box center [284, 576] width 61 height 16
click at [1485, 150] on div at bounding box center [784, 347] width 1568 height 695
type input "$ 0,00"
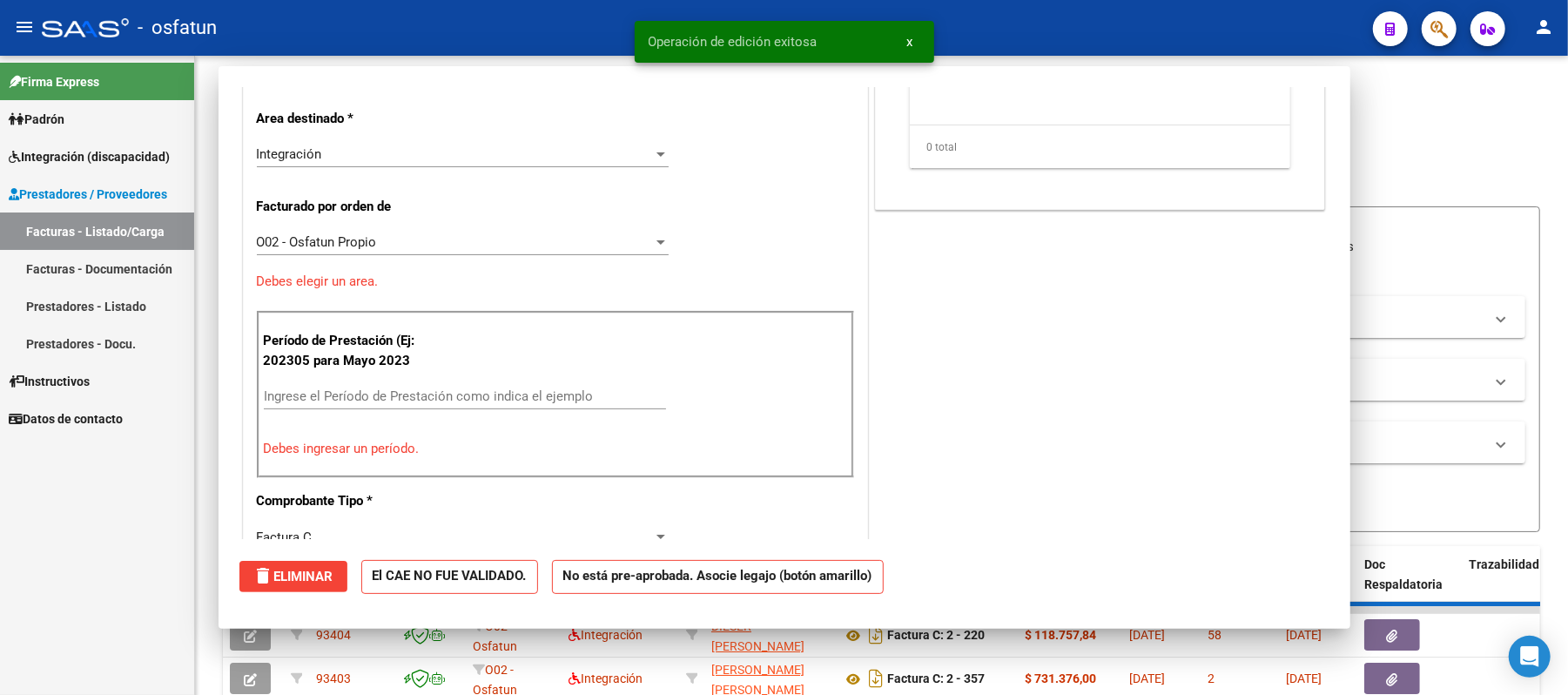
scroll to position [294, 0]
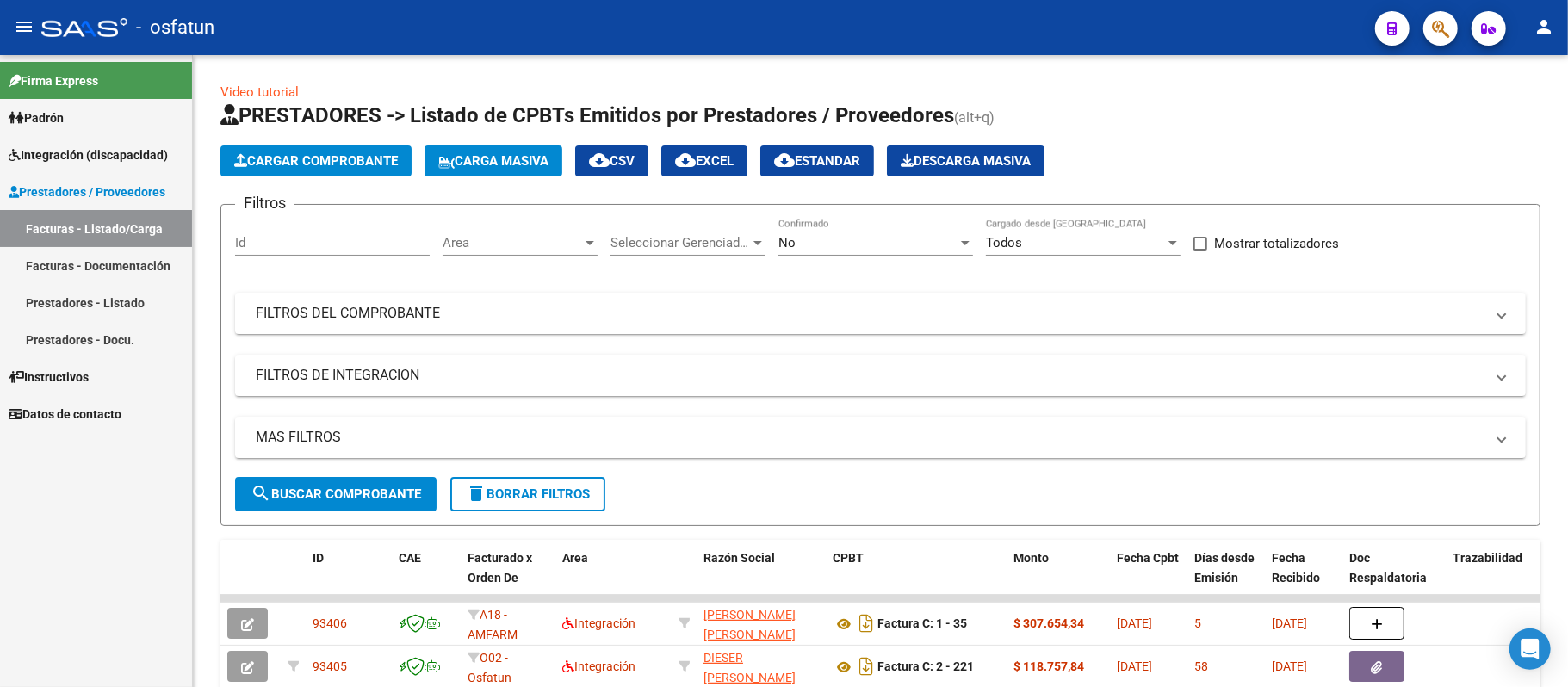
click at [129, 303] on link "Prestadores - Listado" at bounding box center [96, 303] width 192 height 37
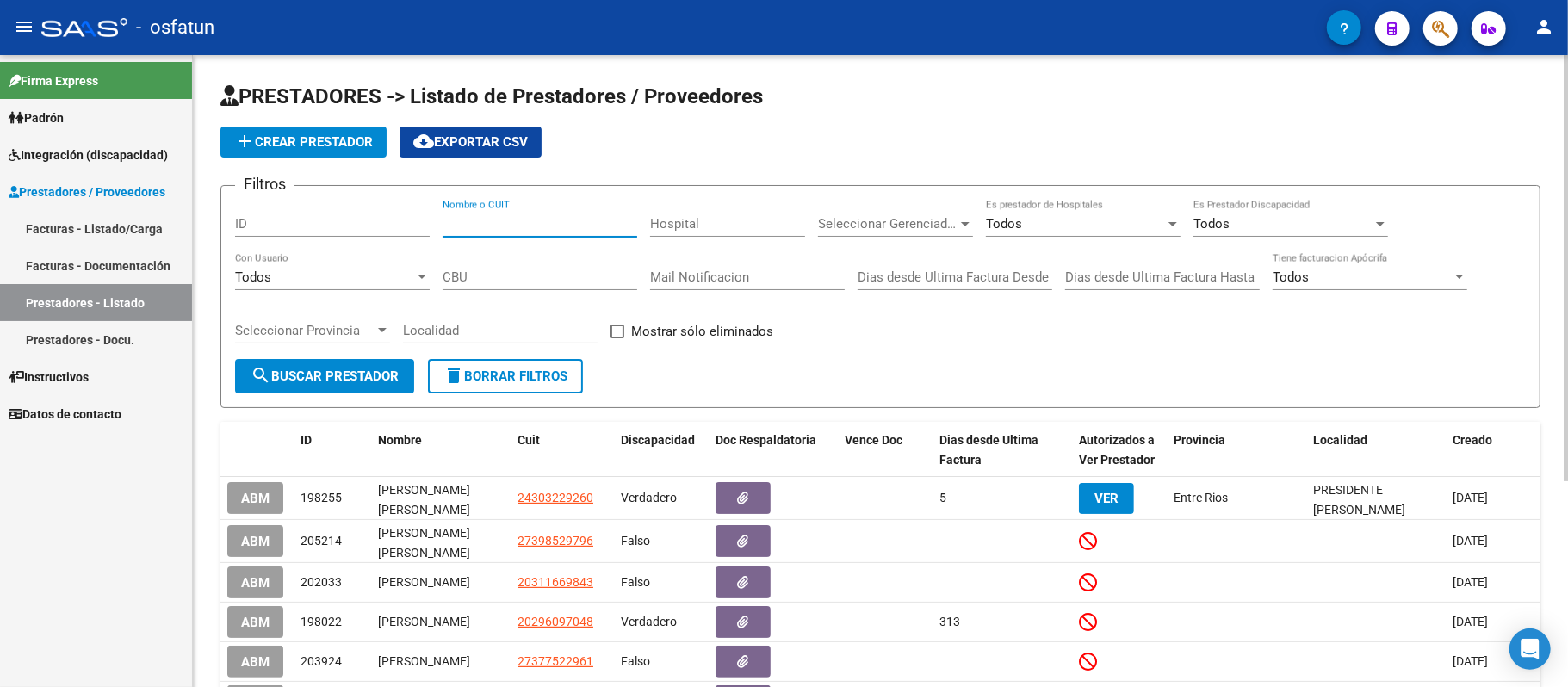
click at [484, 228] on input "Nombre o CUIT" at bounding box center [540, 223] width 195 height 16
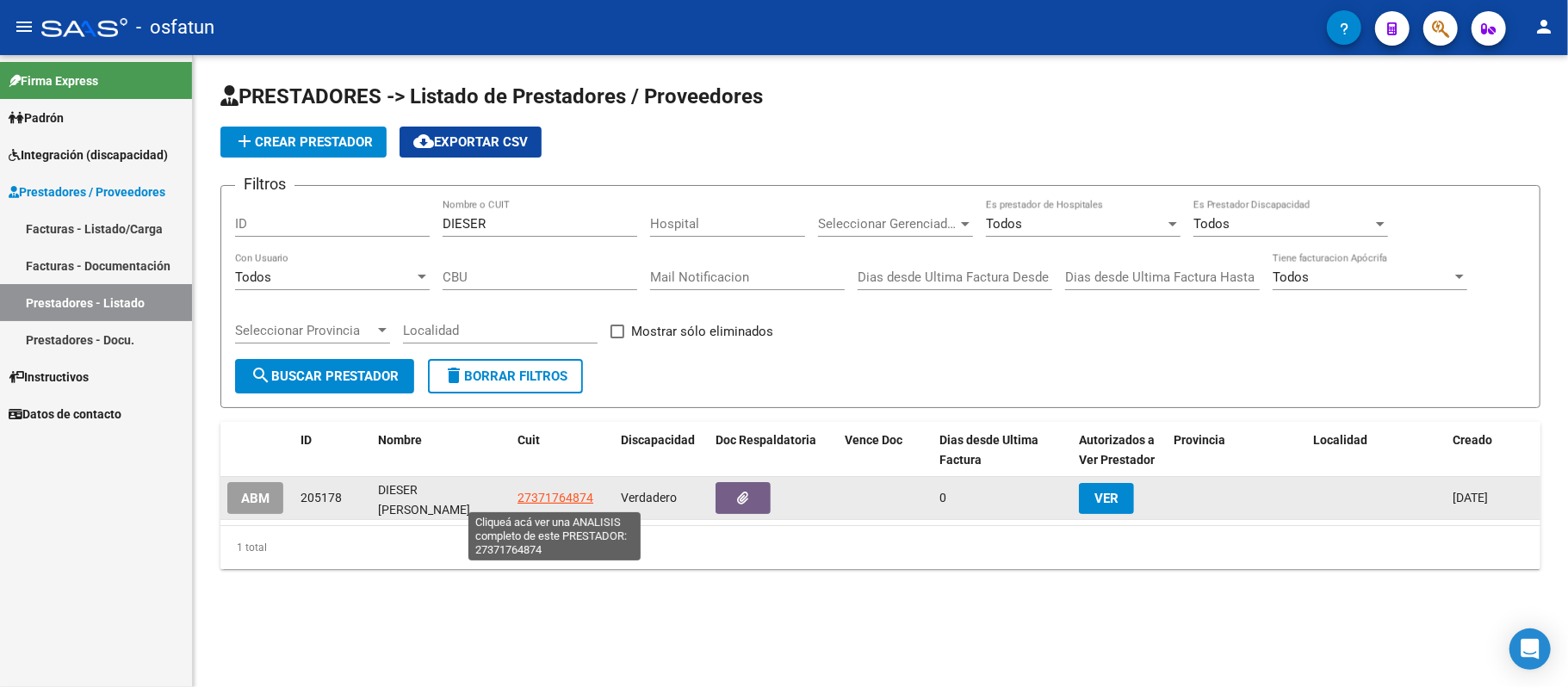
click at [535, 501] on span "27371764874" at bounding box center [556, 497] width 76 height 14
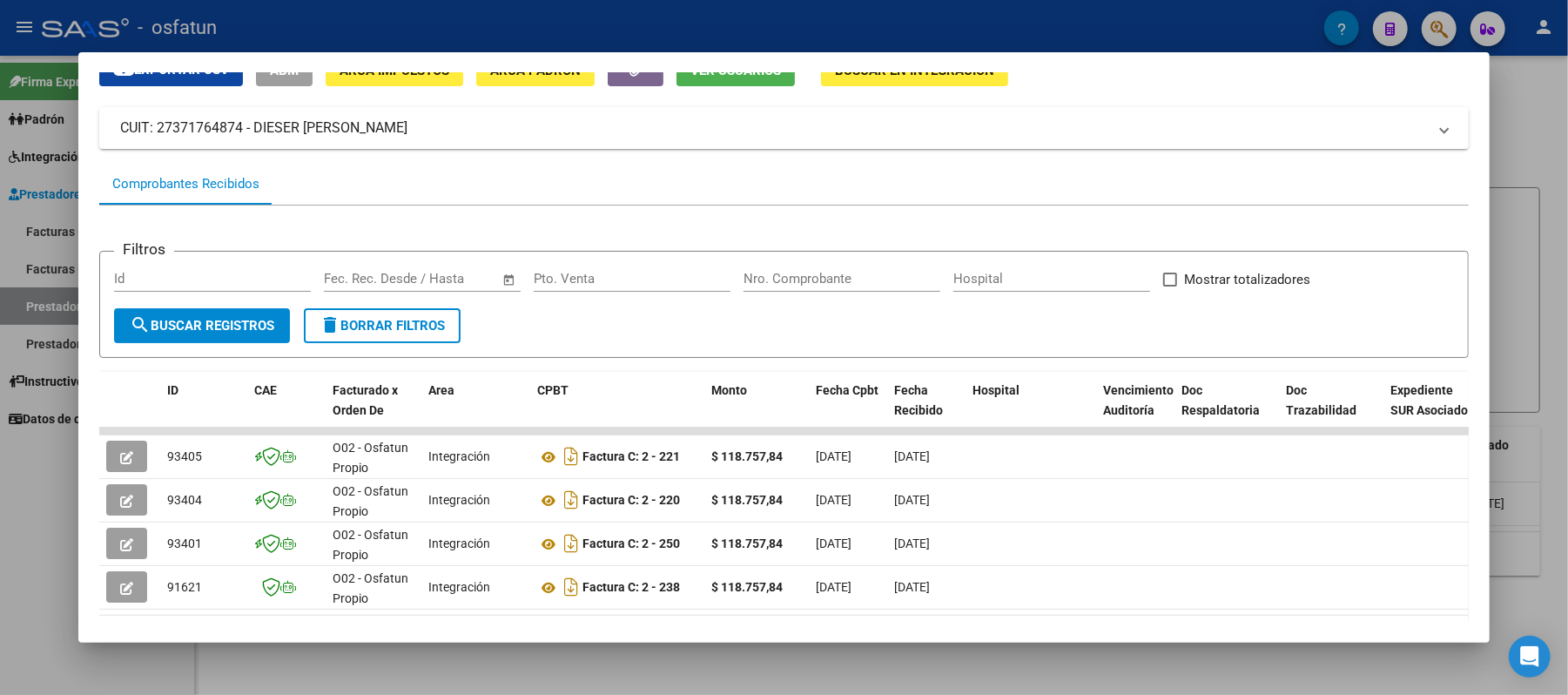
scroll to position [116, 0]
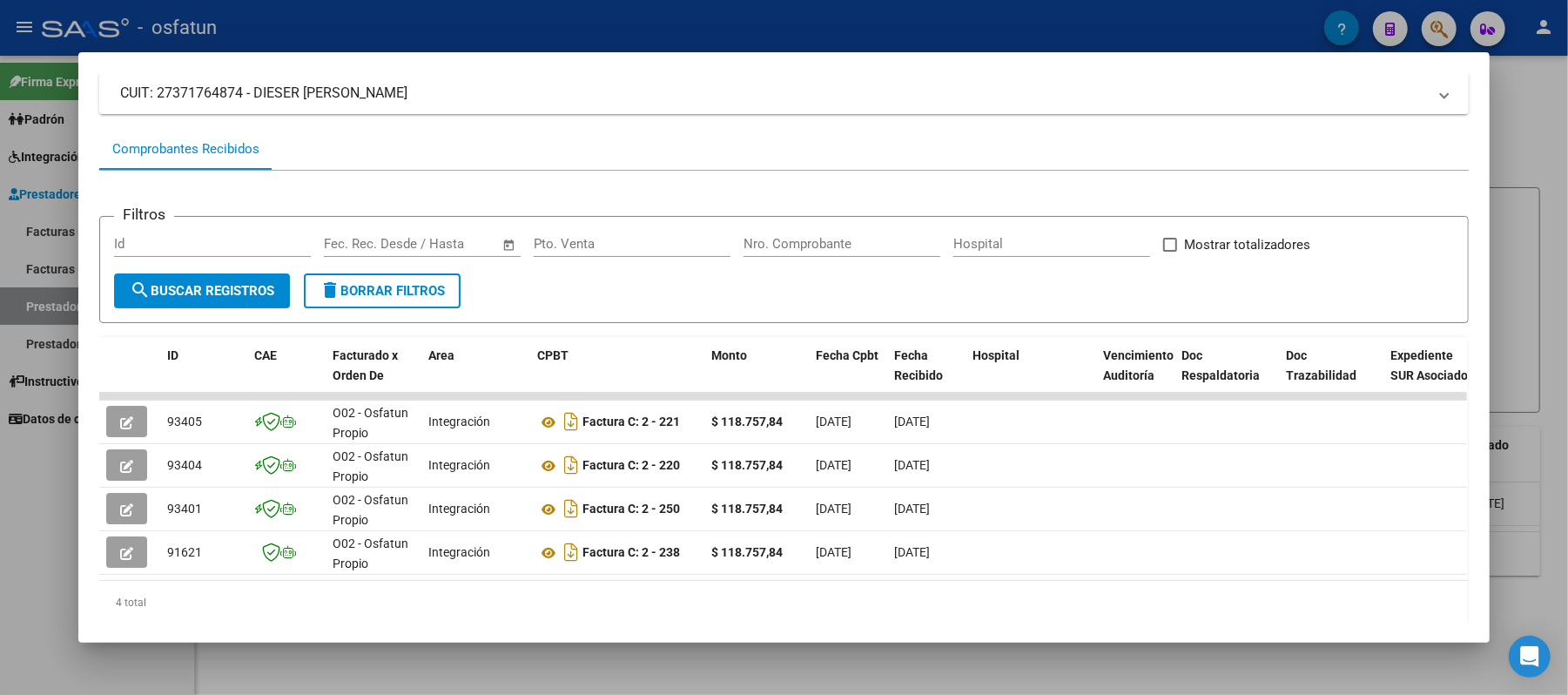
click at [1126, 22] on div at bounding box center [784, 347] width 1568 height 695
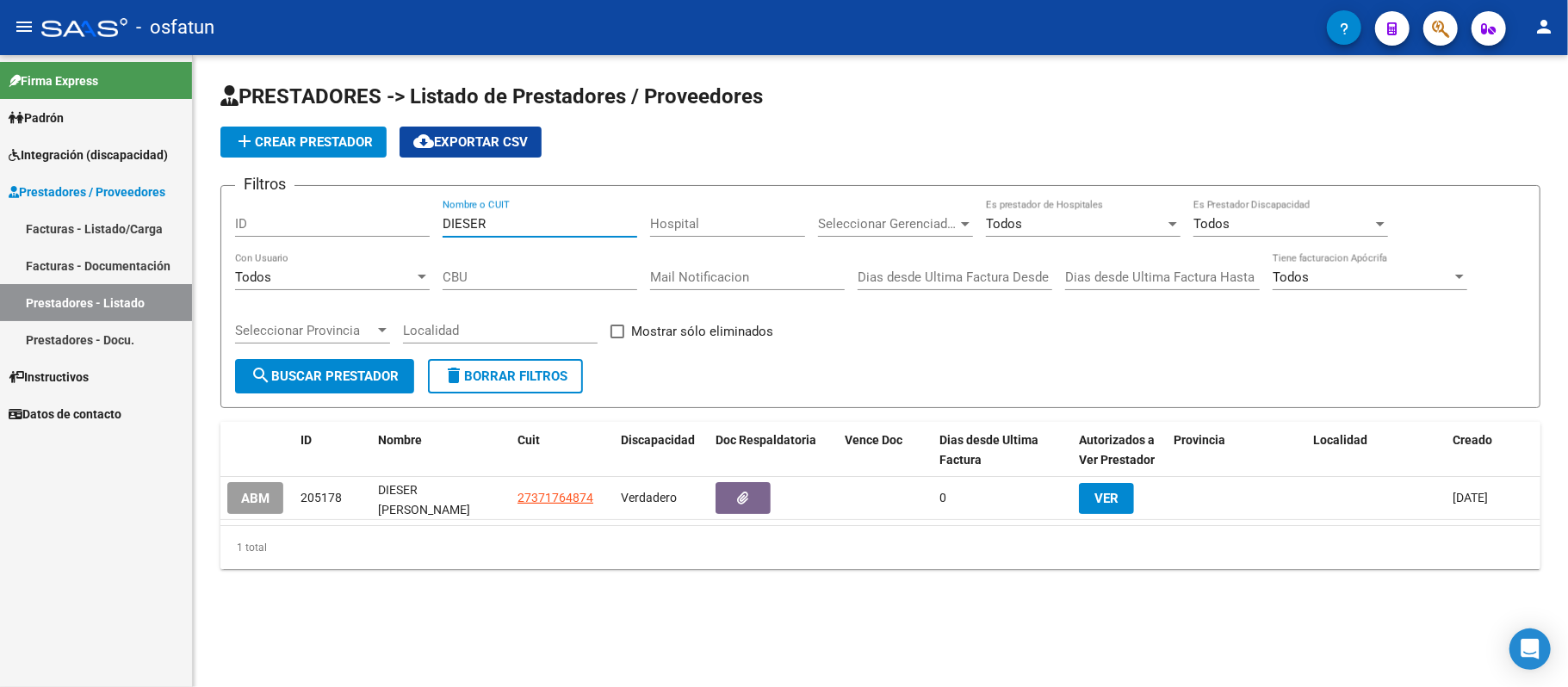
drag, startPoint x: 524, startPoint y: 218, endPoint x: 431, endPoint y: 220, distance: 93.0
click at [431, 220] on div "Filtros ID DIESER Nombre o CUIT Hospital Seleccionar Gerenciador Seleccionar Ge…" at bounding box center [881, 279] width 1291 height 159
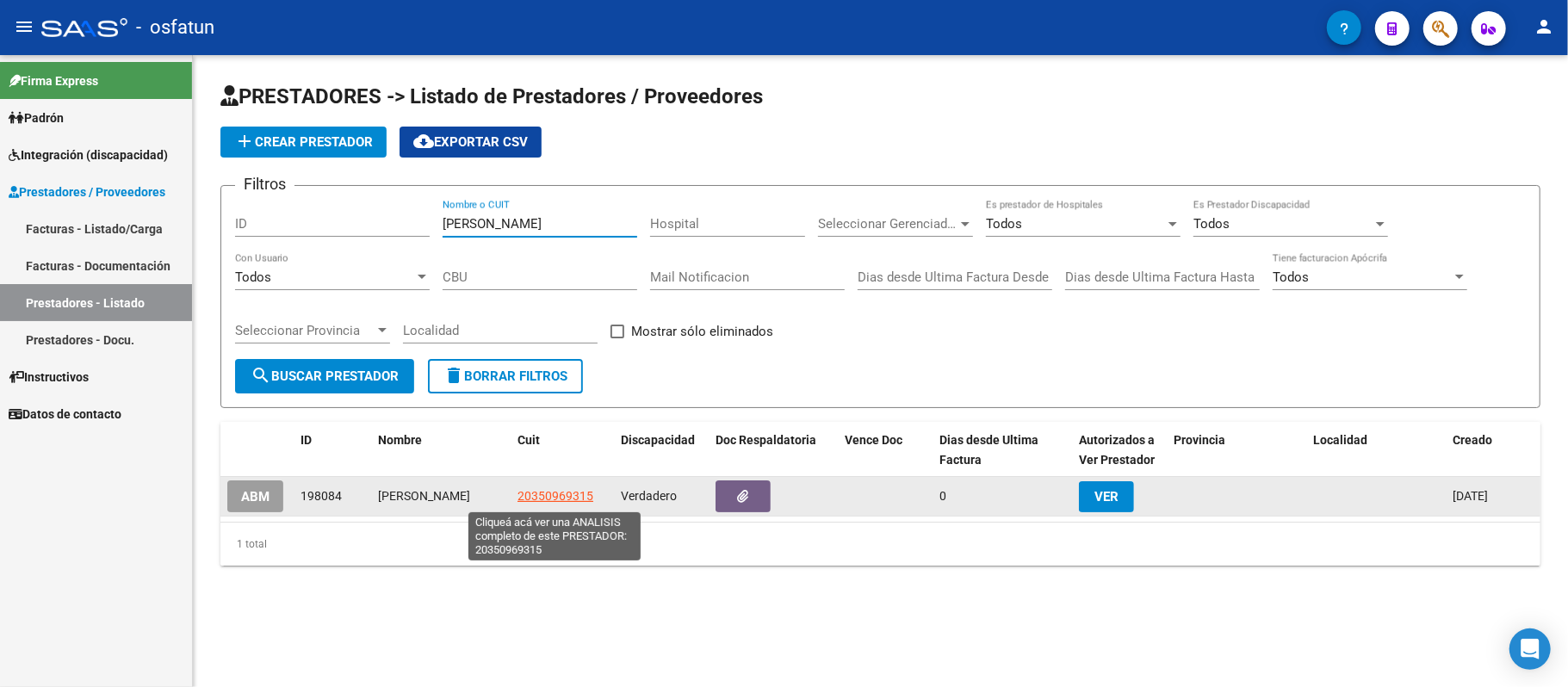
type input "[PERSON_NAME]"
click at [555, 494] on span "20350969315" at bounding box center [556, 495] width 76 height 14
type textarea "20350969315"
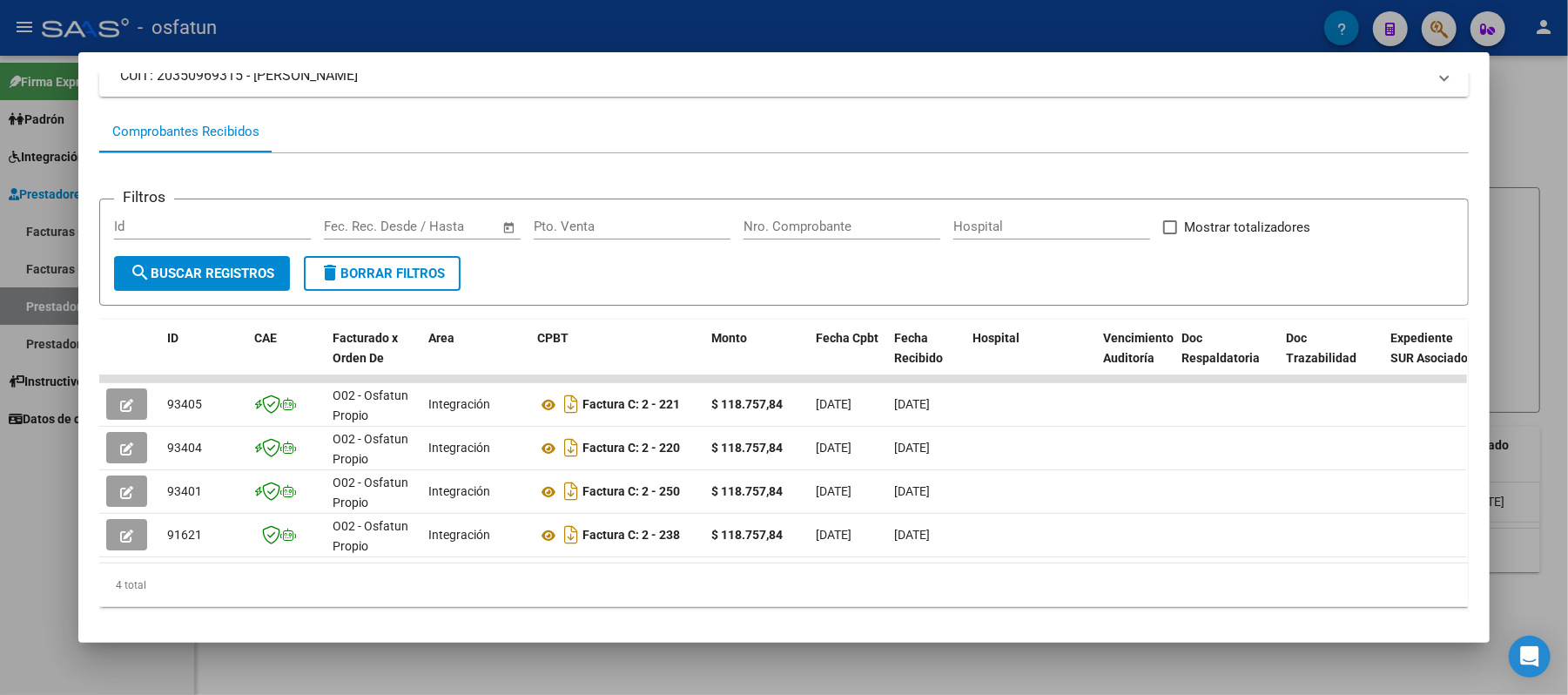
scroll to position [169, 0]
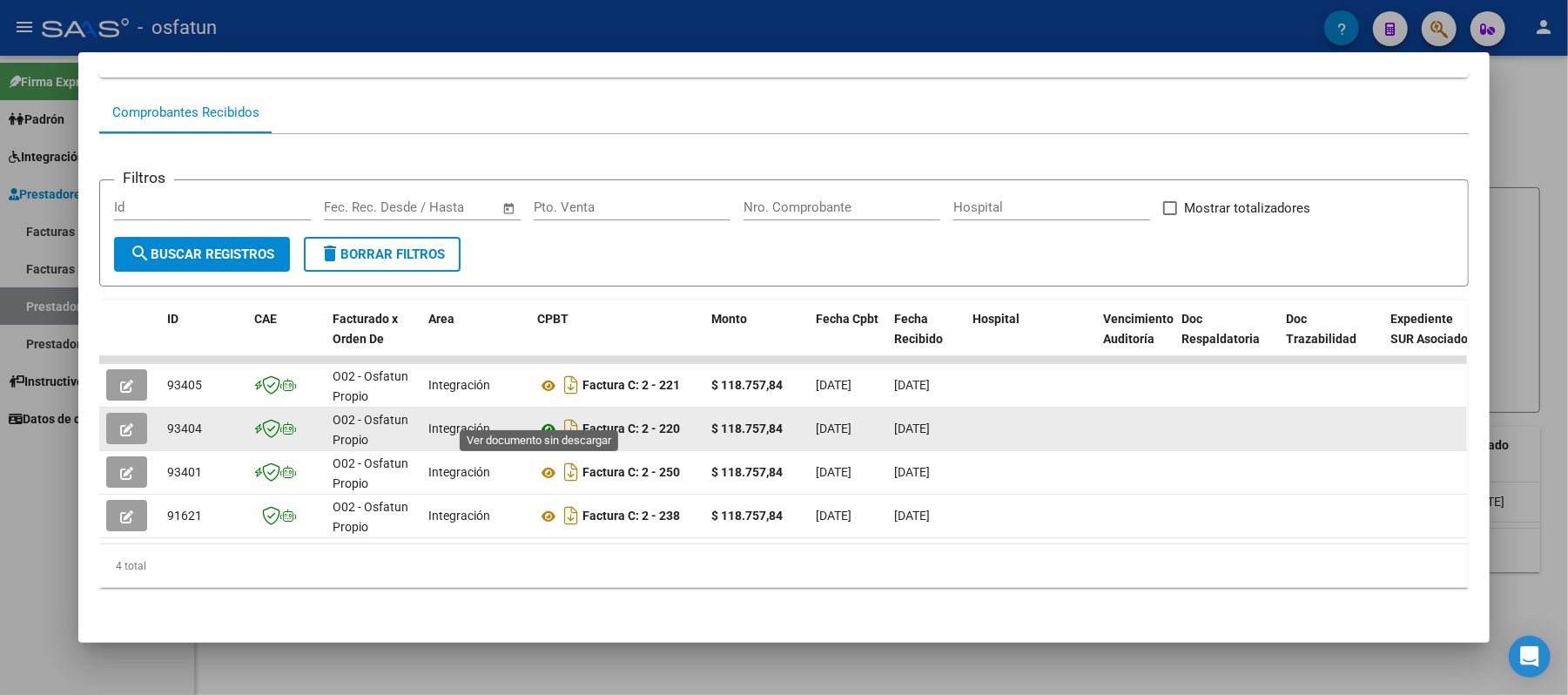
click at [537, 419] on icon at bounding box center [549, 429] width 22 height 21
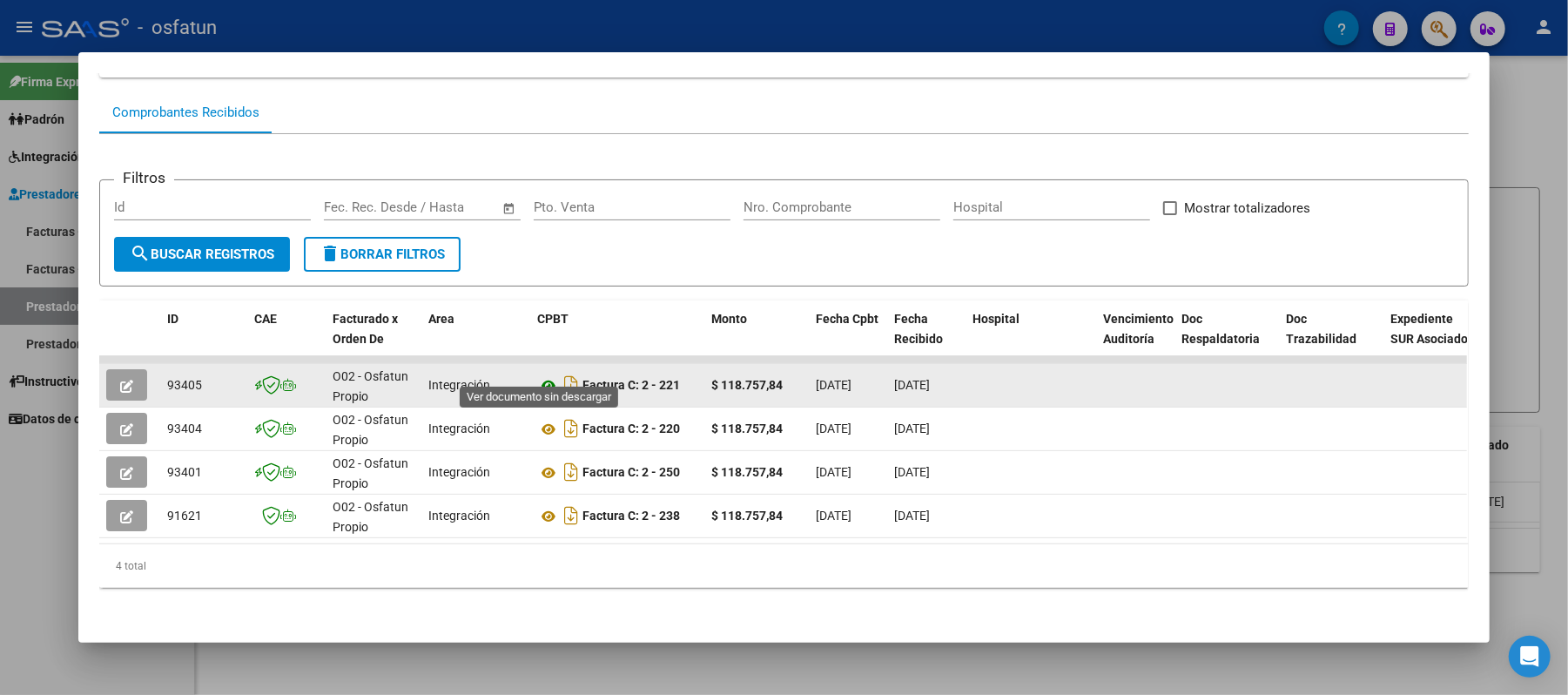
click at [540, 376] on icon at bounding box center [549, 386] width 22 height 21
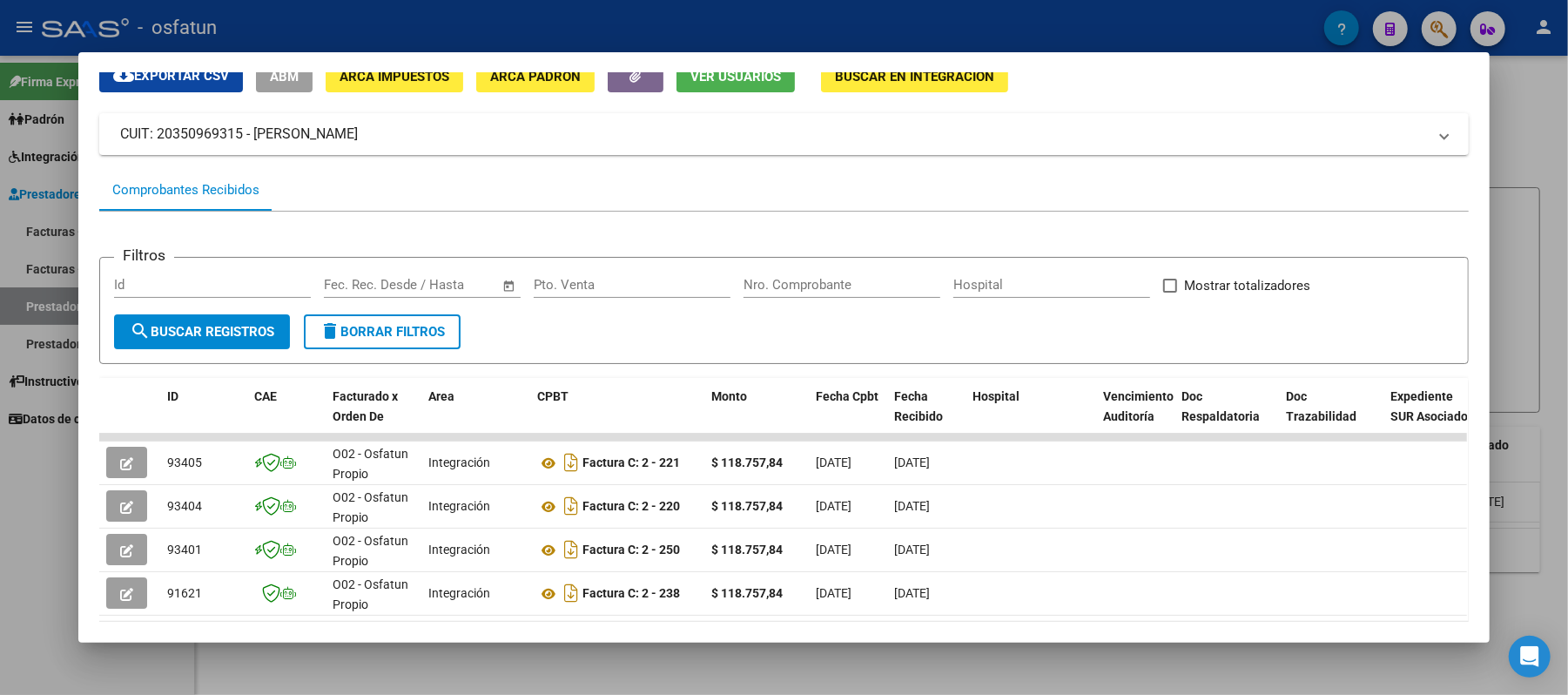
scroll to position [116, 0]
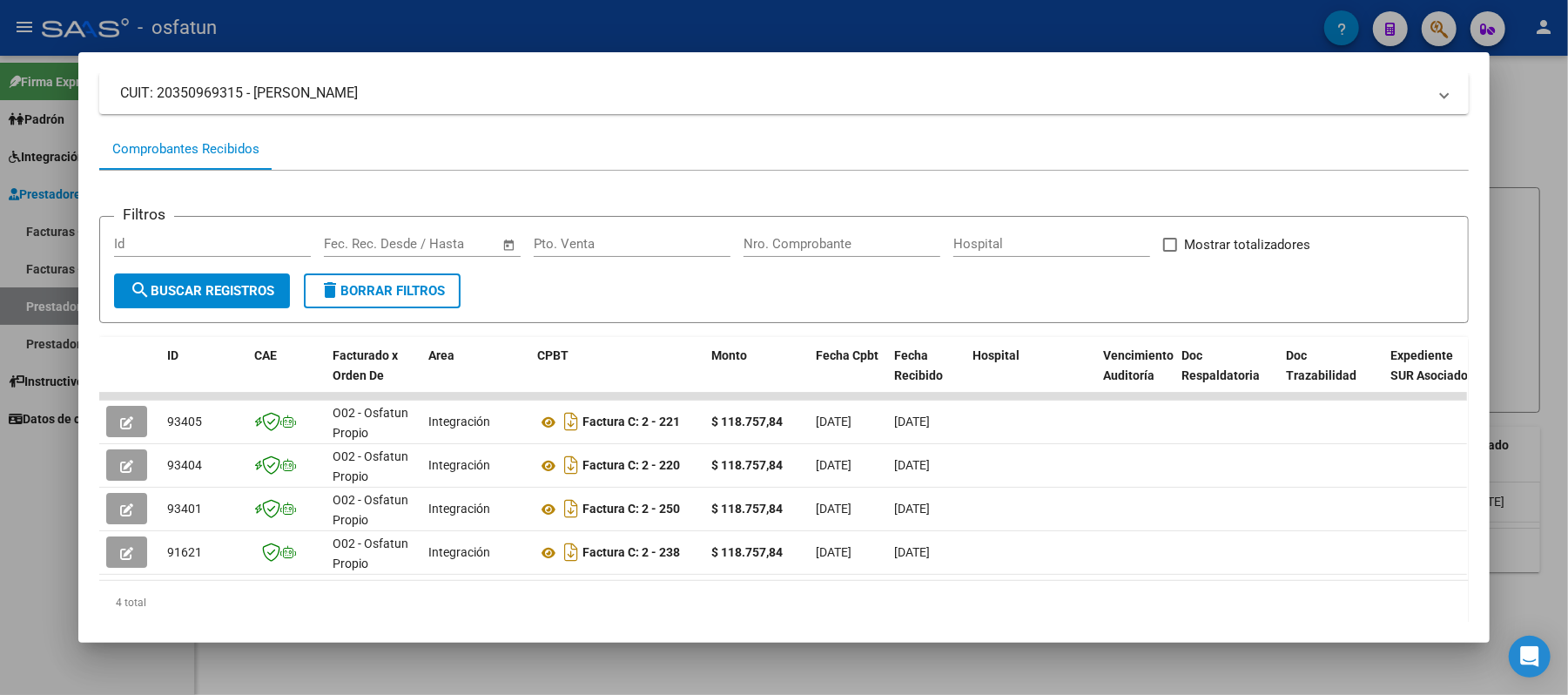
click at [1542, 169] on div at bounding box center [784, 347] width 1568 height 695
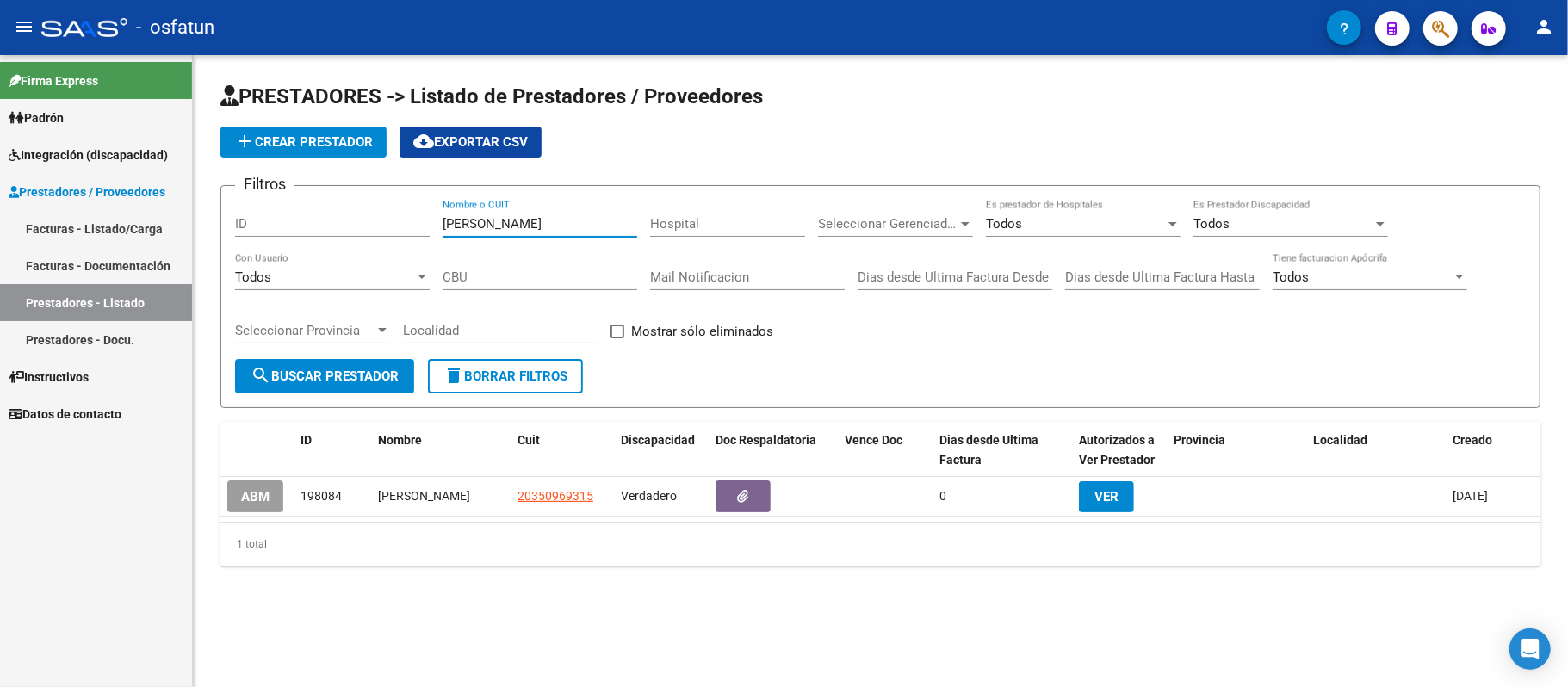
drag, startPoint x: 537, startPoint y: 225, endPoint x: 422, endPoint y: 226, distance: 115.0
click at [422, 226] on div "Filtros ID [PERSON_NAME] Nombre o CUIT Hospital Seleccionar Gerenciador Selecci…" at bounding box center [881, 279] width 1291 height 159
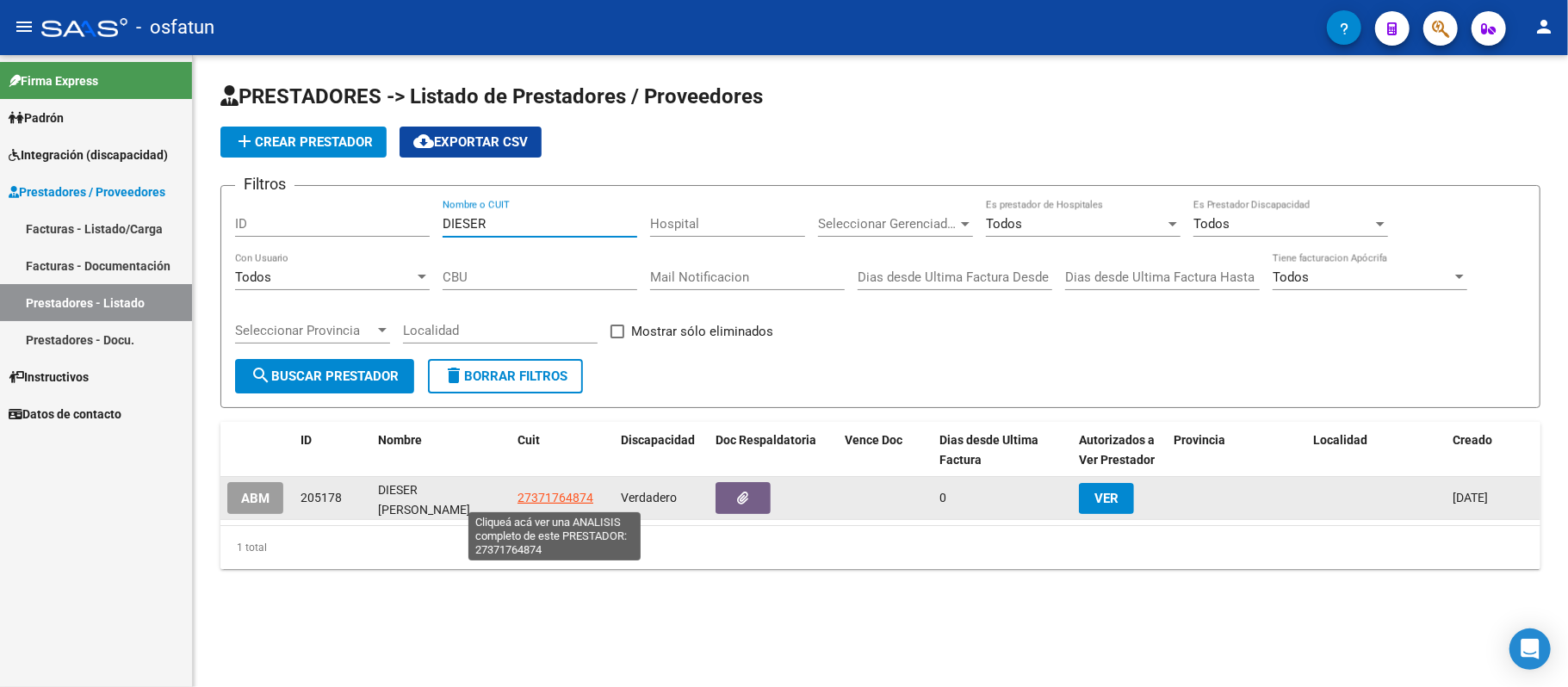
type input "DIESER"
click at [574, 498] on span "27371764874" at bounding box center [556, 497] width 76 height 14
type textarea "27371764874"
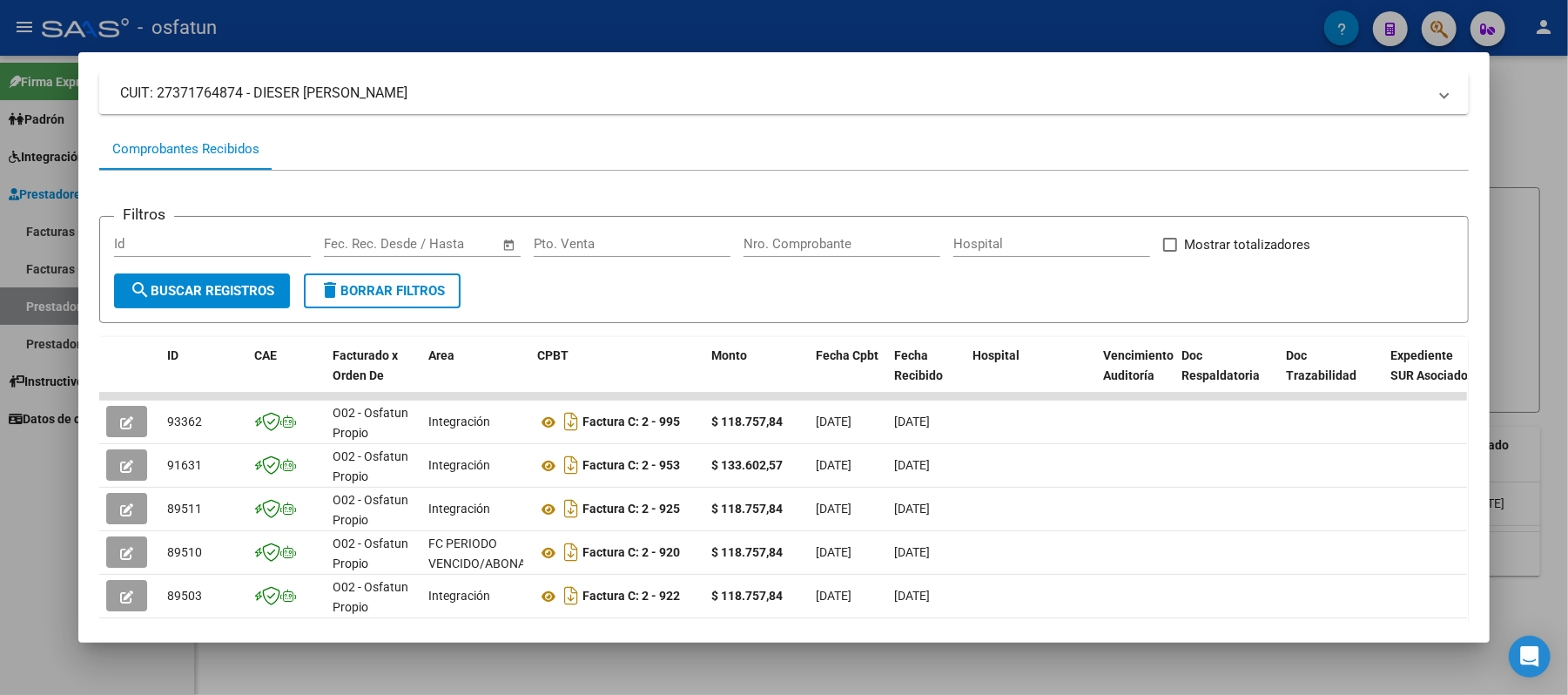
scroll to position [0, 0]
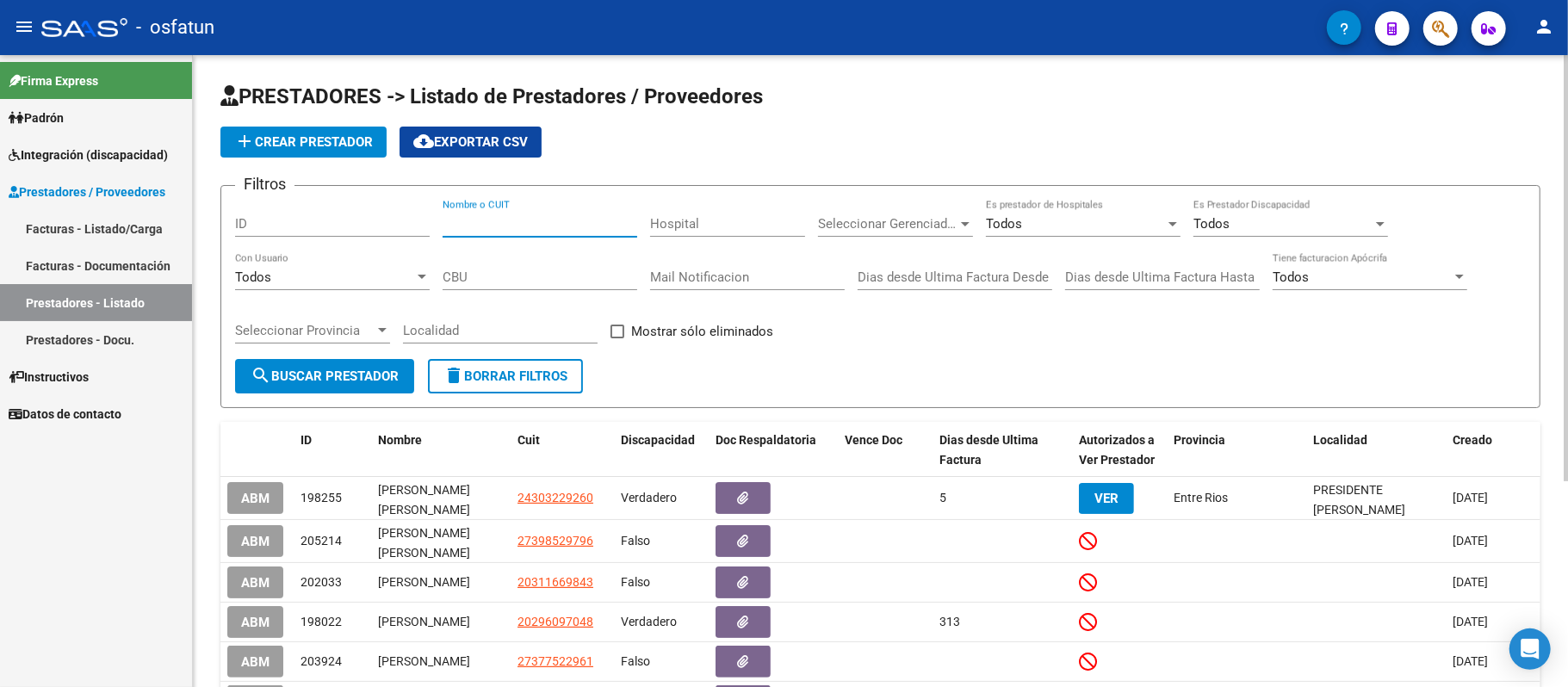
click at [504, 229] on input "Nombre o CUIT" at bounding box center [540, 223] width 195 height 16
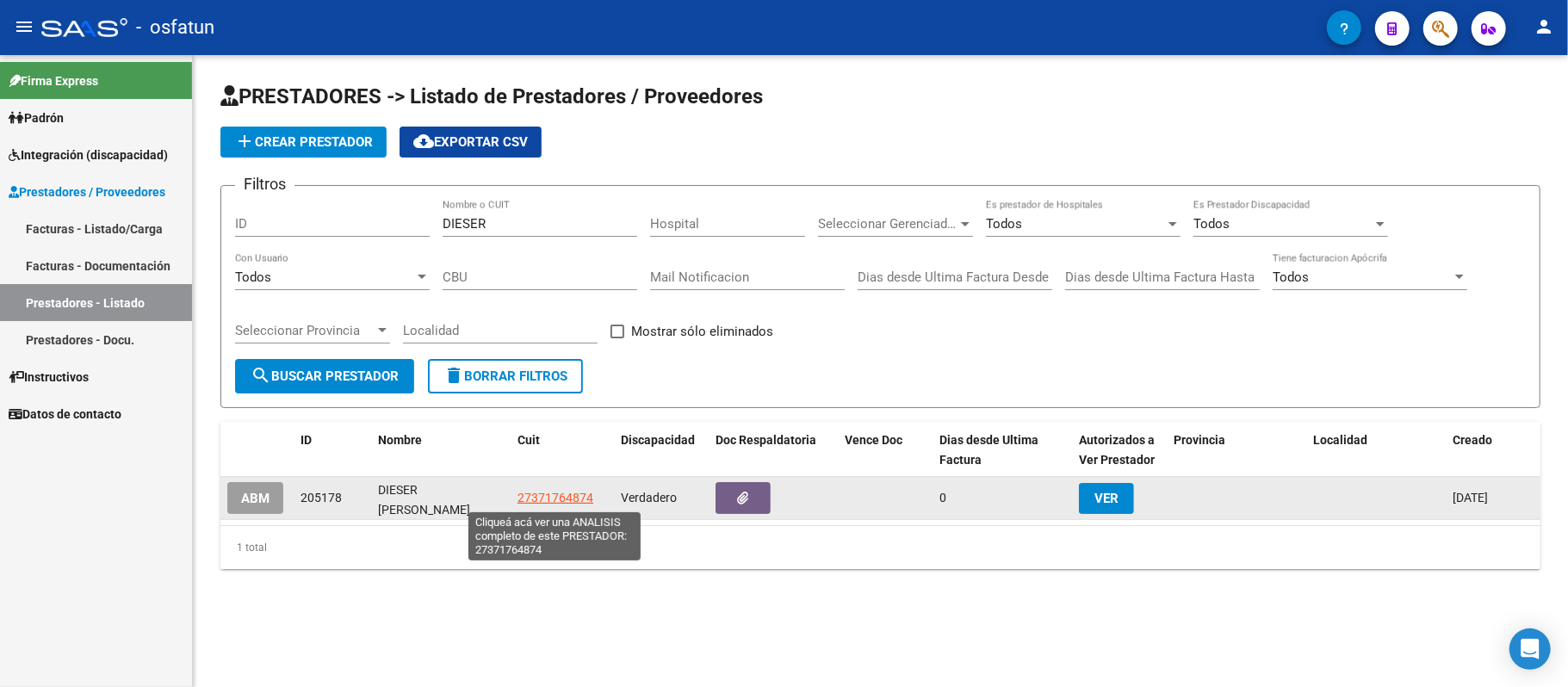
click at [553, 500] on span "27371764874" at bounding box center [556, 497] width 76 height 14
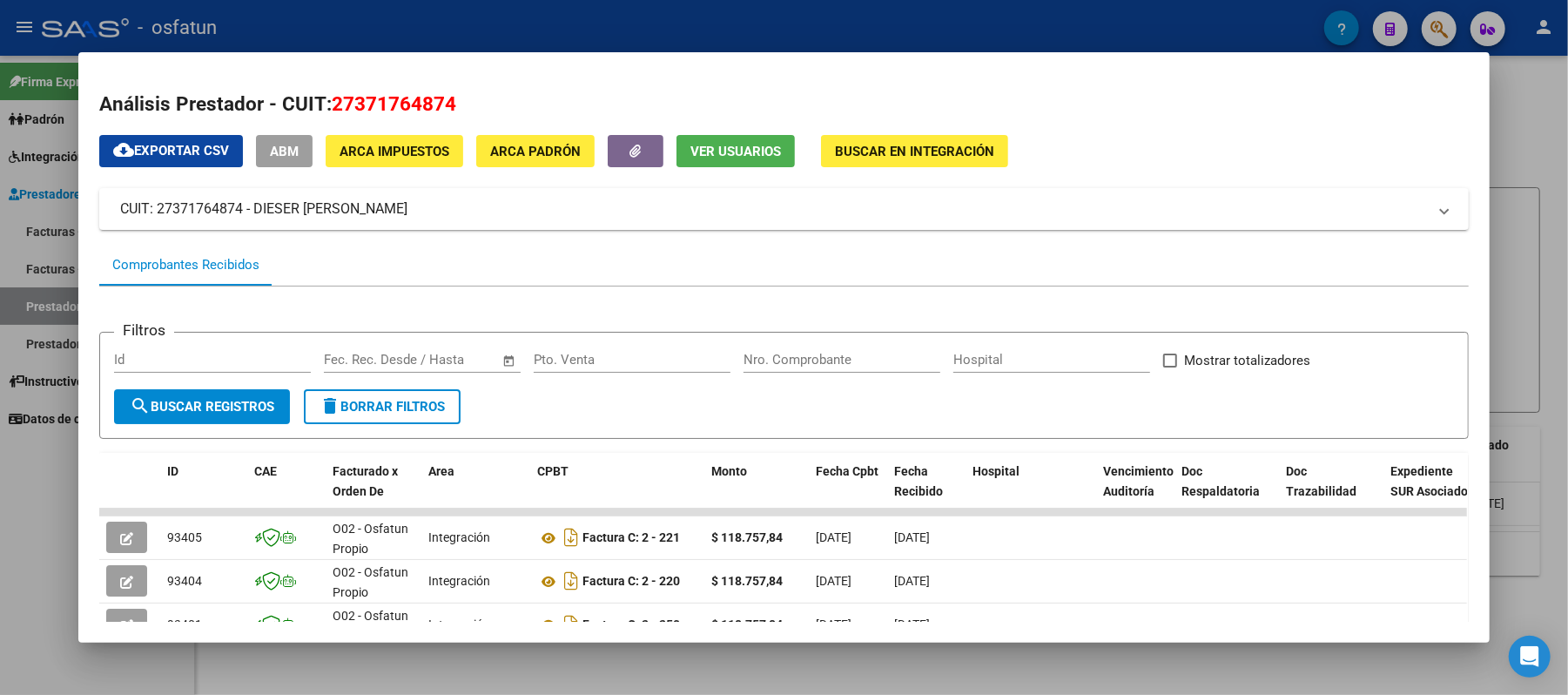
scroll to position [116, 0]
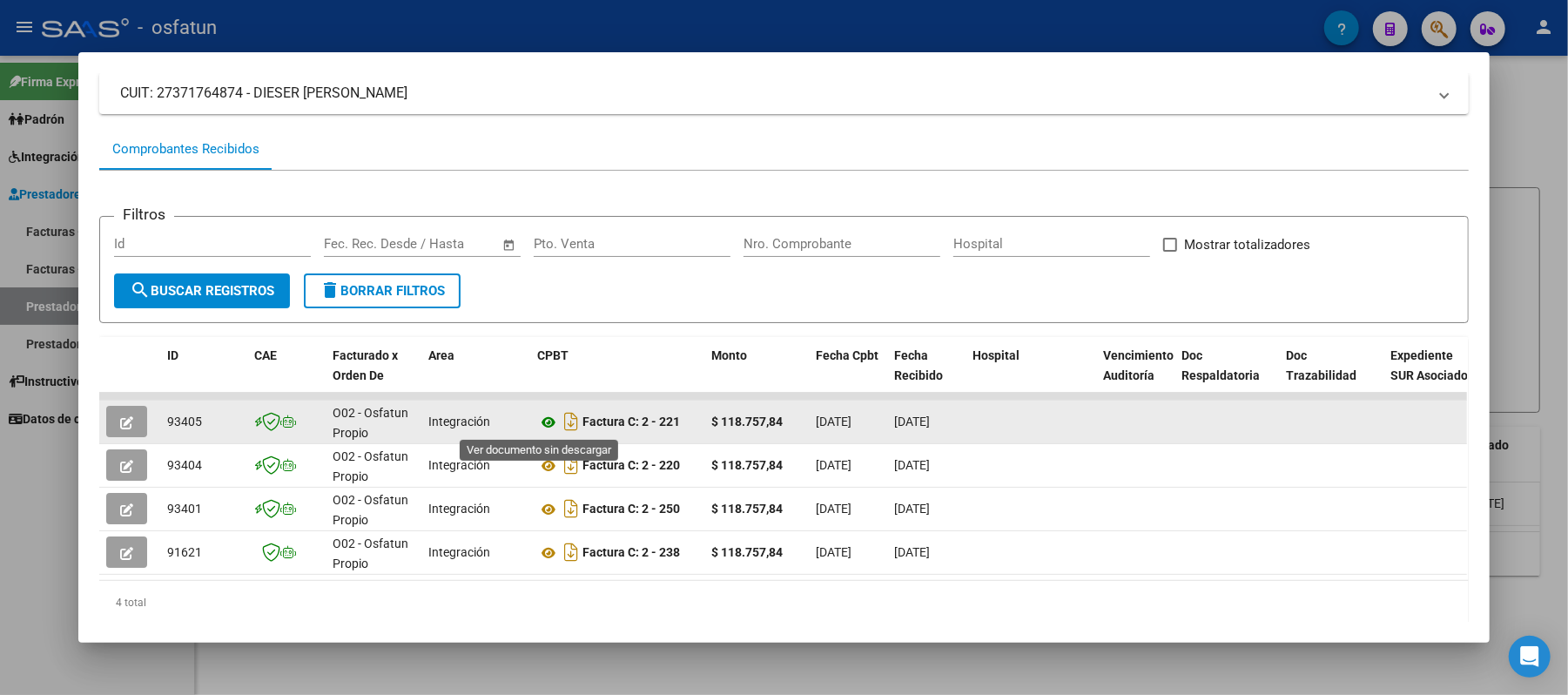
click at [539, 419] on icon at bounding box center [549, 422] width 22 height 21
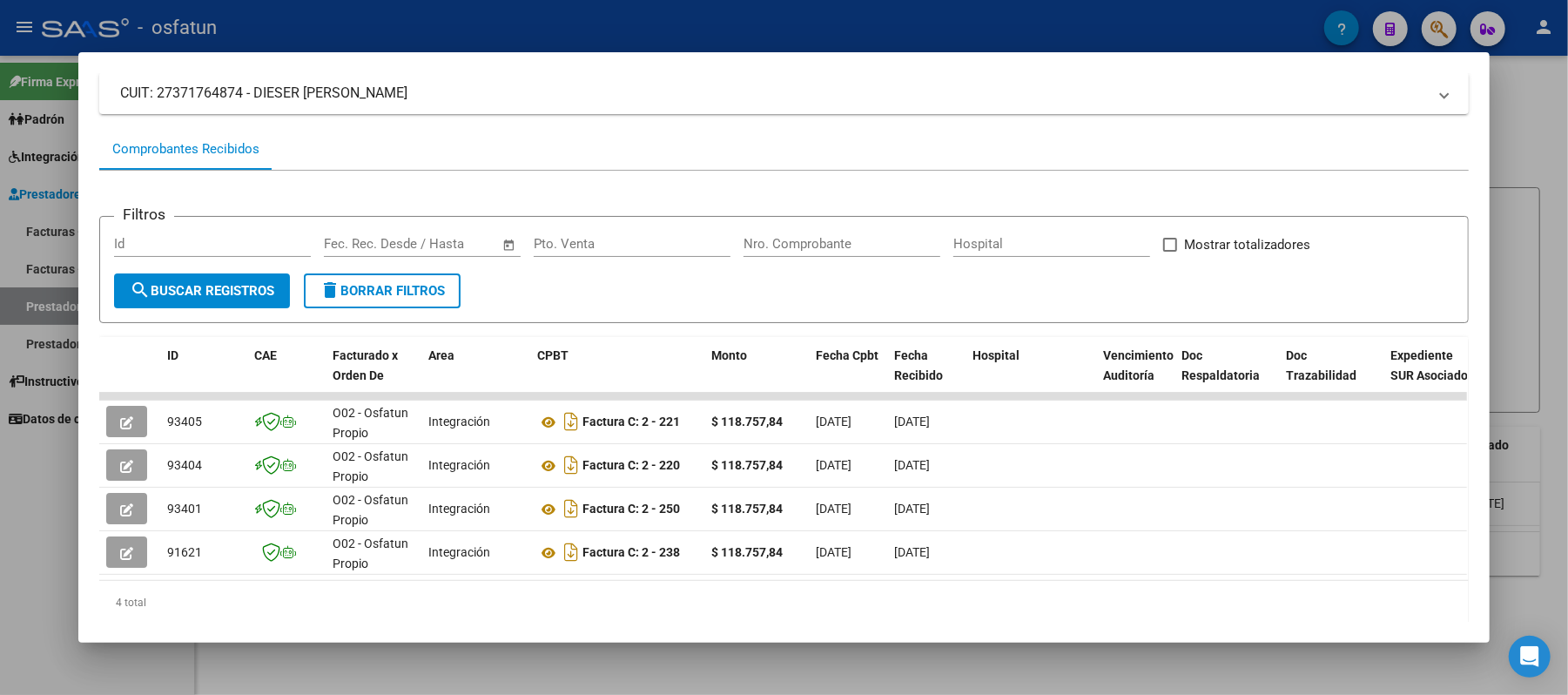
click at [1537, 137] on div at bounding box center [784, 347] width 1568 height 695
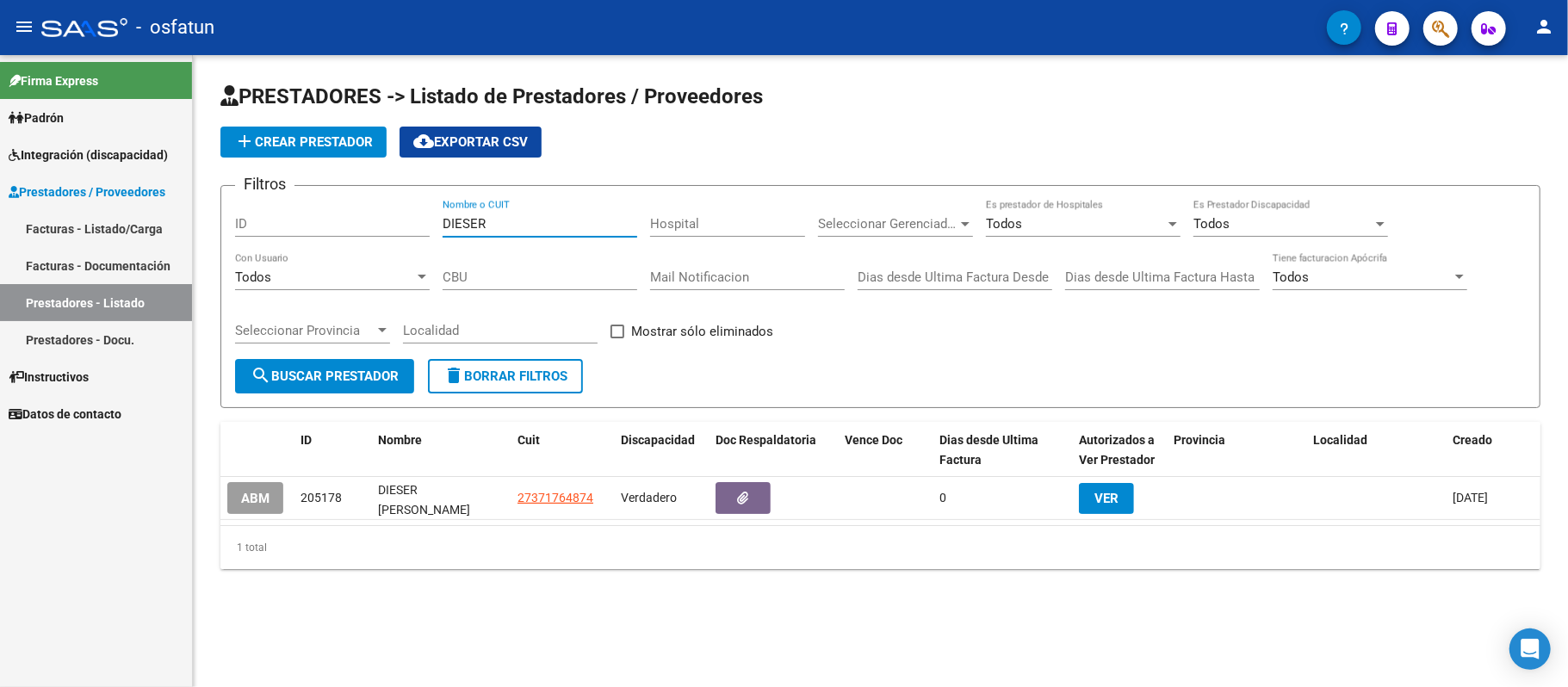
drag, startPoint x: 483, startPoint y: 225, endPoint x: 425, endPoint y: 225, distance: 58.0
click at [425, 225] on div "Filtros ID DIESER Nombre o CUIT Hospital Seleccionar Gerenciador Seleccionar Ge…" at bounding box center [881, 279] width 1291 height 159
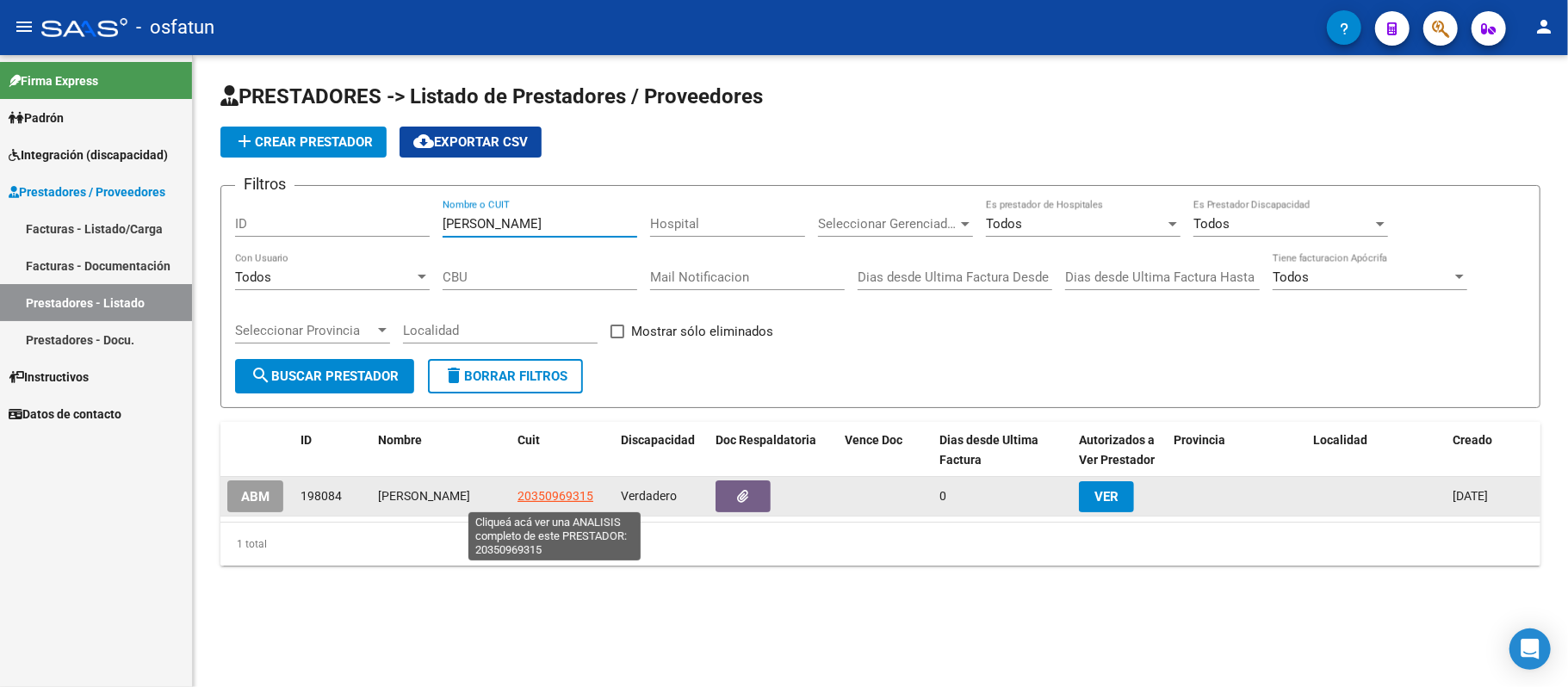
type input "[PERSON_NAME]"
click at [546, 500] on span "20350969315" at bounding box center [556, 495] width 76 height 14
type textarea "20350969315"
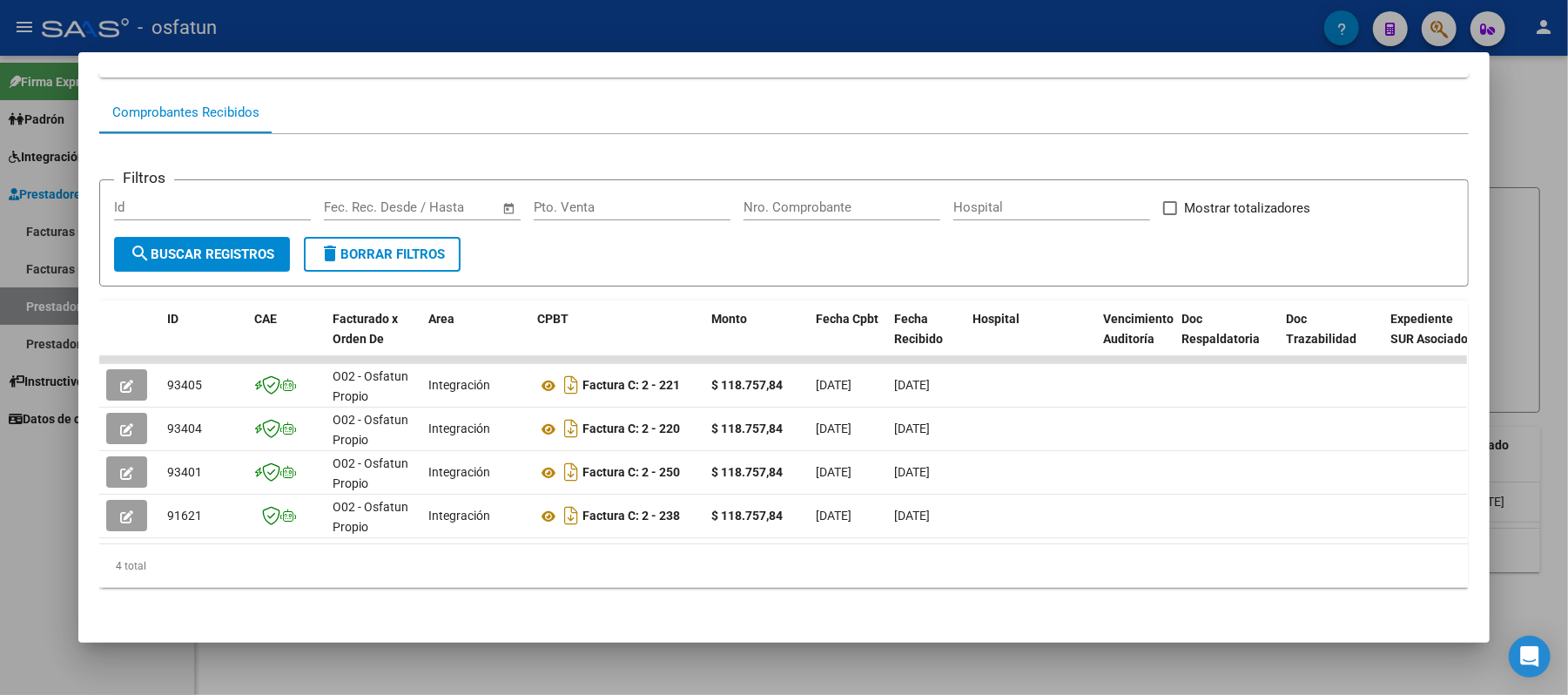
scroll to position [169, 0]
click at [1537, 116] on div at bounding box center [784, 347] width 1568 height 695
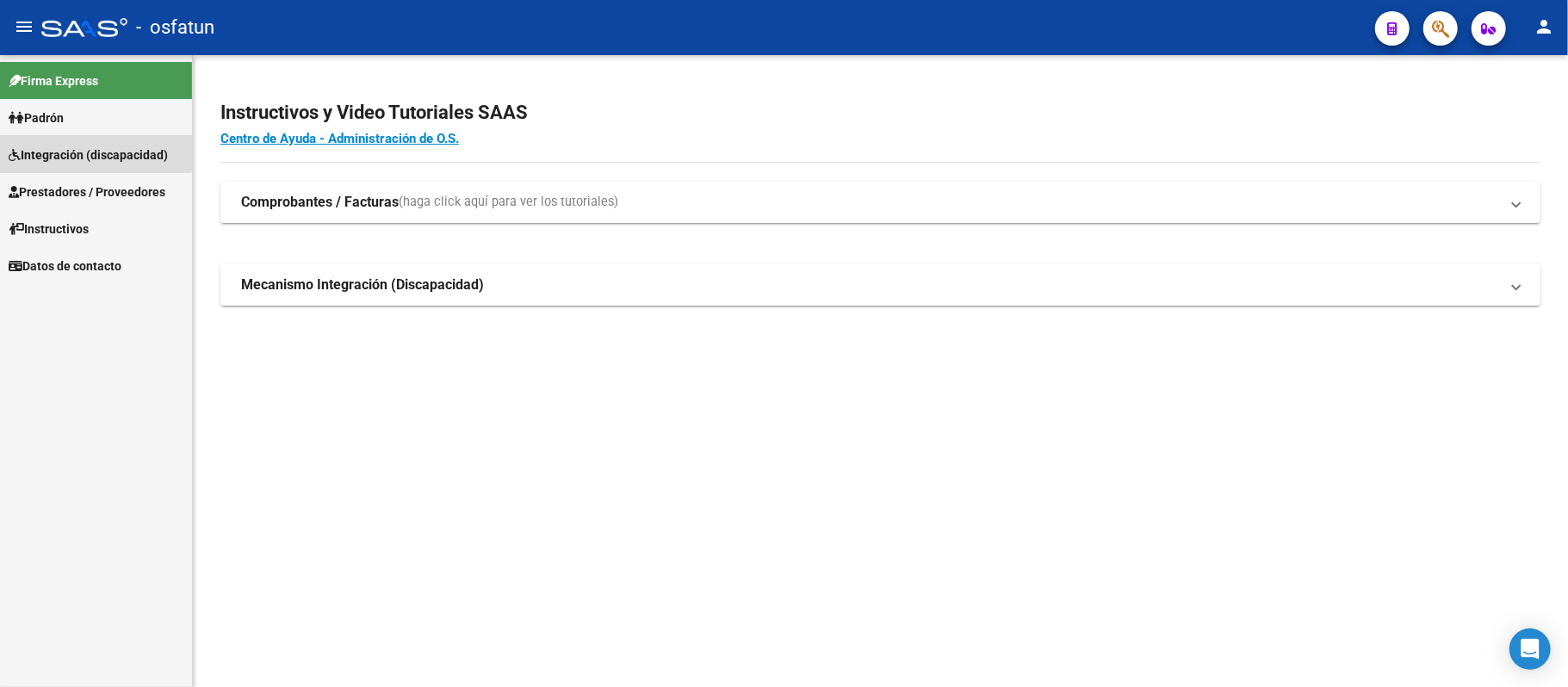
click at [66, 145] on span "Integración (discapacidad)" at bounding box center [88, 155] width 159 height 19
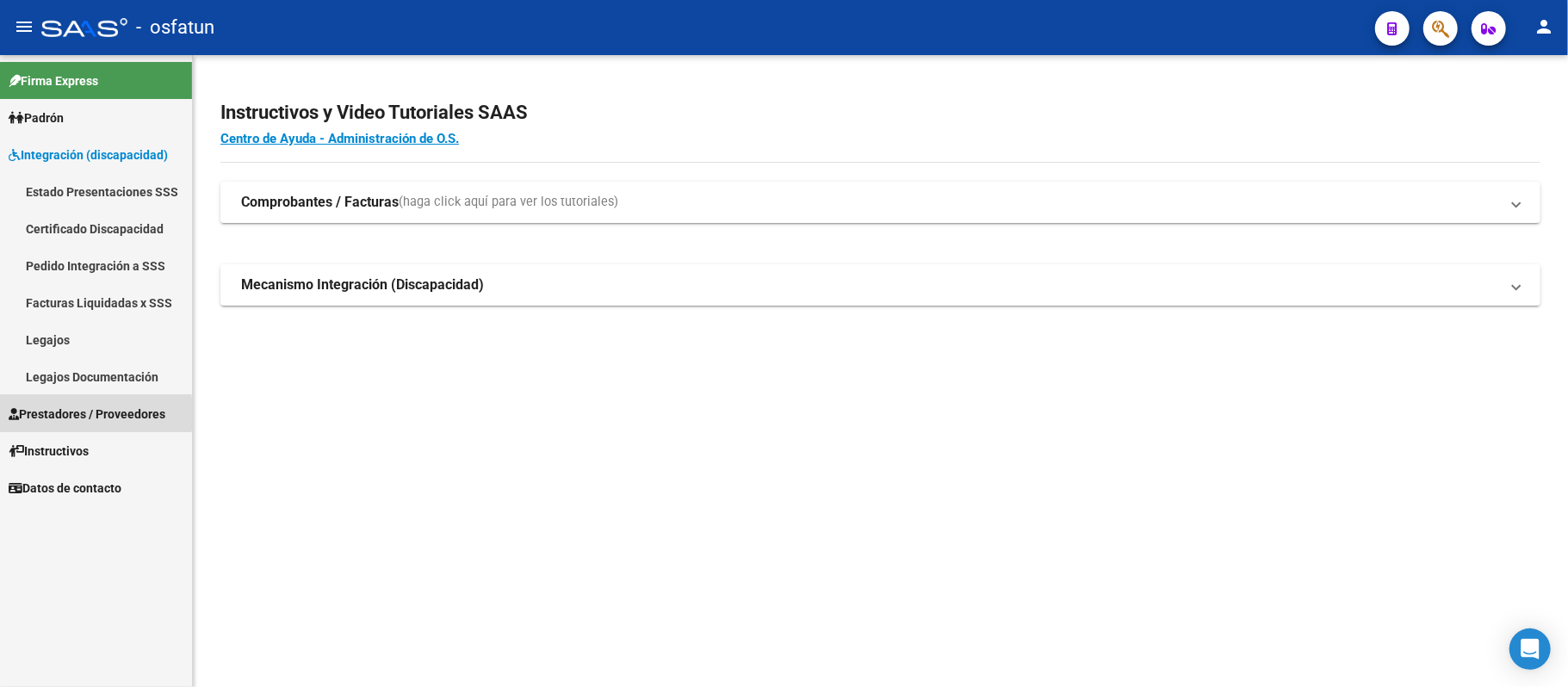
click at [42, 414] on span "Prestadores / Proveedores" at bounding box center [86, 413] width 157 height 19
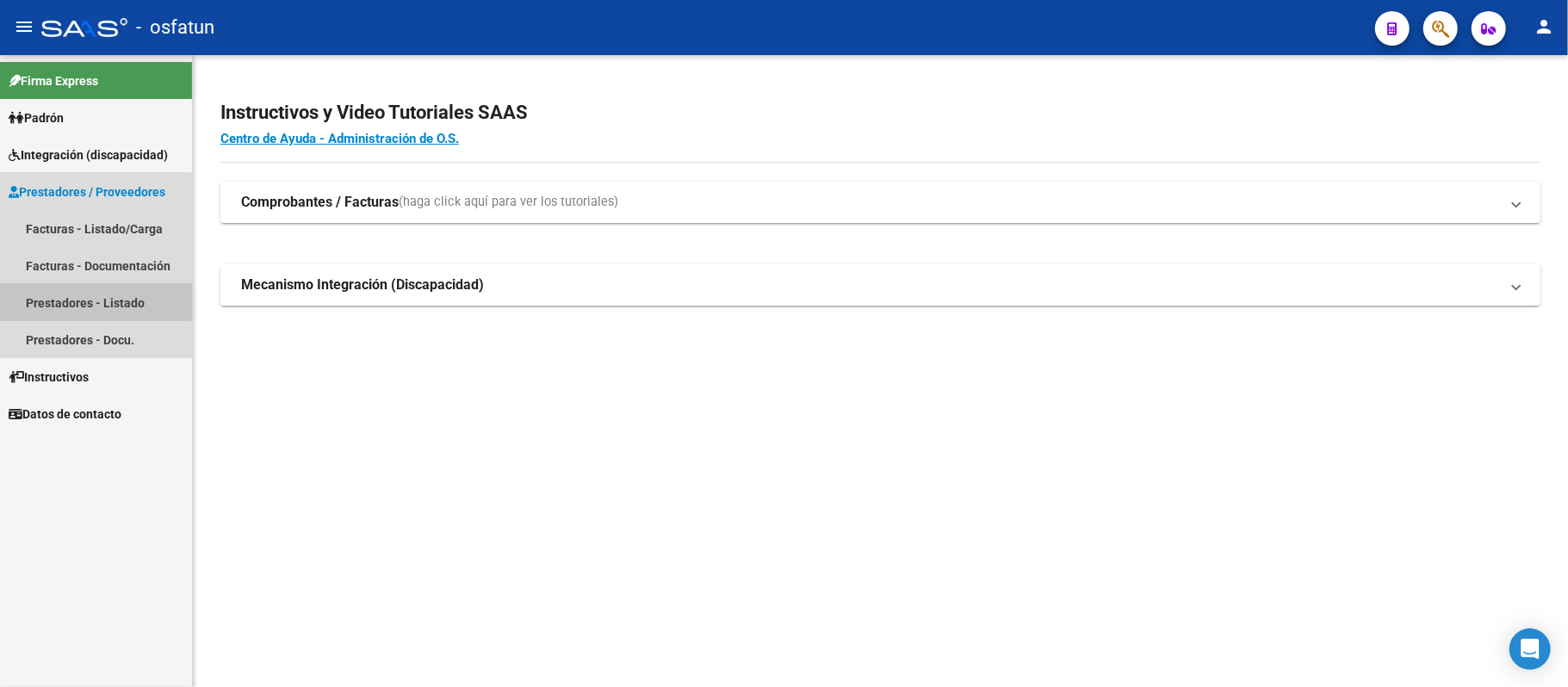
click at [73, 295] on link "Prestadores - Listado" at bounding box center [96, 303] width 192 height 37
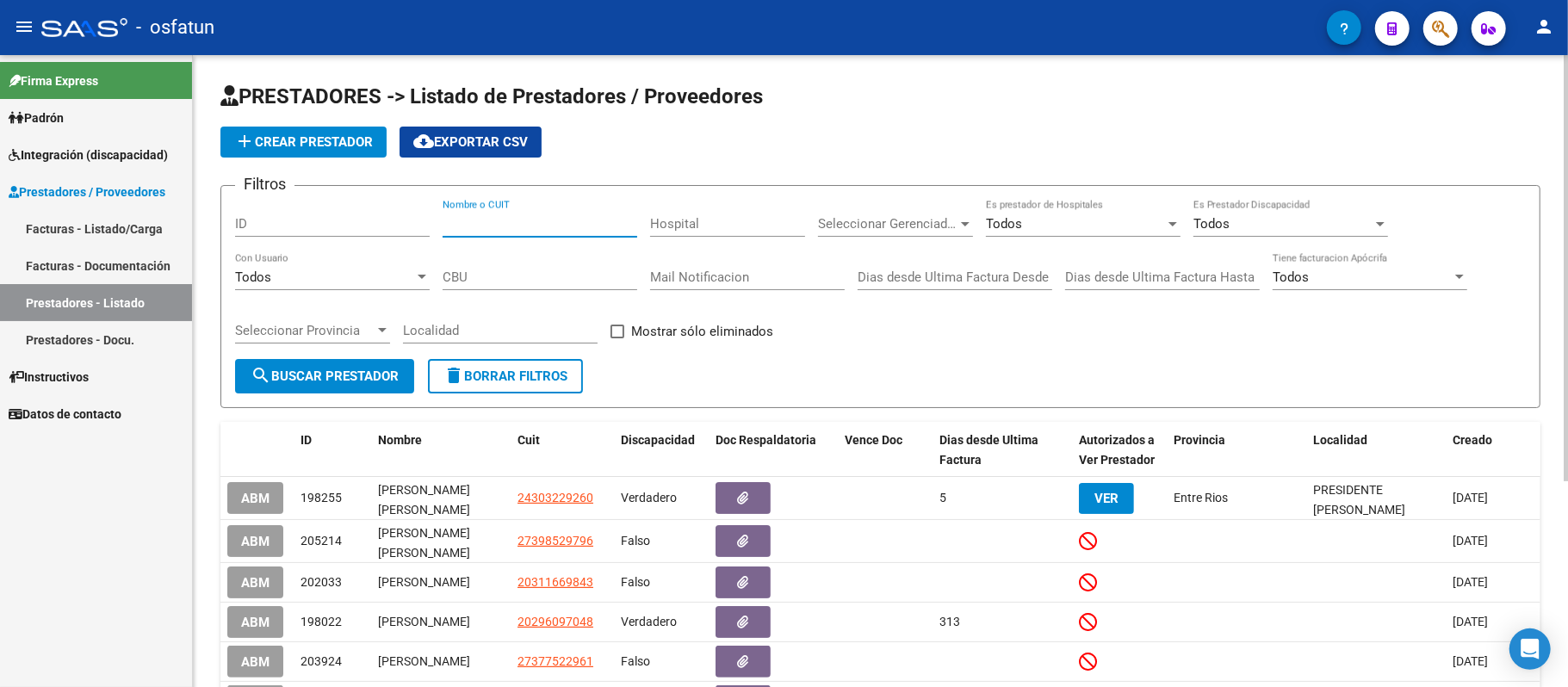
click at [548, 229] on input "Nombre o CUIT" at bounding box center [540, 223] width 195 height 16
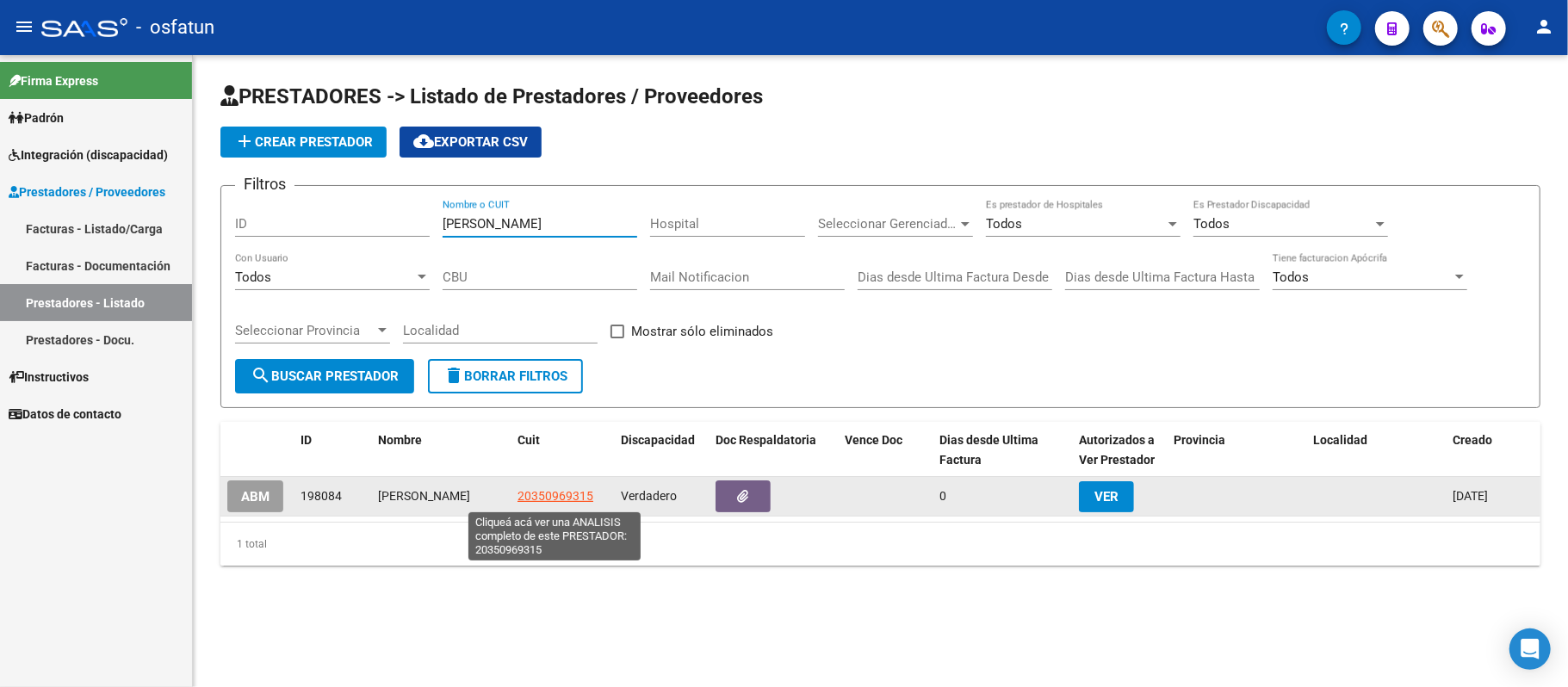
type input "[PERSON_NAME]"
click at [524, 496] on span "20350969315" at bounding box center [556, 495] width 76 height 14
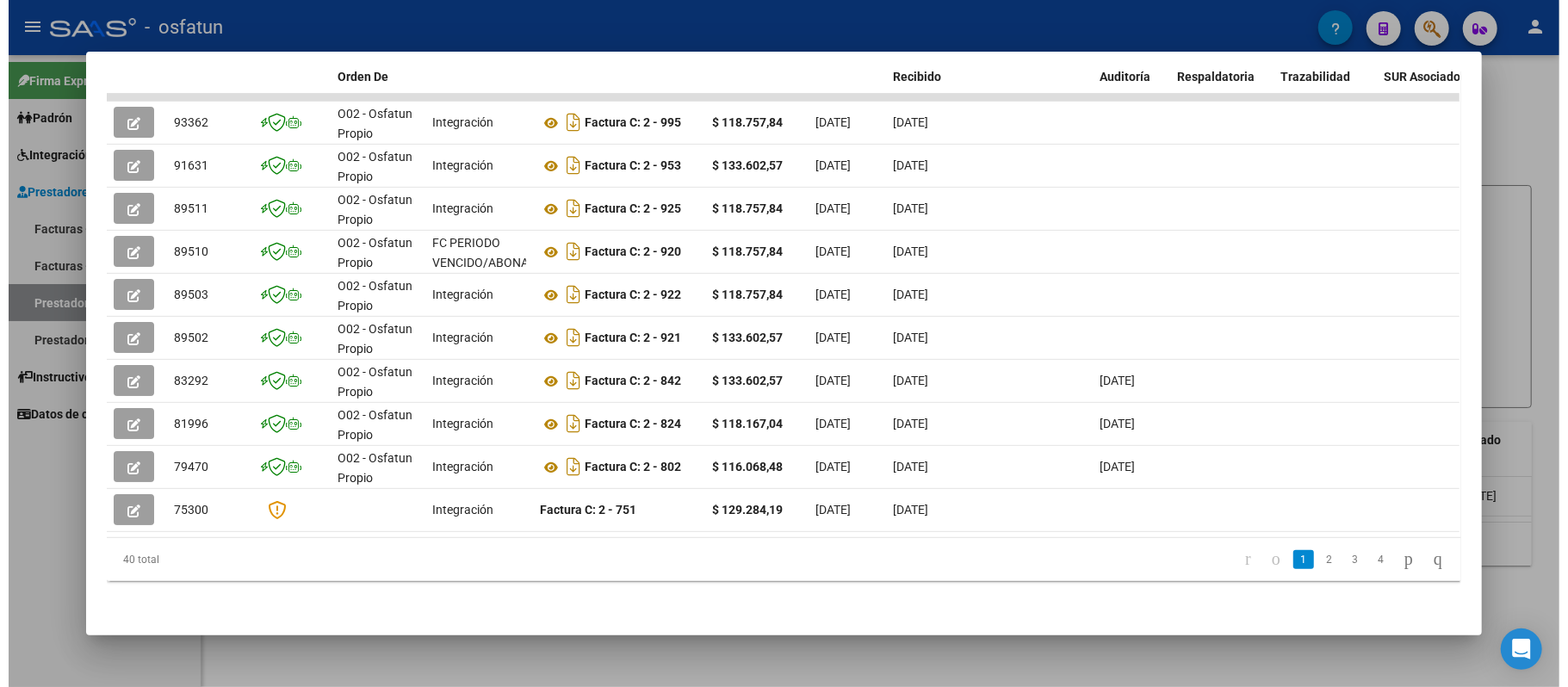
scroll to position [421, 0]
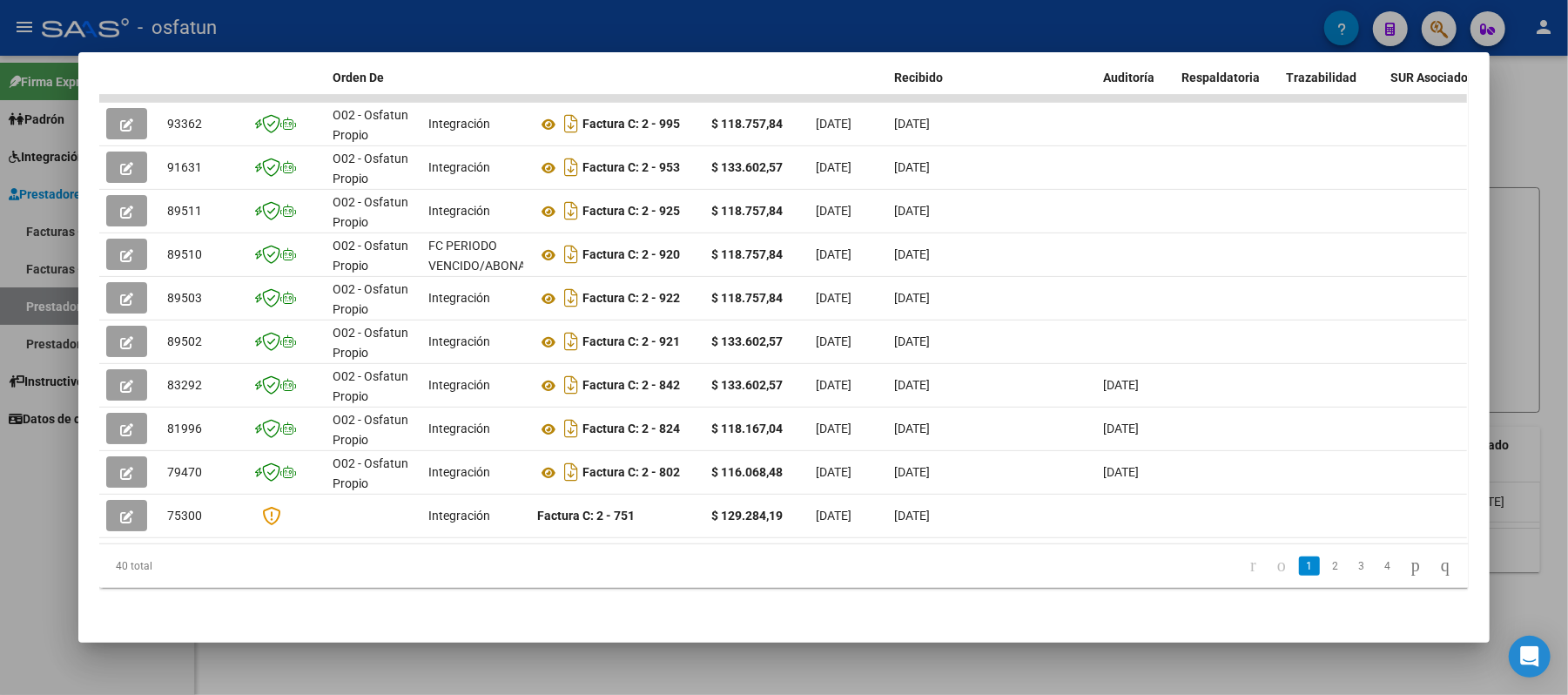
click at [1544, 143] on div at bounding box center [784, 347] width 1568 height 695
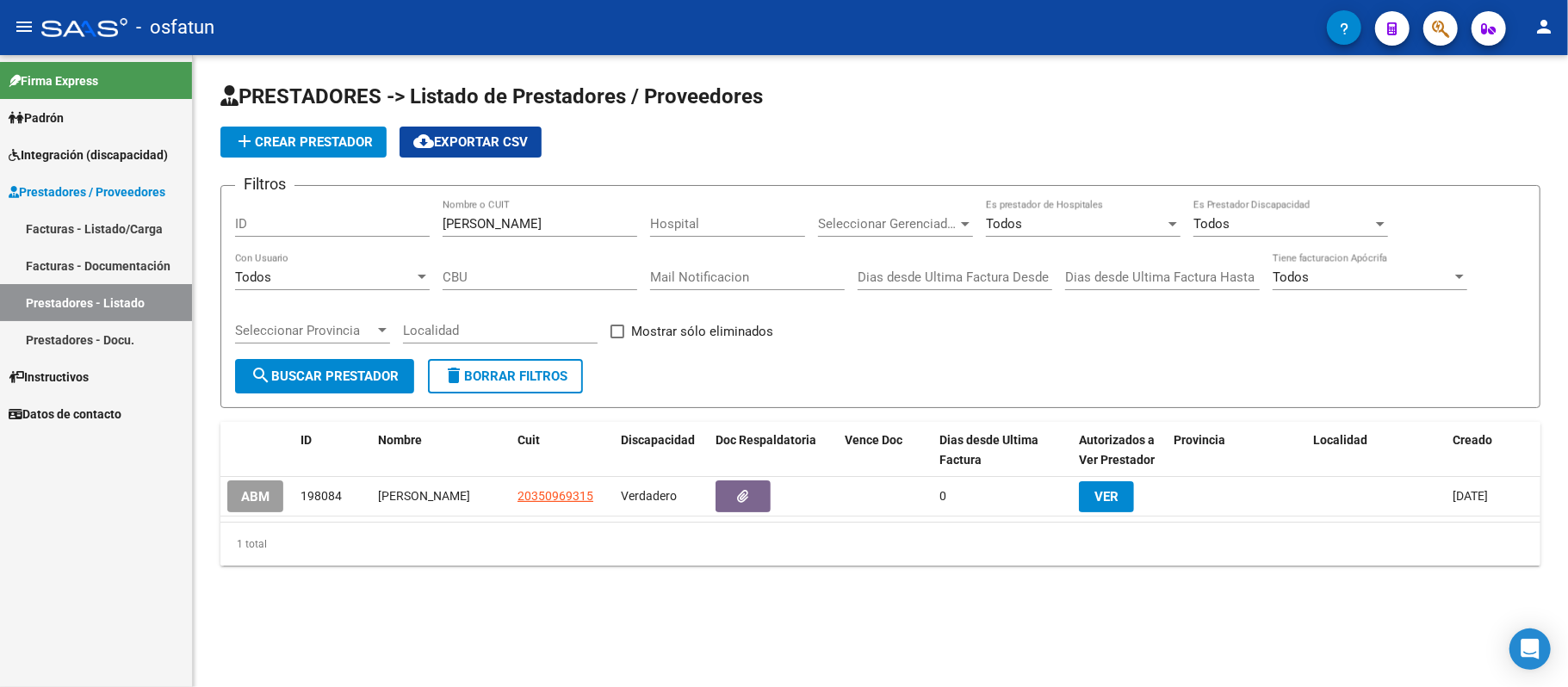
click at [57, 110] on span "Padrón" at bounding box center [36, 118] width 55 height 19
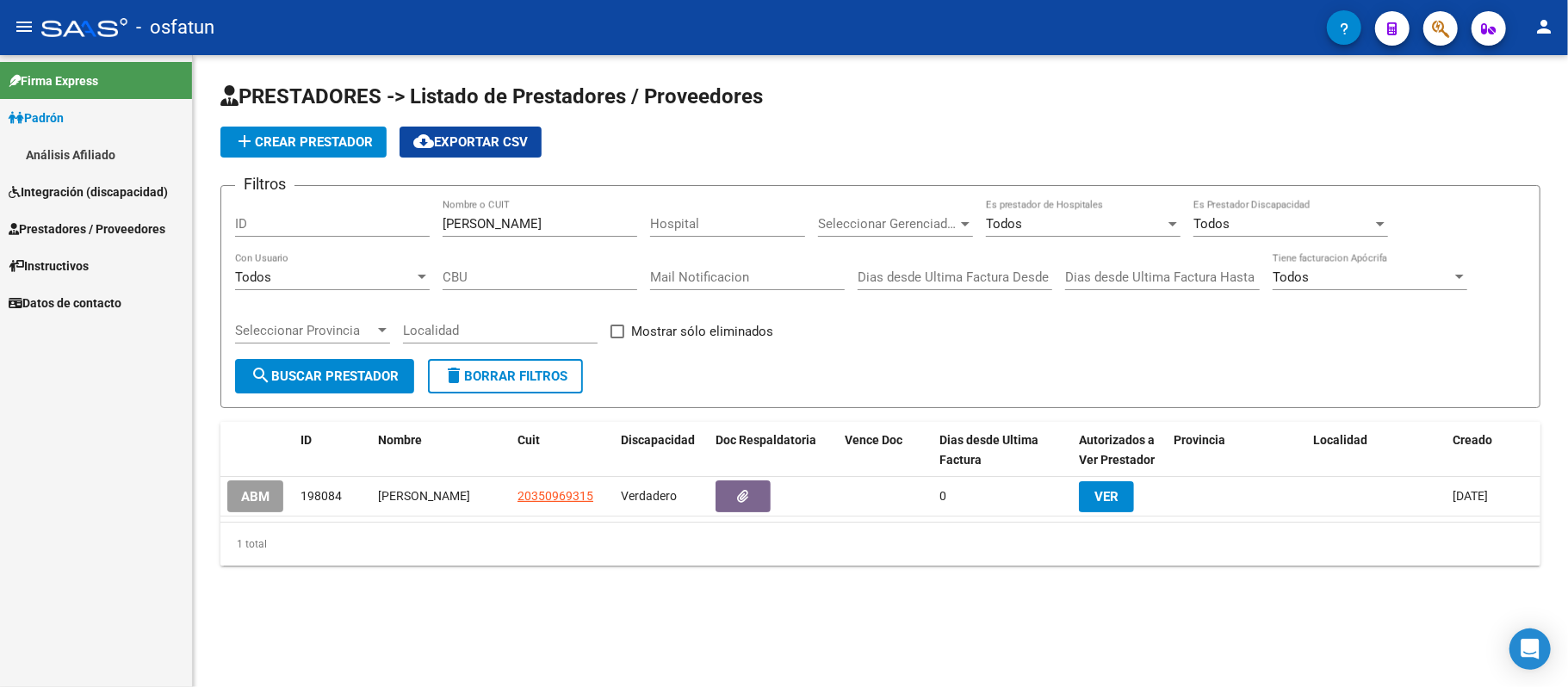
click at [63, 188] on span "Integración (discapacidad)" at bounding box center [88, 191] width 159 height 19
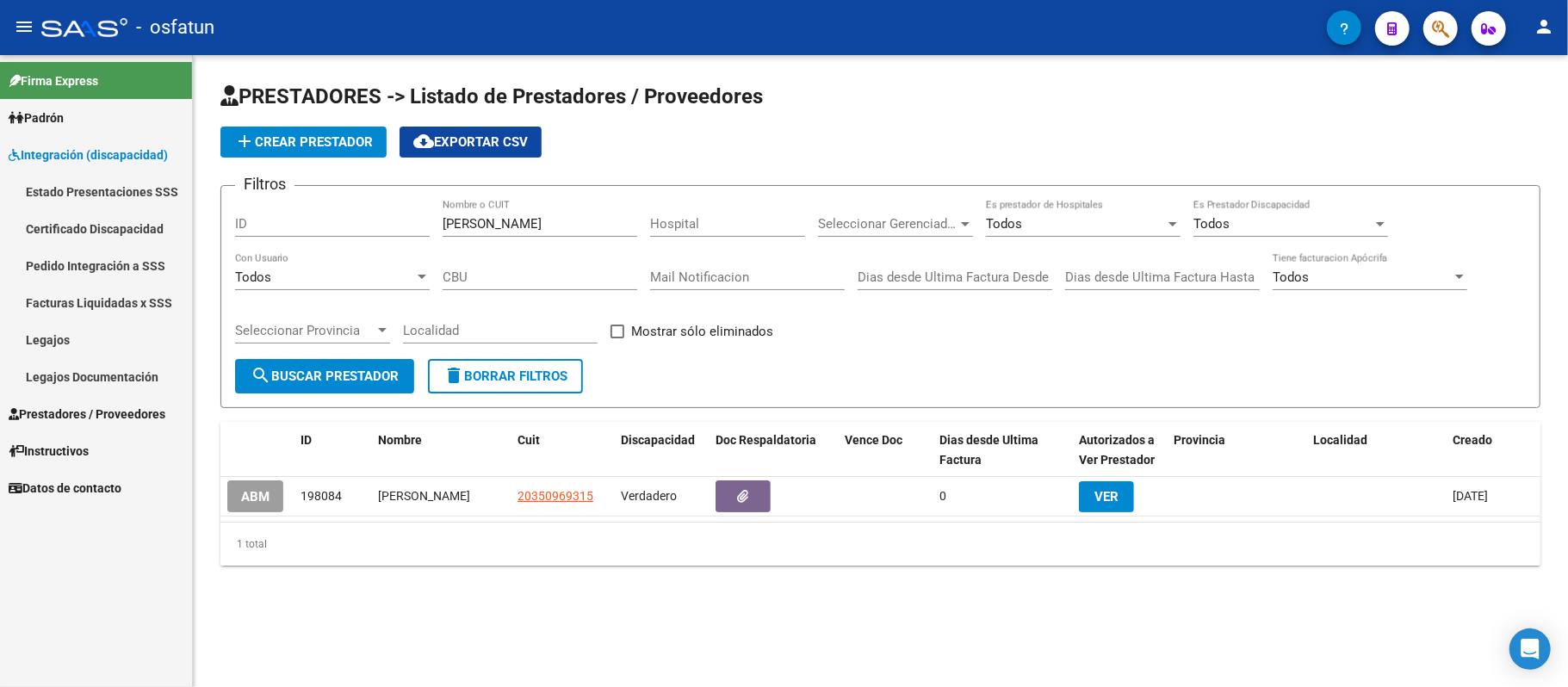
click at [52, 338] on link "Legajos" at bounding box center [96, 339] width 192 height 37
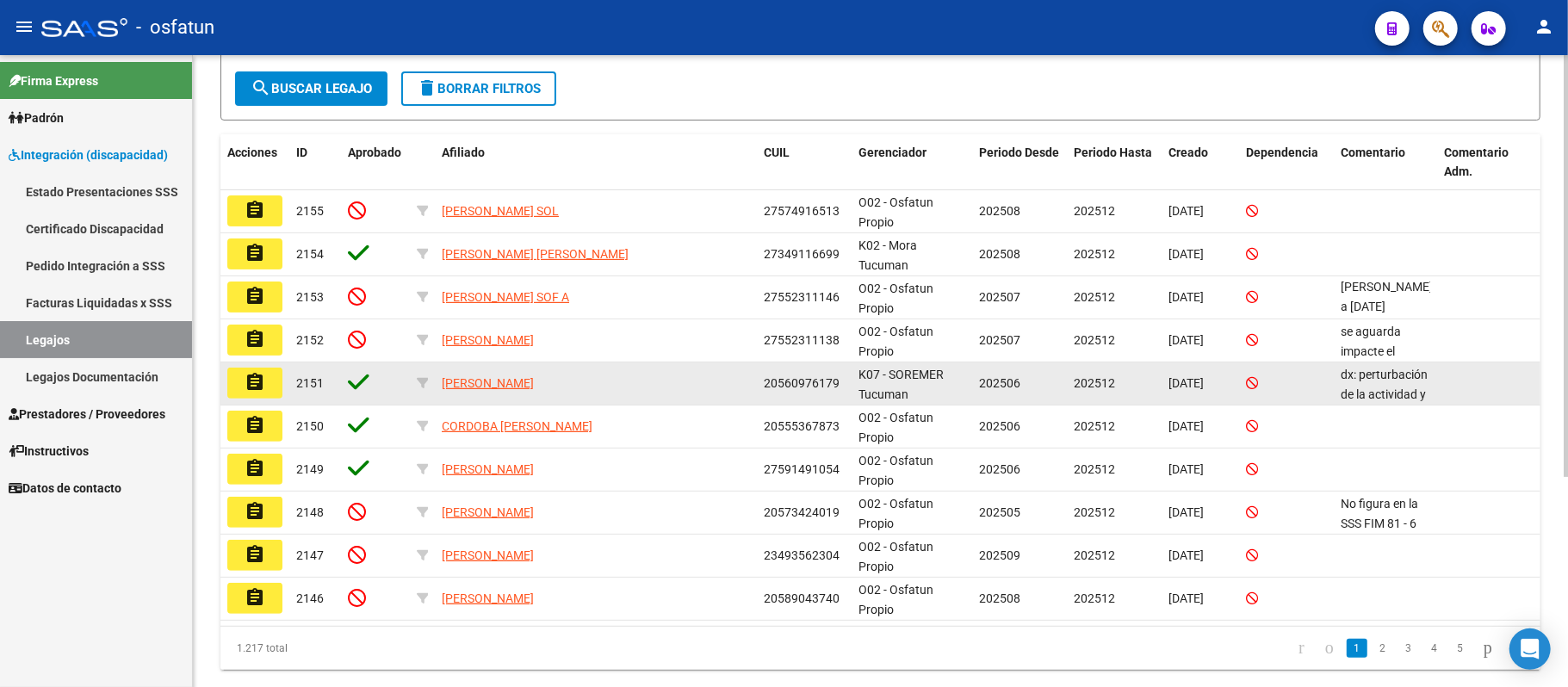
scroll to position [317, 0]
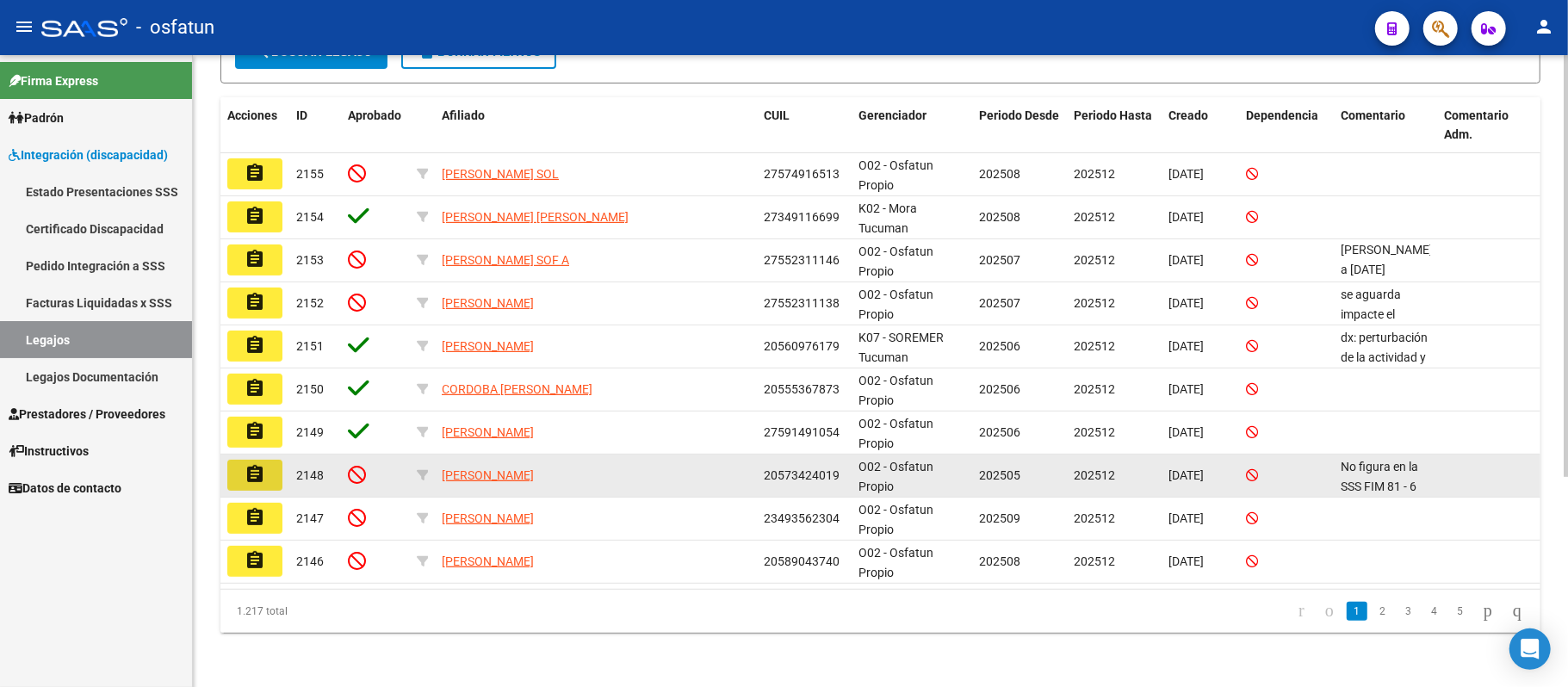
click at [253, 465] on mat-icon "assignment" at bounding box center [254, 474] width 21 height 21
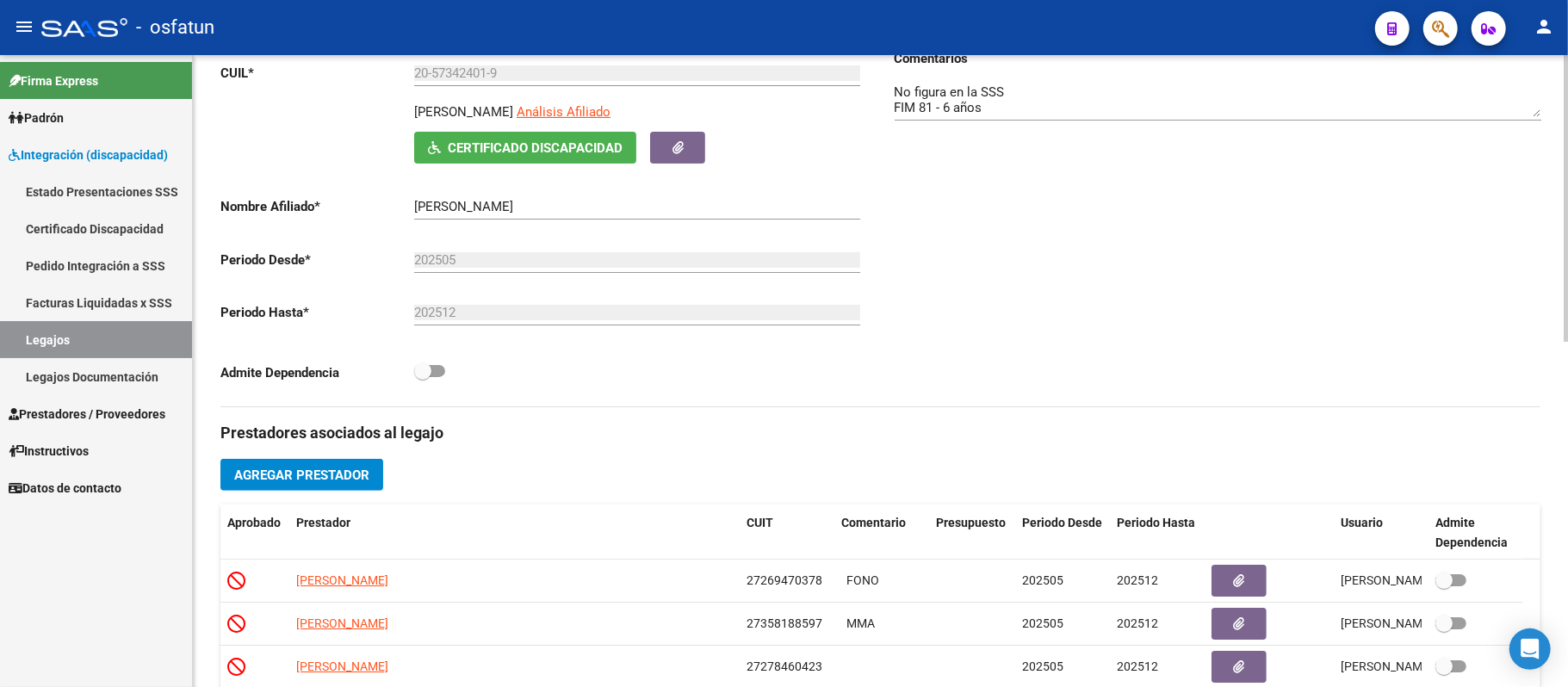
scroll to position [229, 0]
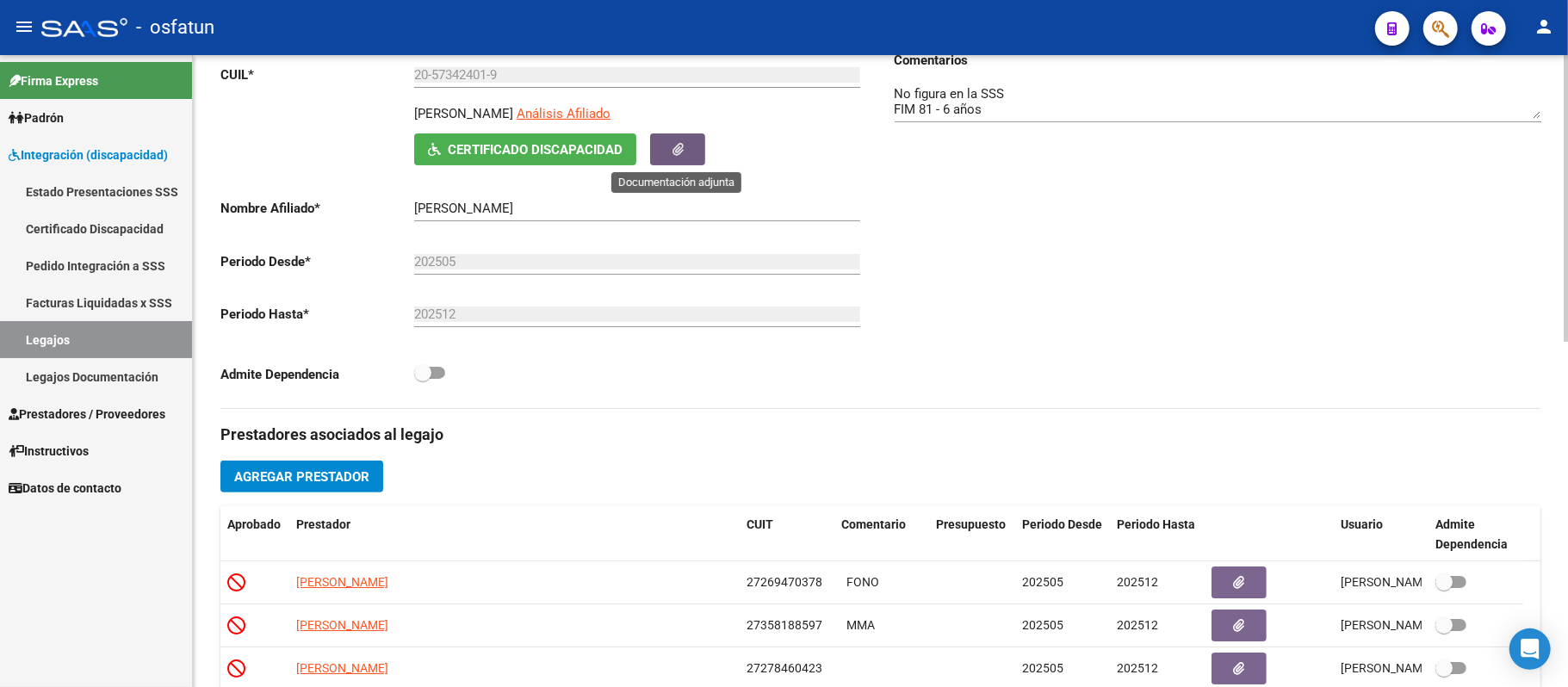
click at [668, 136] on button "button" at bounding box center [677, 149] width 55 height 32
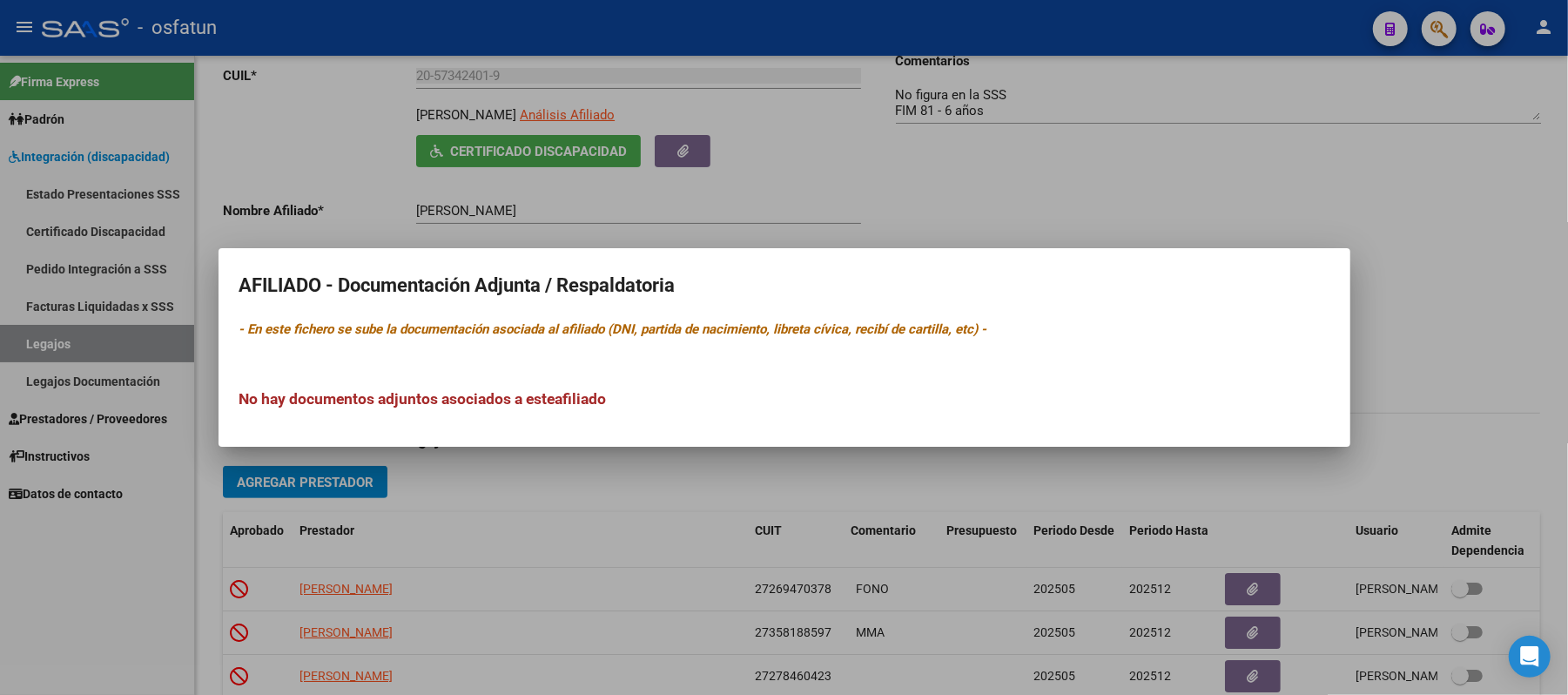
click at [681, 146] on div at bounding box center [784, 347] width 1568 height 695
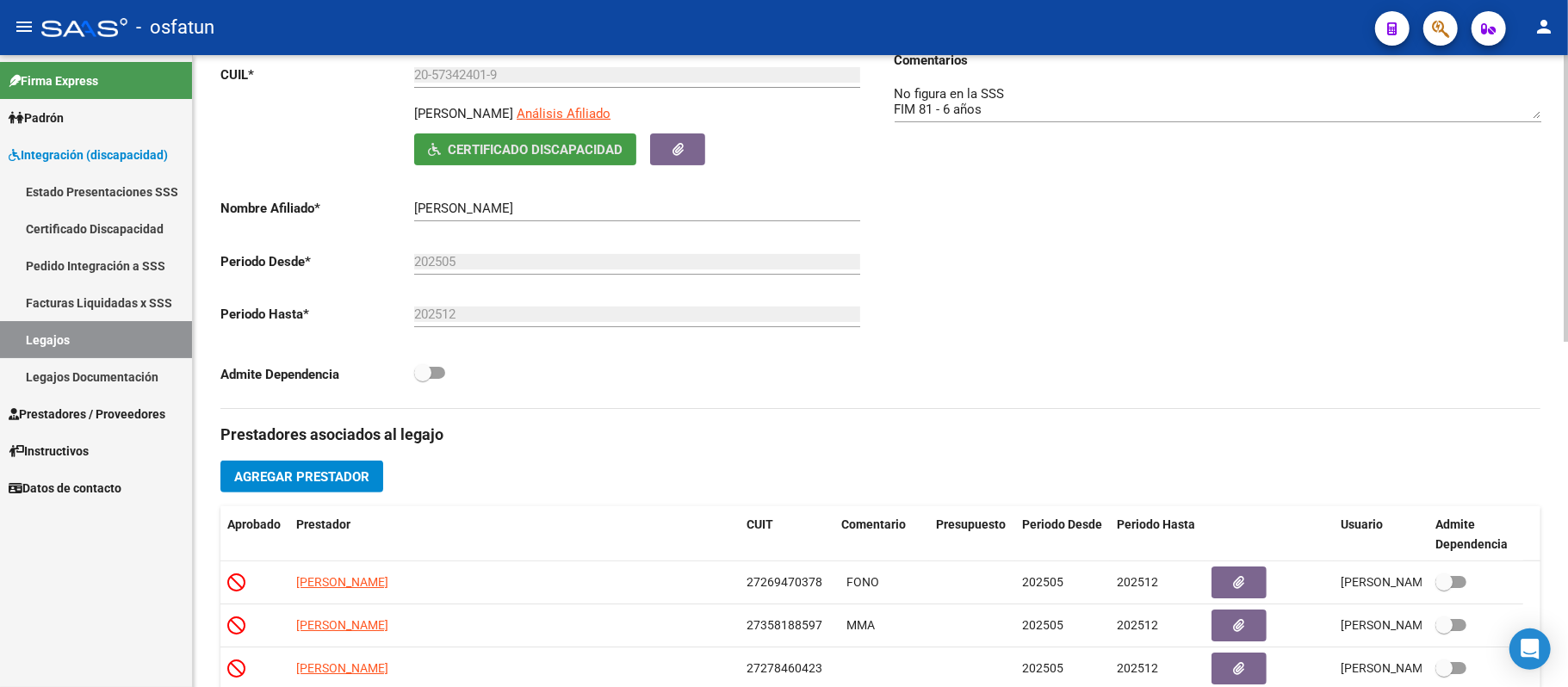
click at [582, 145] on span "Certificado Discapacidad" at bounding box center [535, 149] width 175 height 16
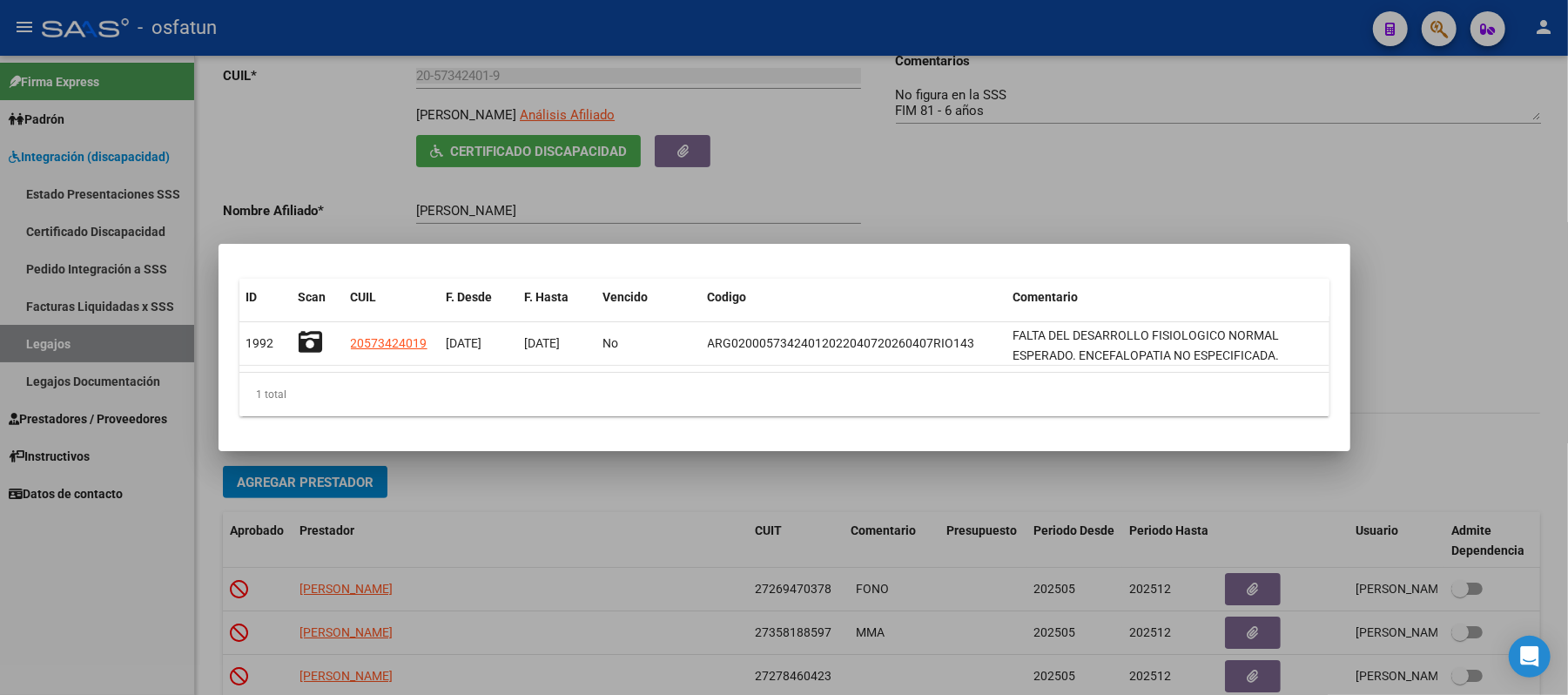
click at [1175, 176] on div at bounding box center [784, 347] width 1568 height 695
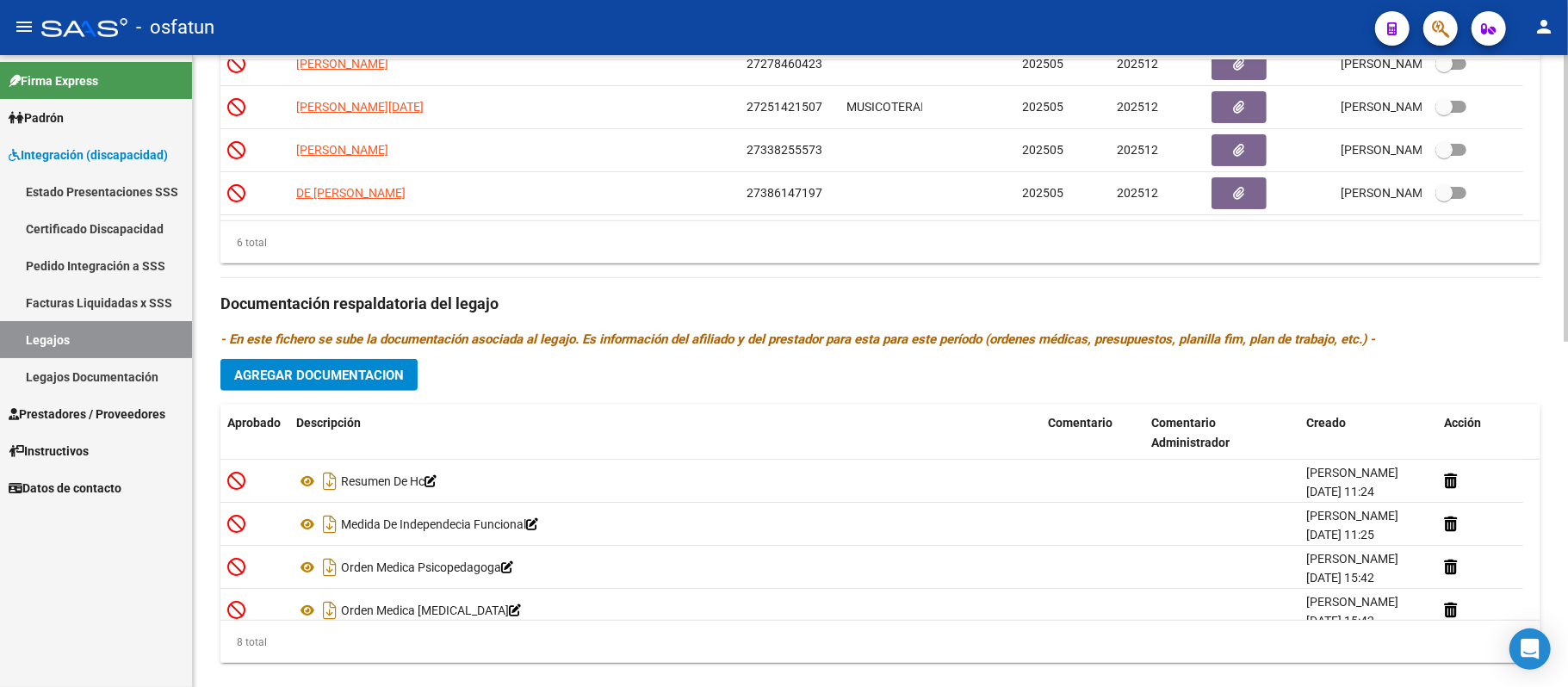
scroll to position [762, 0]
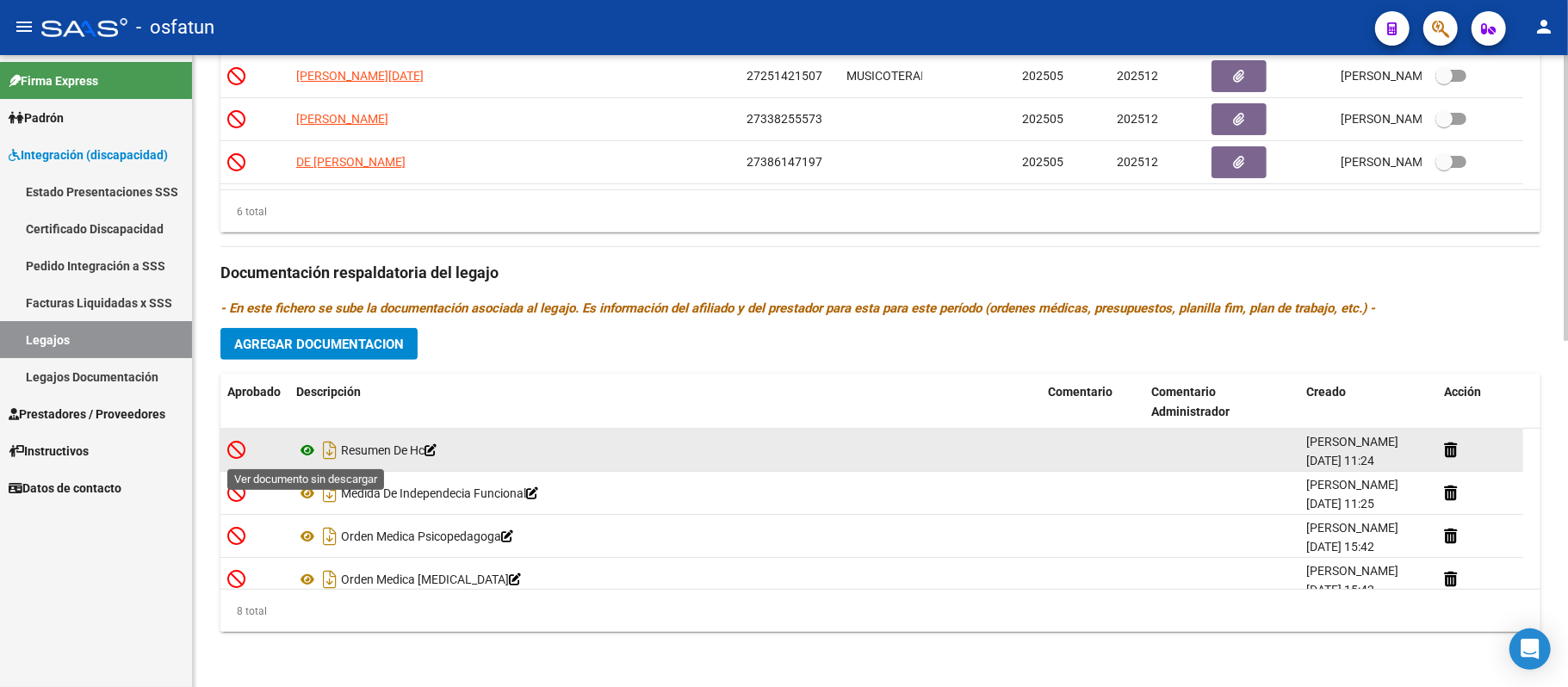
click at [310, 445] on icon at bounding box center [308, 450] width 22 height 21
